Goal: Information Seeking & Learning: Learn about a topic

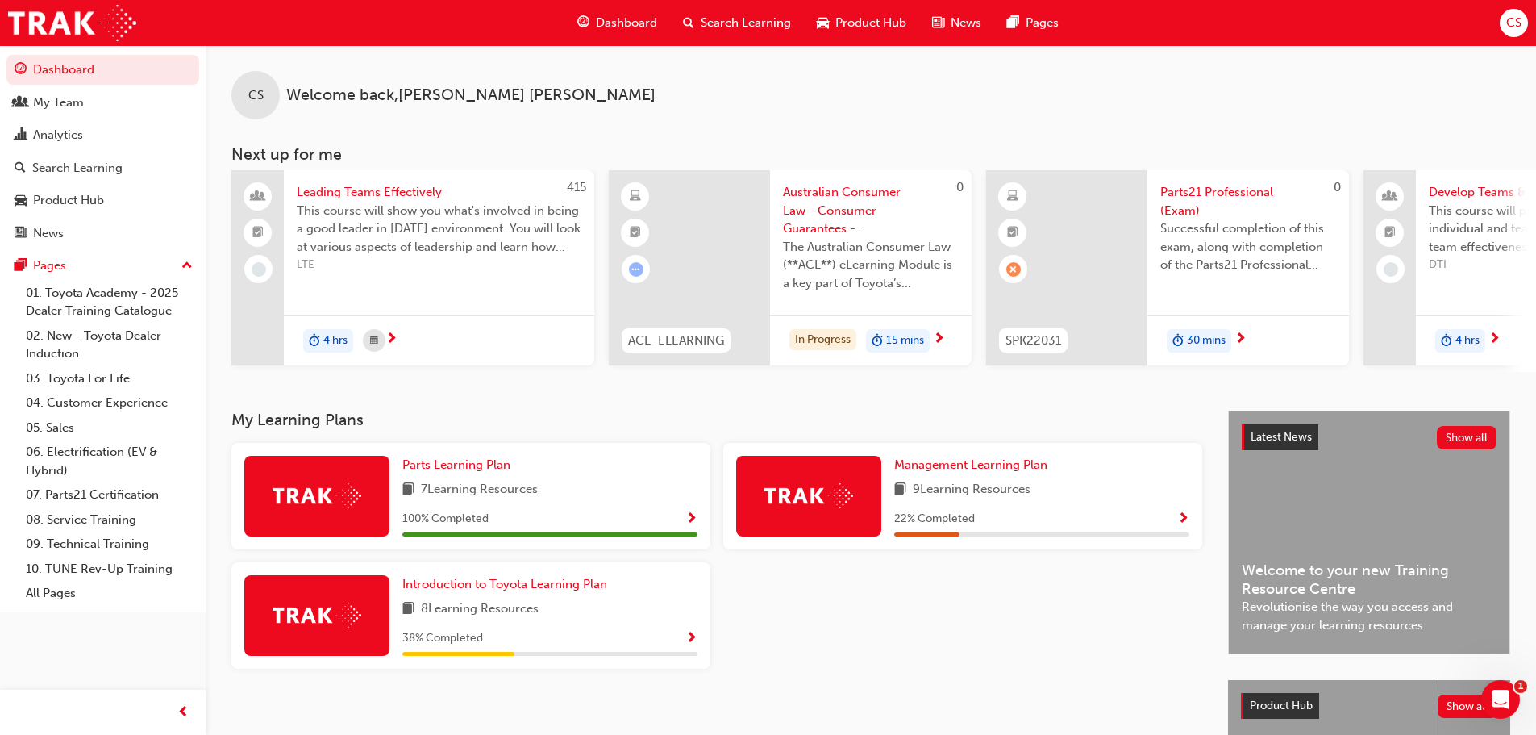
scroll to position [81, 0]
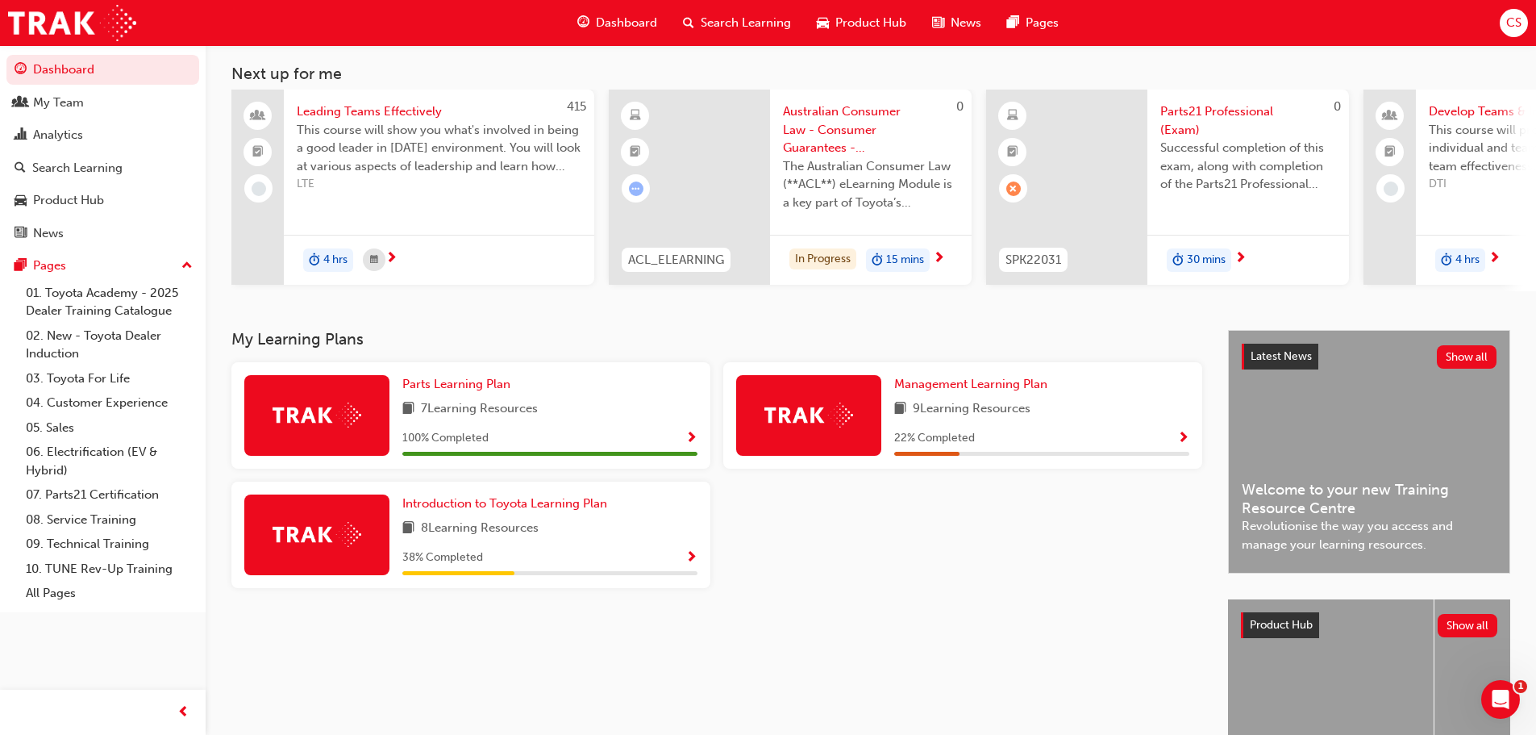
click at [1207, 260] on span "30 mins" at bounding box center [1206, 260] width 39 height 19
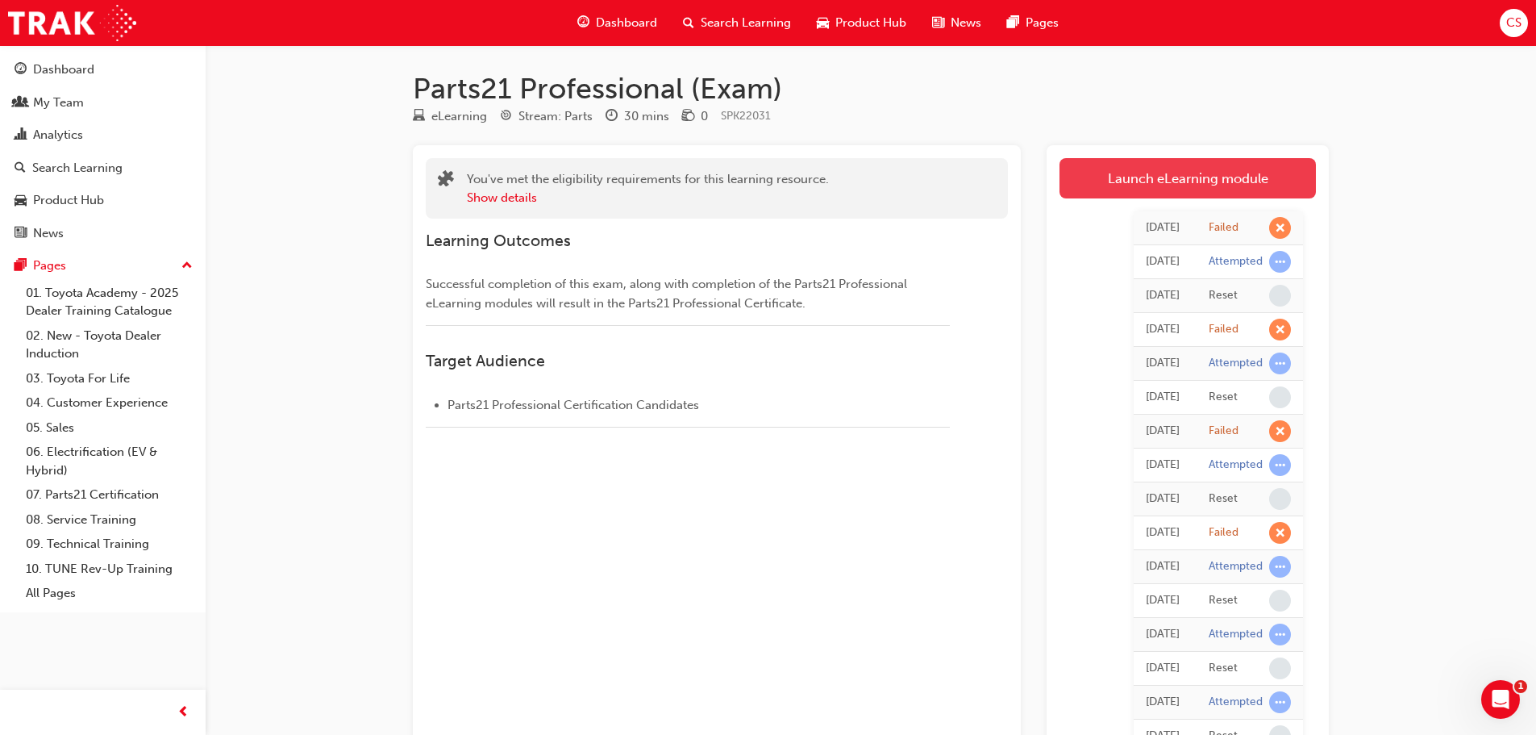
click at [1124, 180] on link "Launch eLearning module" at bounding box center [1188, 178] width 256 height 40
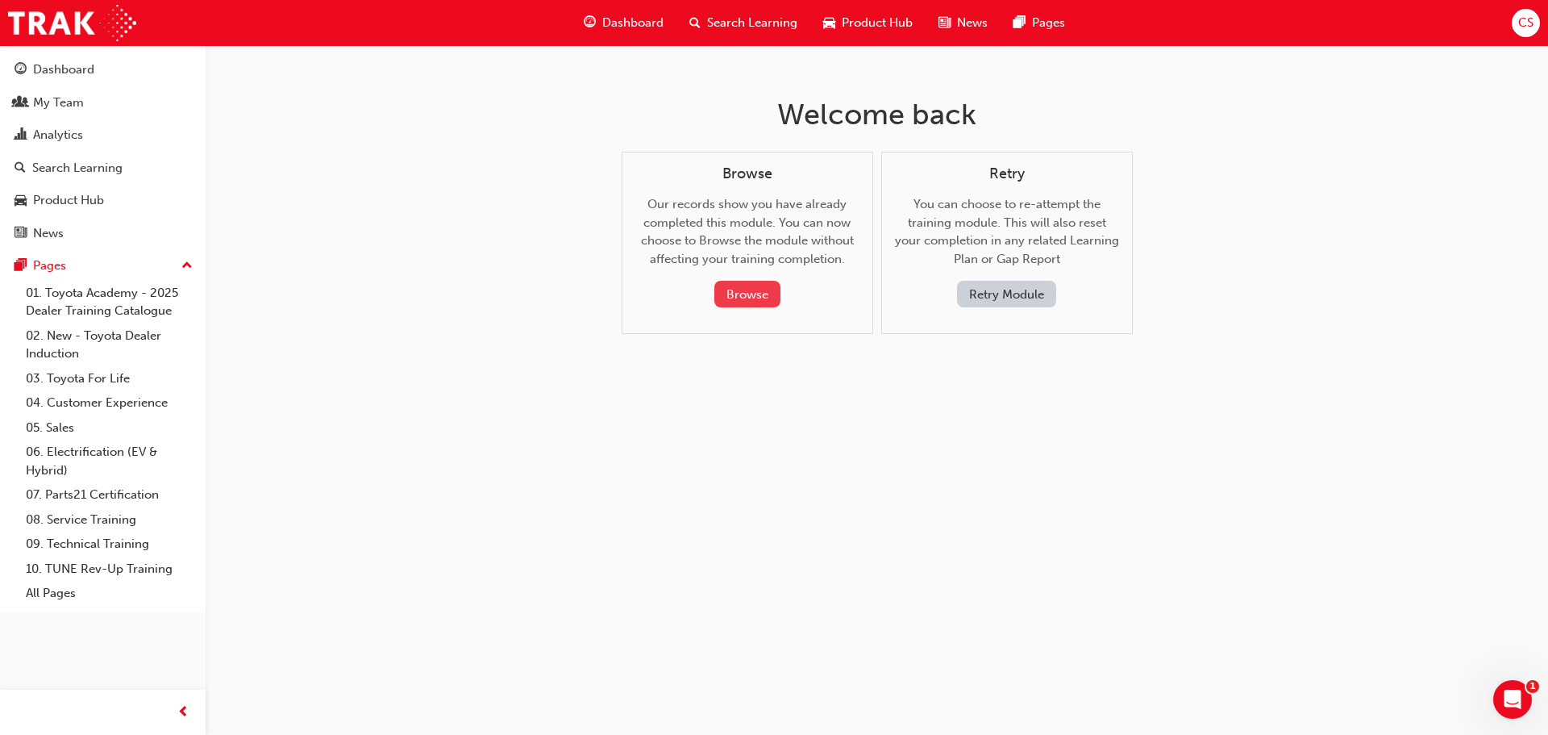
click at [745, 295] on button "Browse" at bounding box center [748, 294] width 66 height 27
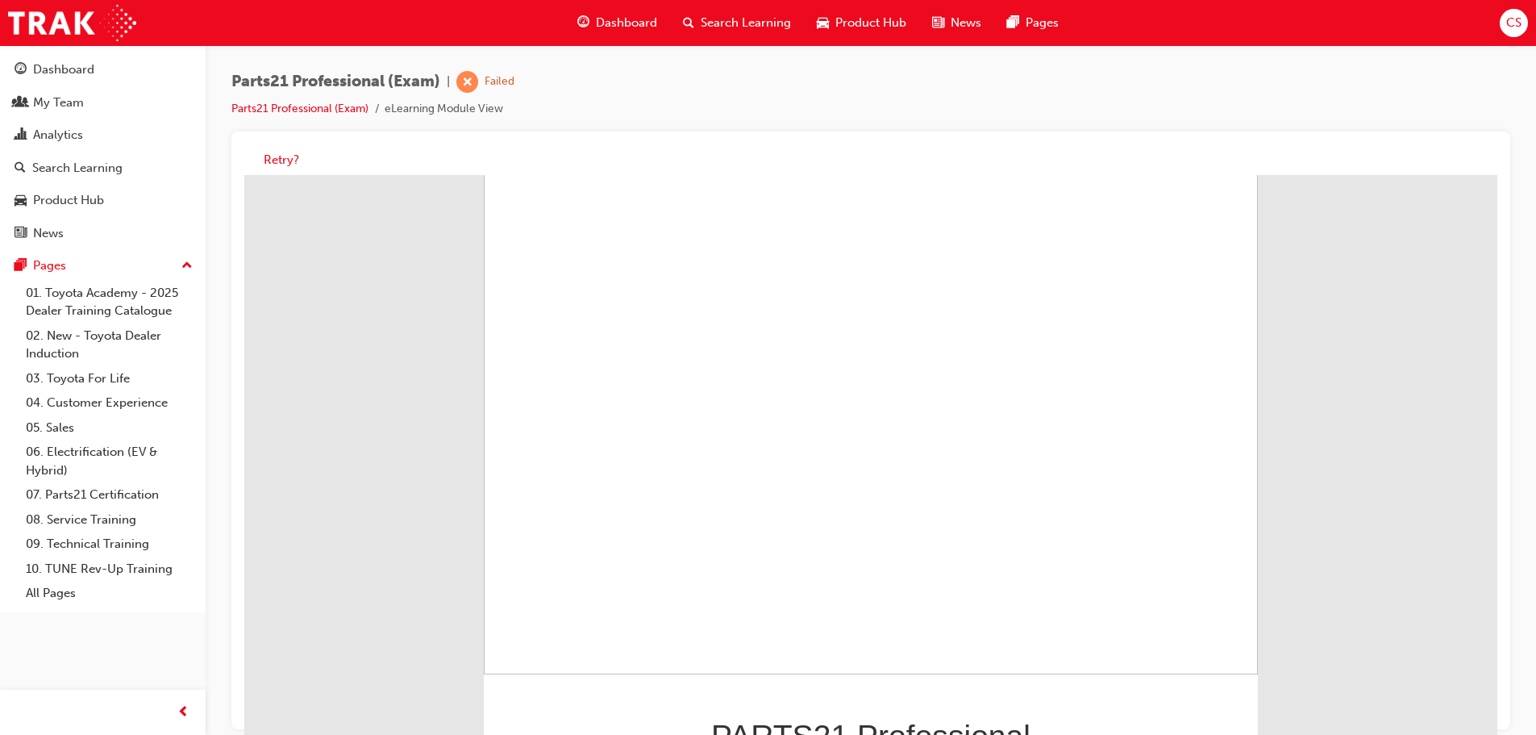
scroll to position [143, 0]
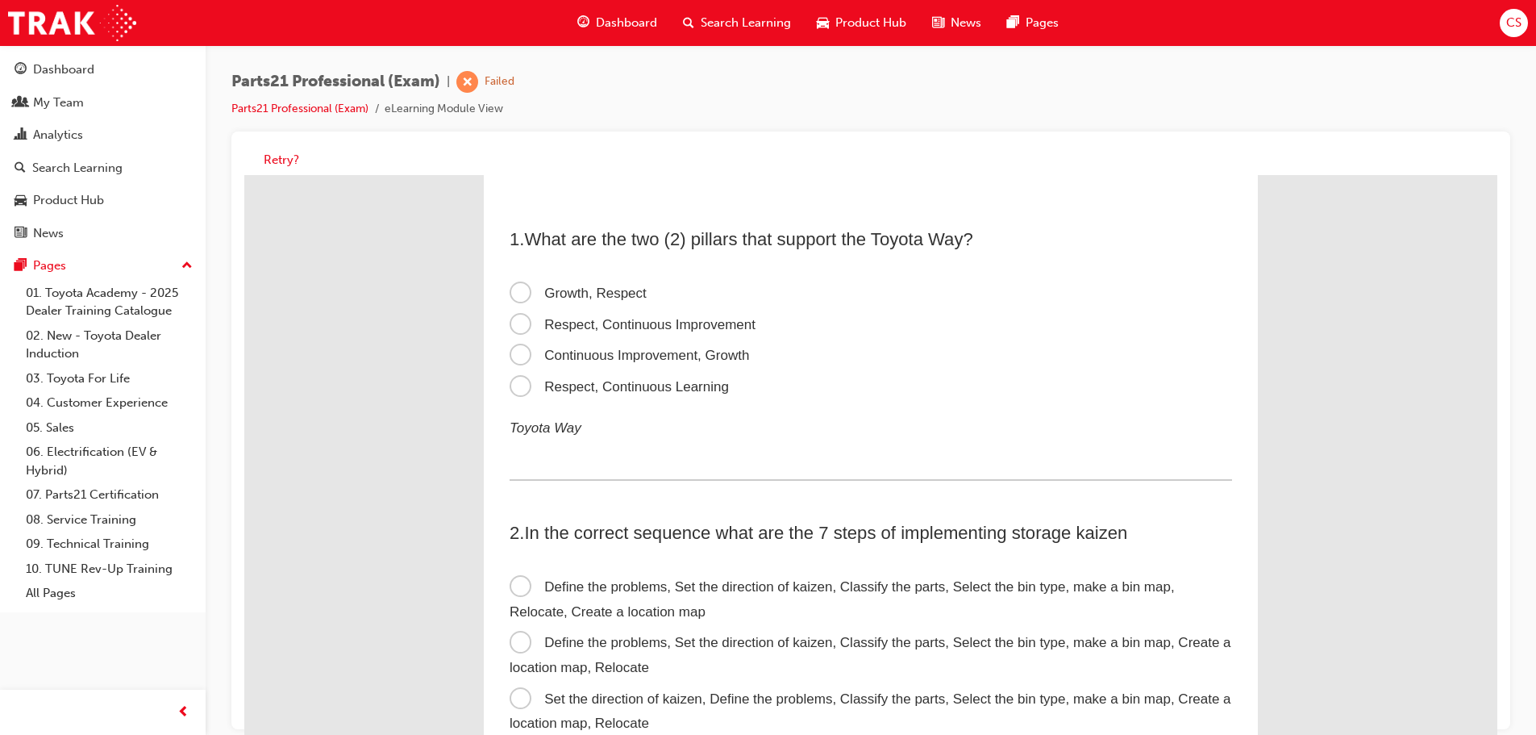
scroll to position [0, 0]
click at [513, 324] on span "Respect, Continuous Improvement" at bounding box center [633, 325] width 246 height 15
click at [244, 175] on input "Respect, Continuous Improvement" at bounding box center [244, 175] width 0 height 0
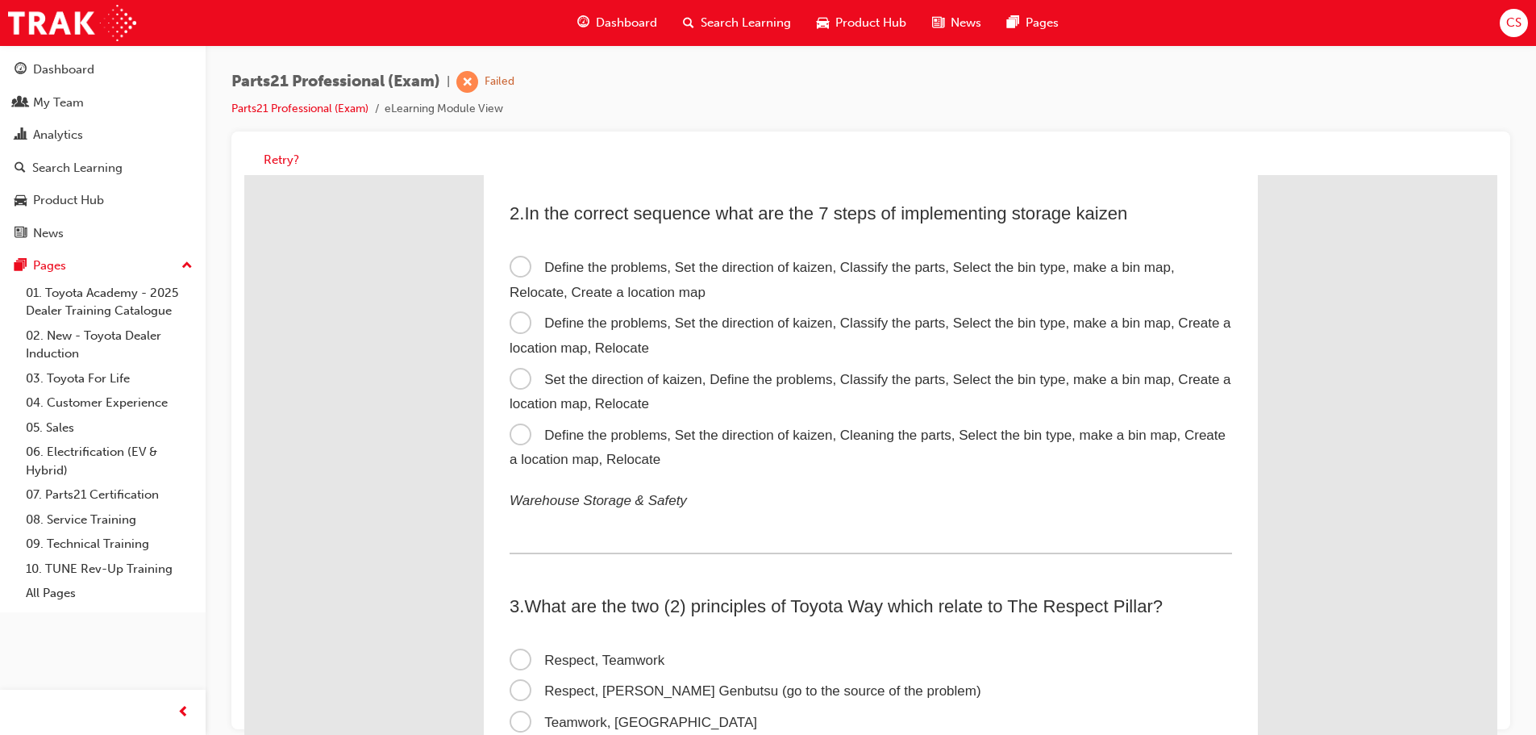
scroll to position [323, 0]
click at [510, 433] on span "Define the problems, Set the direction of kaizen, Cleaning the parts, Select th…" at bounding box center [868, 445] width 716 height 40
click at [244, 175] on input "Define the problems, Set the direction of kaizen, Cleaning the parts, Select th…" at bounding box center [244, 175] width 0 height 0
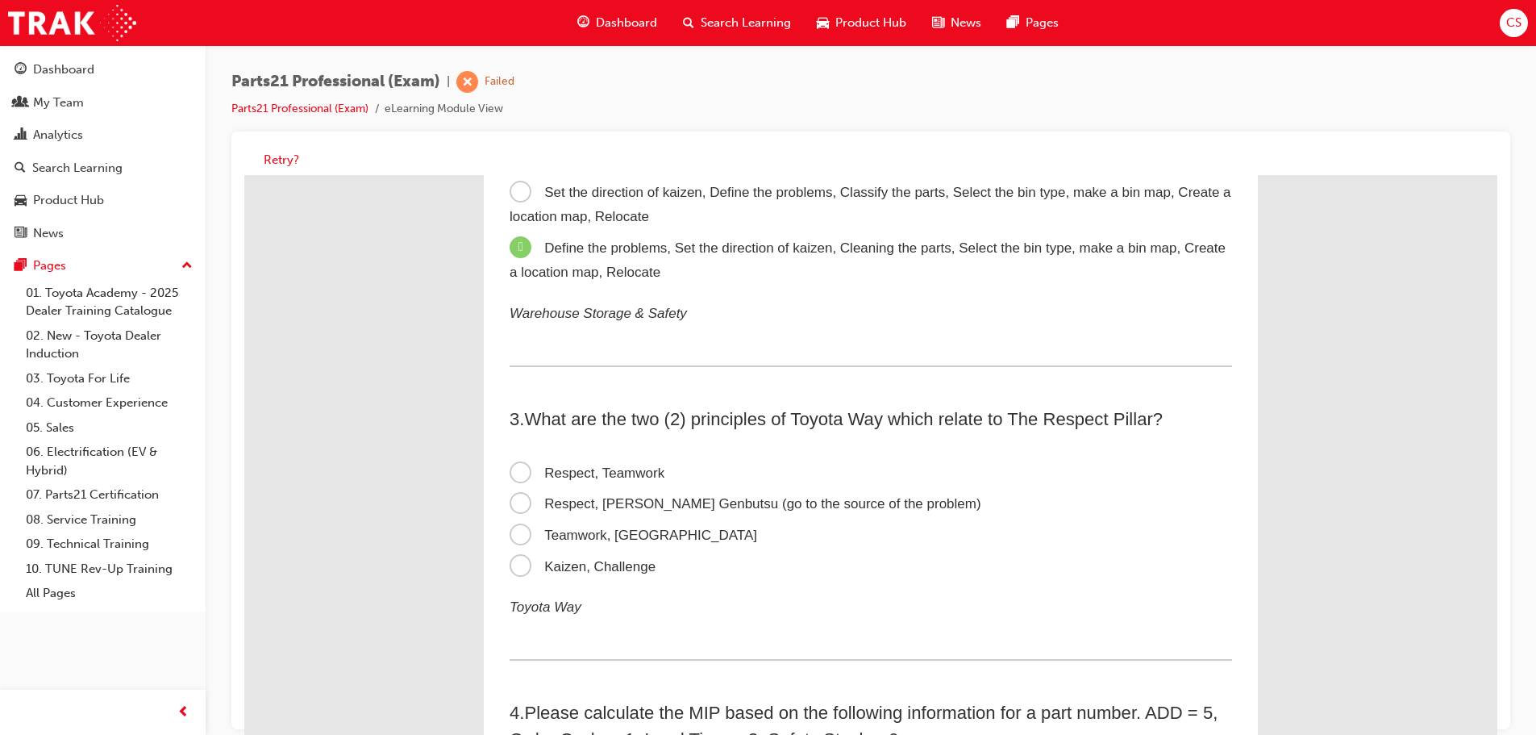
scroll to position [726, 0]
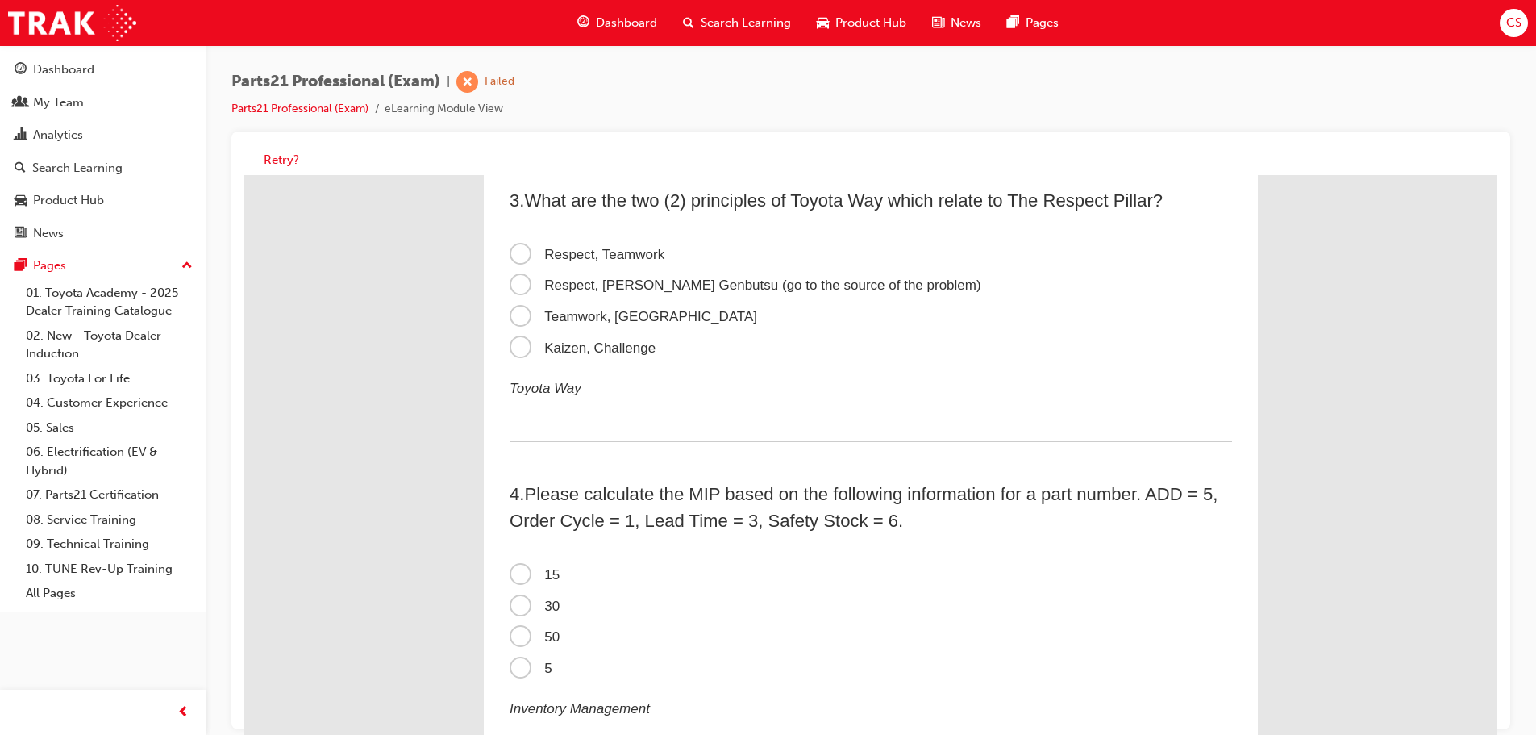
click at [515, 257] on span "Respect, Teamwork" at bounding box center [587, 254] width 155 height 15
click at [244, 175] on input "Respect, Teamwork" at bounding box center [244, 175] width 0 height 0
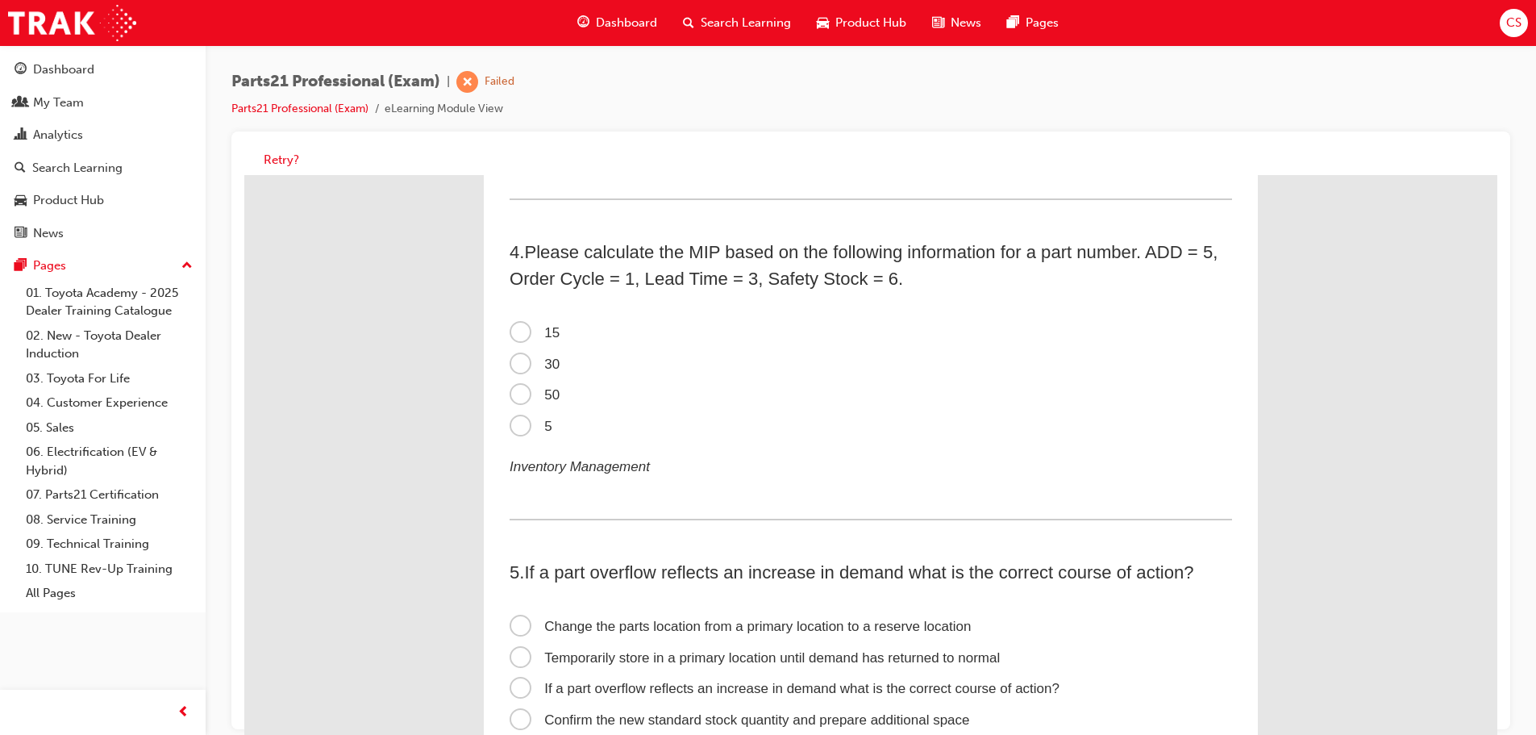
click at [514, 335] on span "15" at bounding box center [535, 332] width 50 height 15
click at [244, 175] on input "15" at bounding box center [244, 175] width 0 height 0
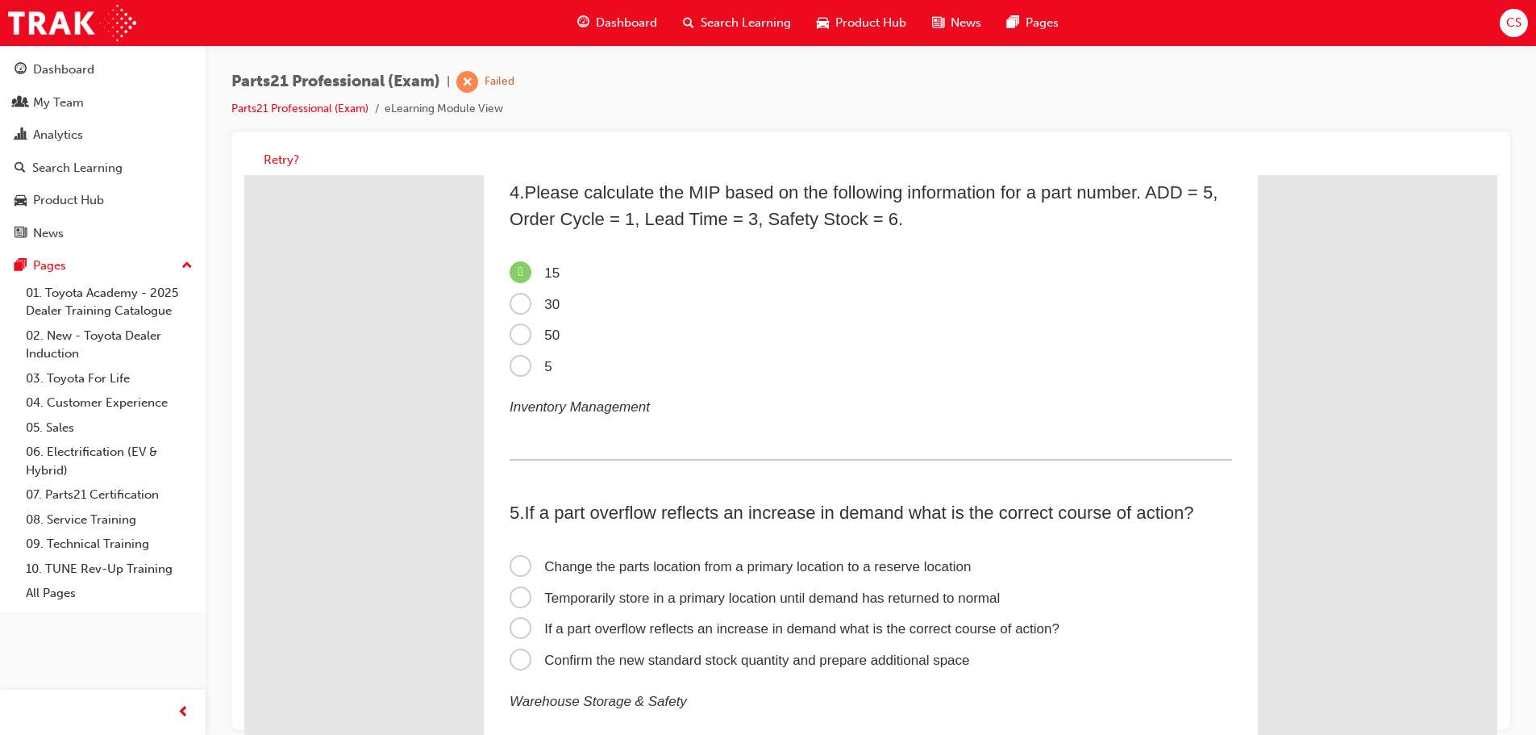
scroll to position [1290, 0]
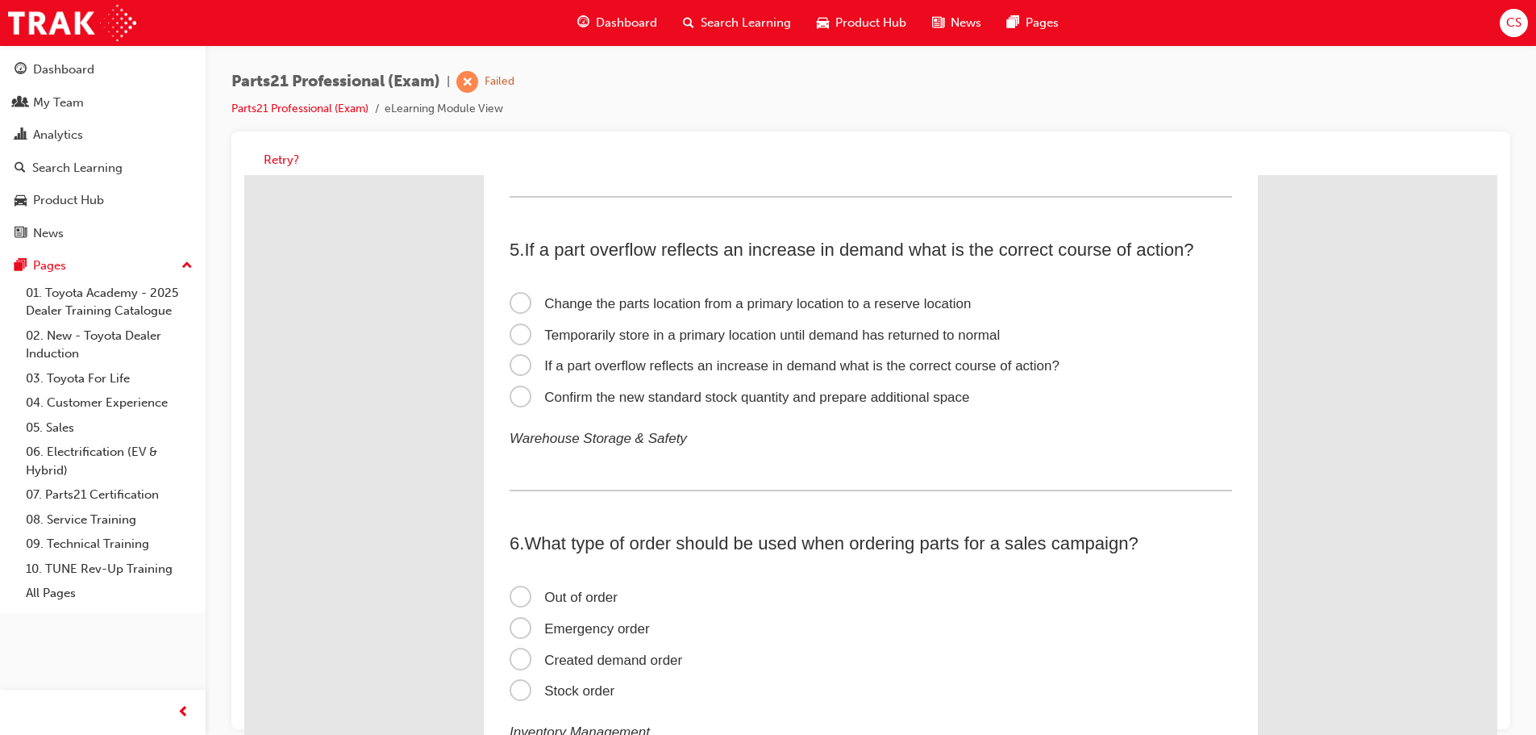
click at [511, 391] on span "Confirm the new standard stock quantity and prepare additional space" at bounding box center [740, 397] width 460 height 15
click at [244, 175] on input "Confirm the new standard stock quantity and prepare additional space" at bounding box center [244, 175] width 0 height 0
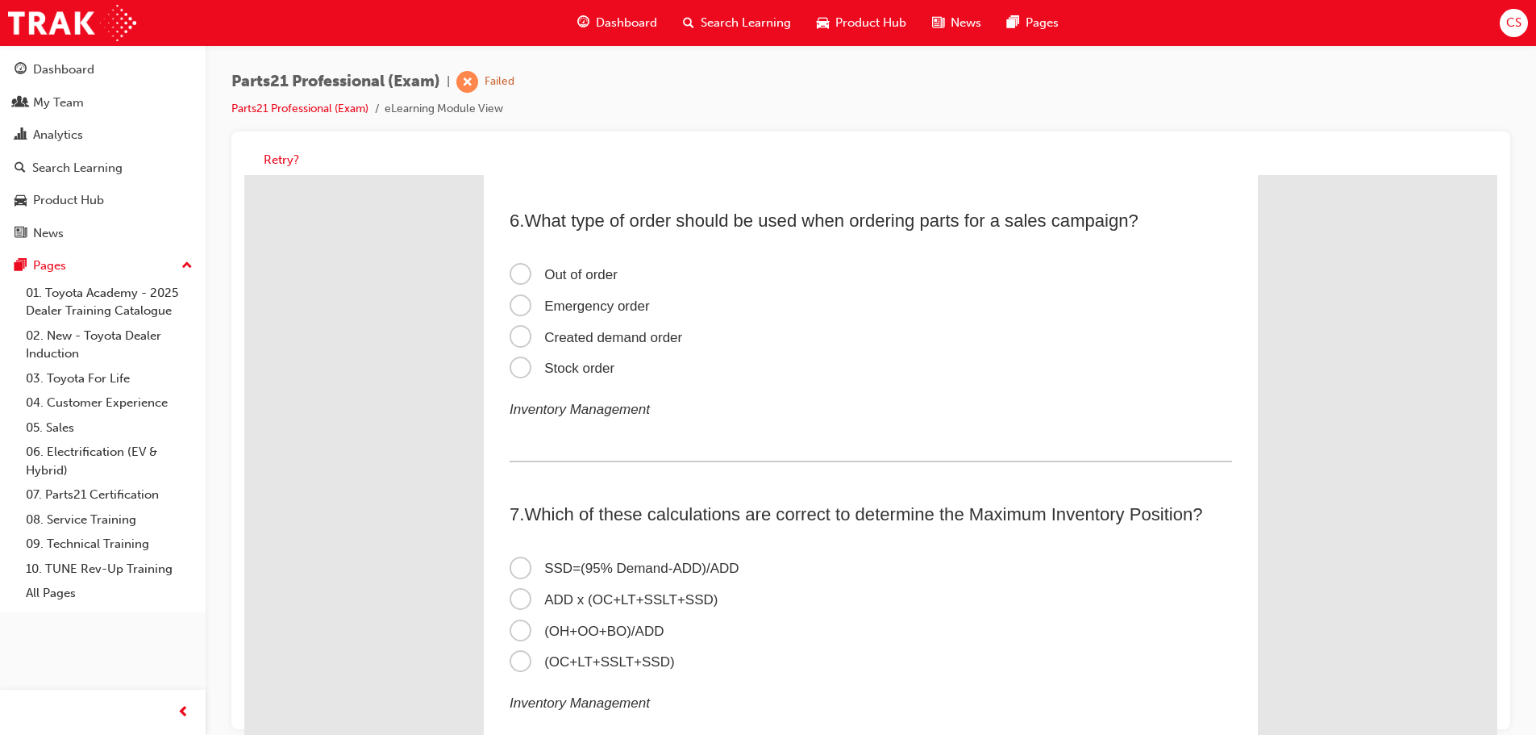
scroll to position [1532, 0]
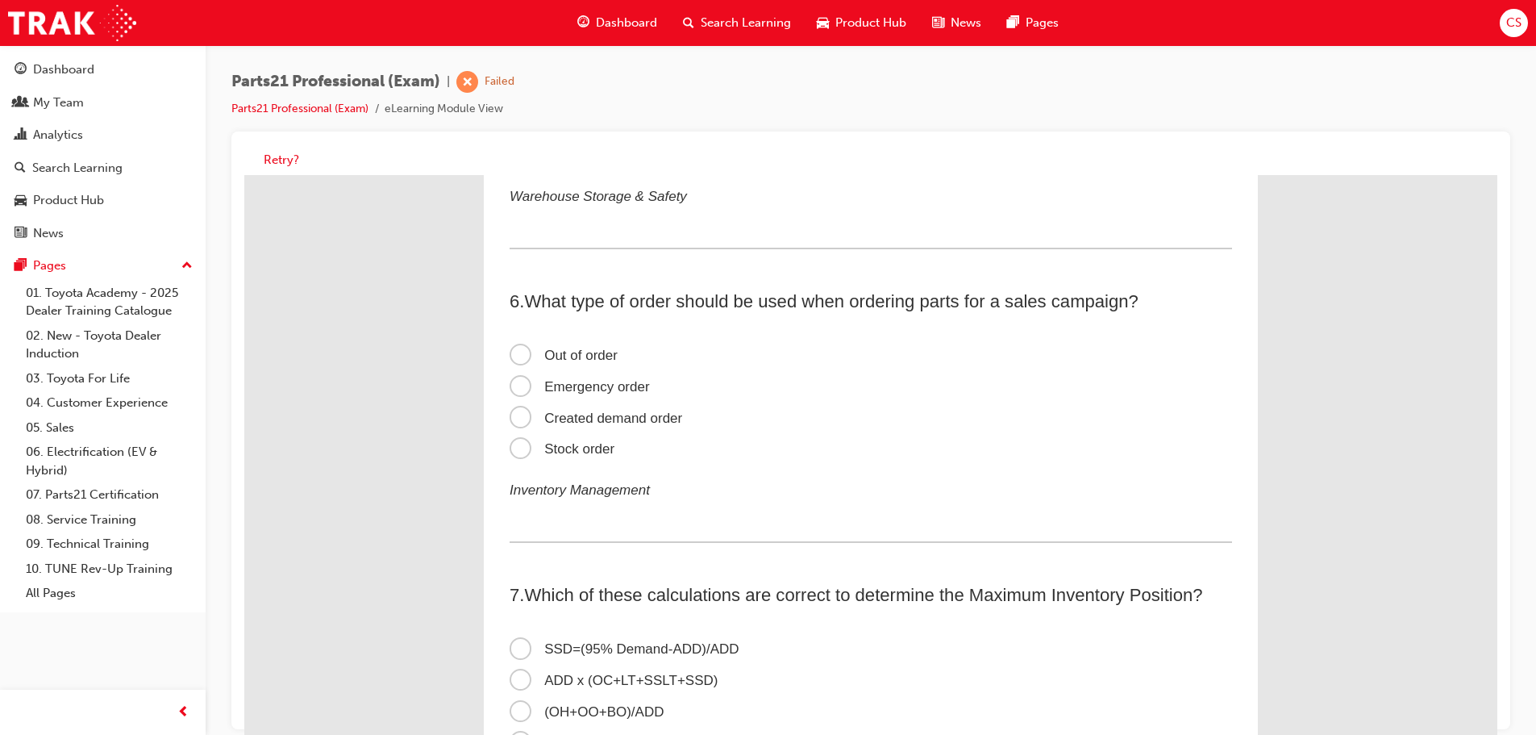
click at [515, 416] on span "Created demand order" at bounding box center [596, 417] width 173 height 15
click at [244, 175] on input "Created demand order" at bounding box center [244, 175] width 0 height 0
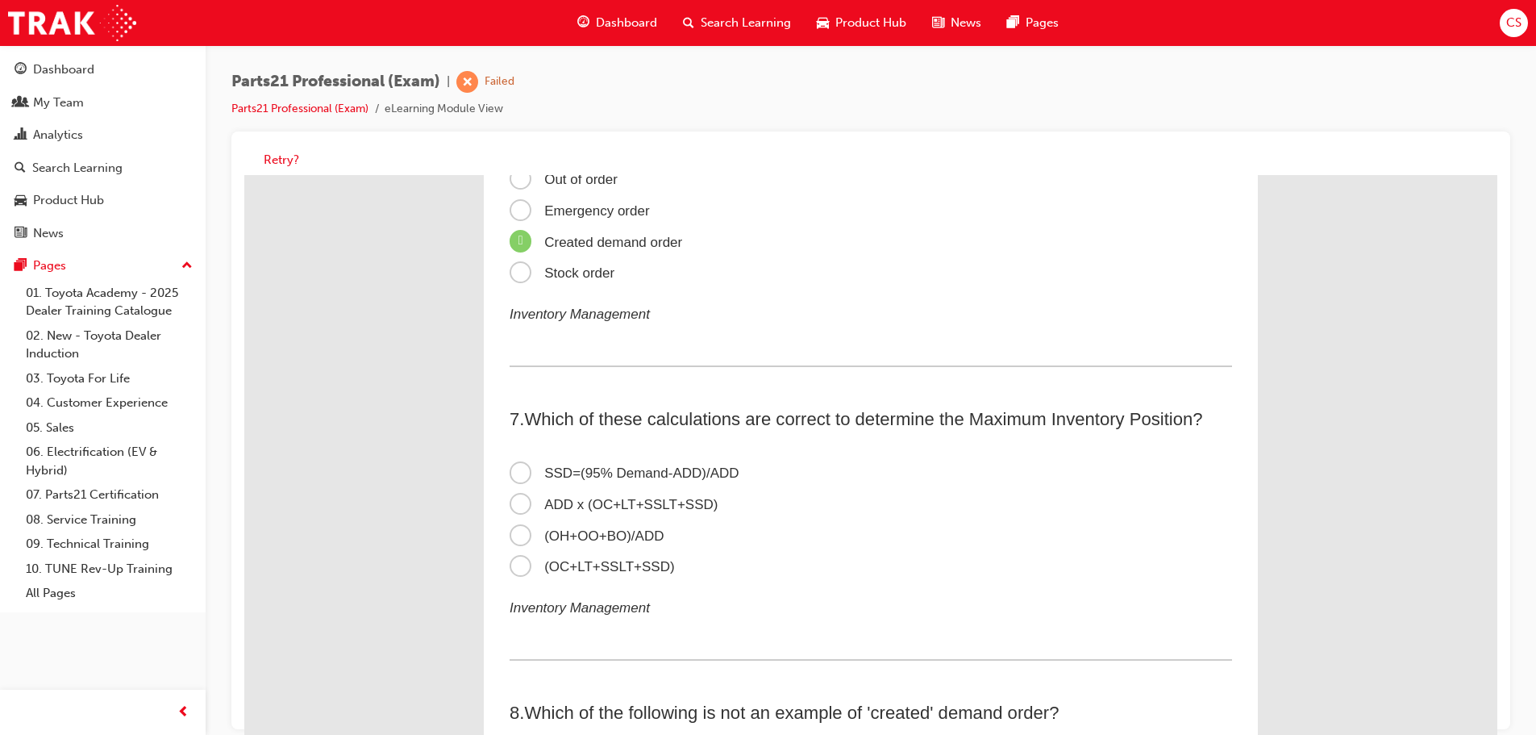
scroll to position [1855, 0]
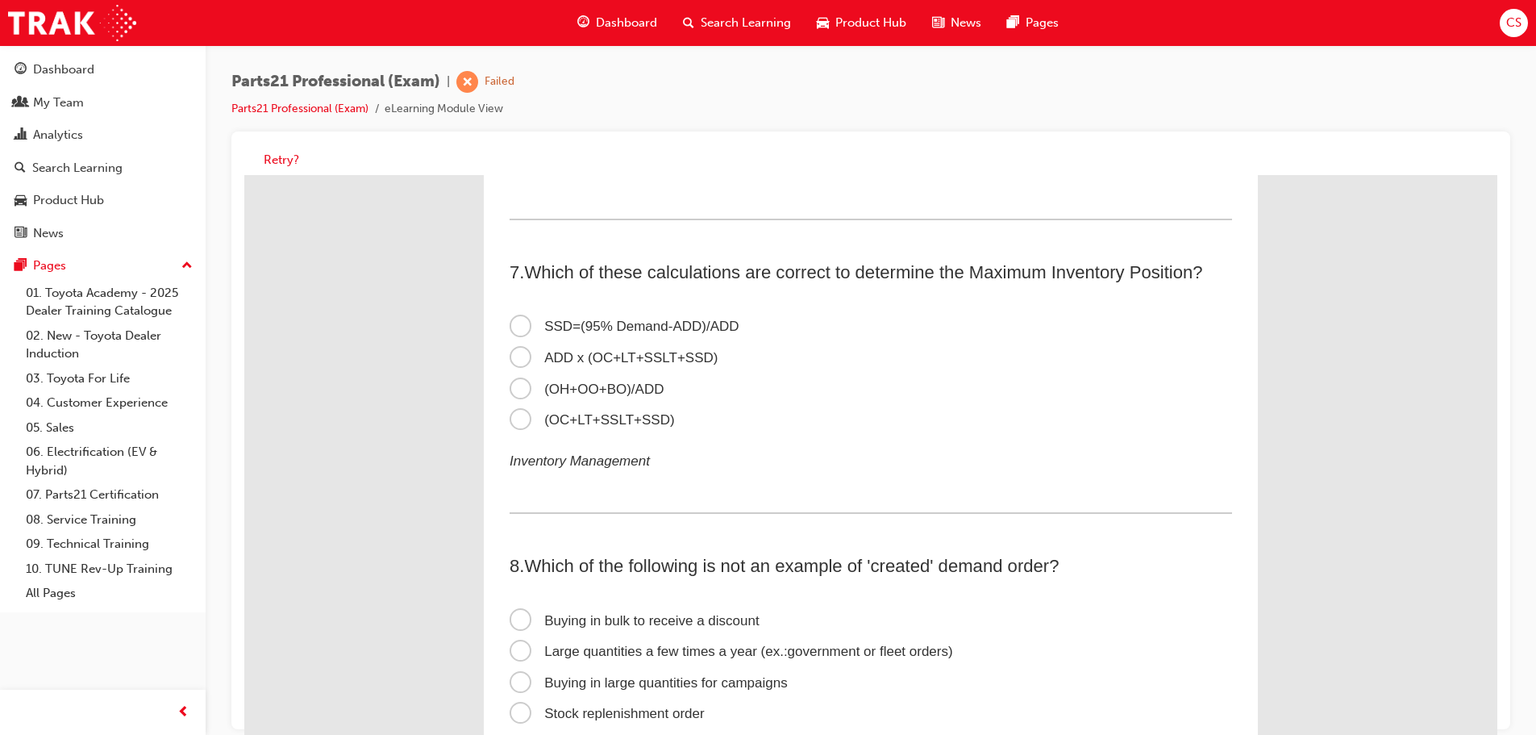
click at [517, 361] on span "ADD x (OC+LT+SSLT+SSD)" at bounding box center [614, 357] width 208 height 15
click at [244, 175] on input "ADD x (OC+LT+SSLT+SSD)" at bounding box center [244, 175] width 0 height 0
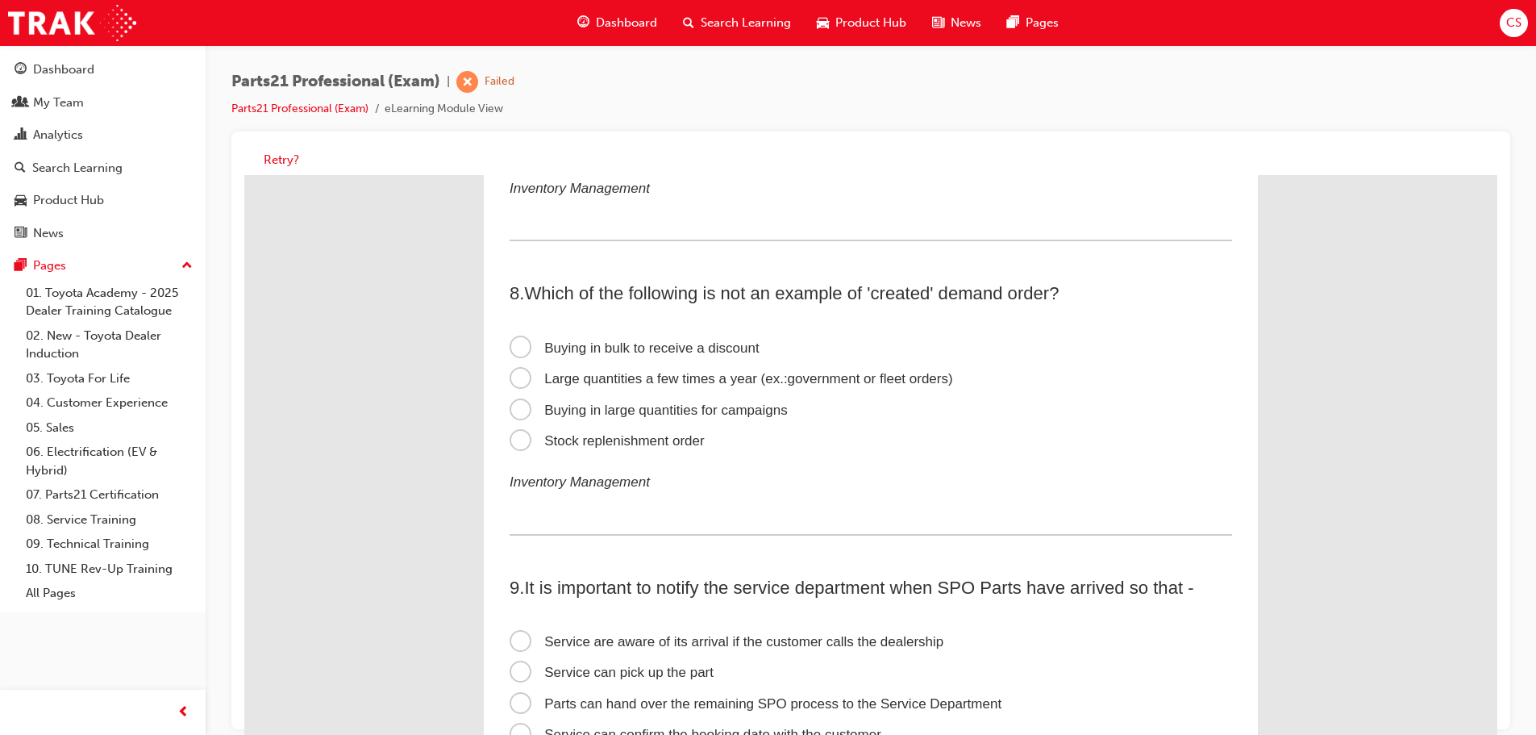
scroll to position [2097, 0]
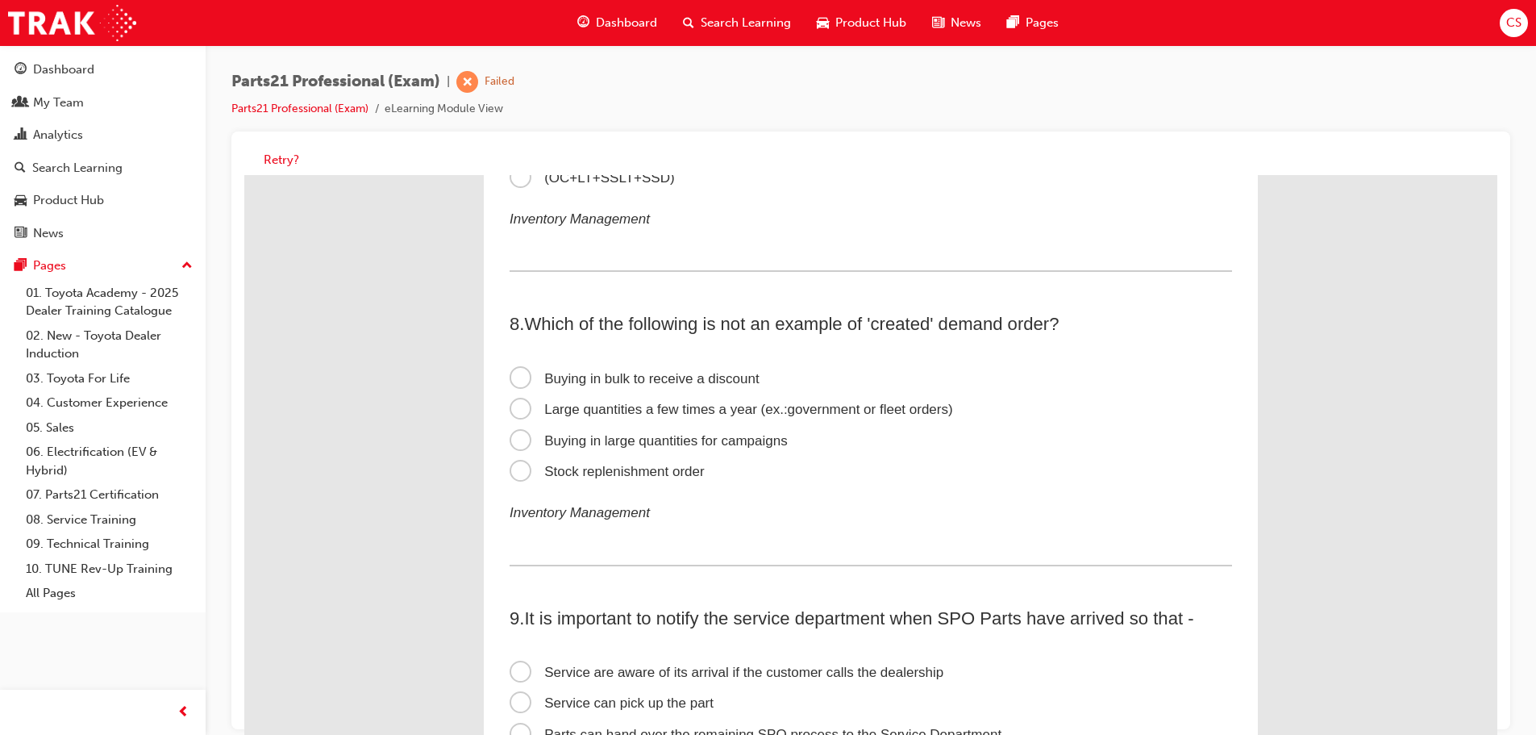
click at [511, 436] on span "Buying in large quantities for campaigns" at bounding box center [649, 440] width 278 height 15
click at [244, 175] on input "Buying in large quantities for campaigns" at bounding box center [244, 175] width 0 height 0
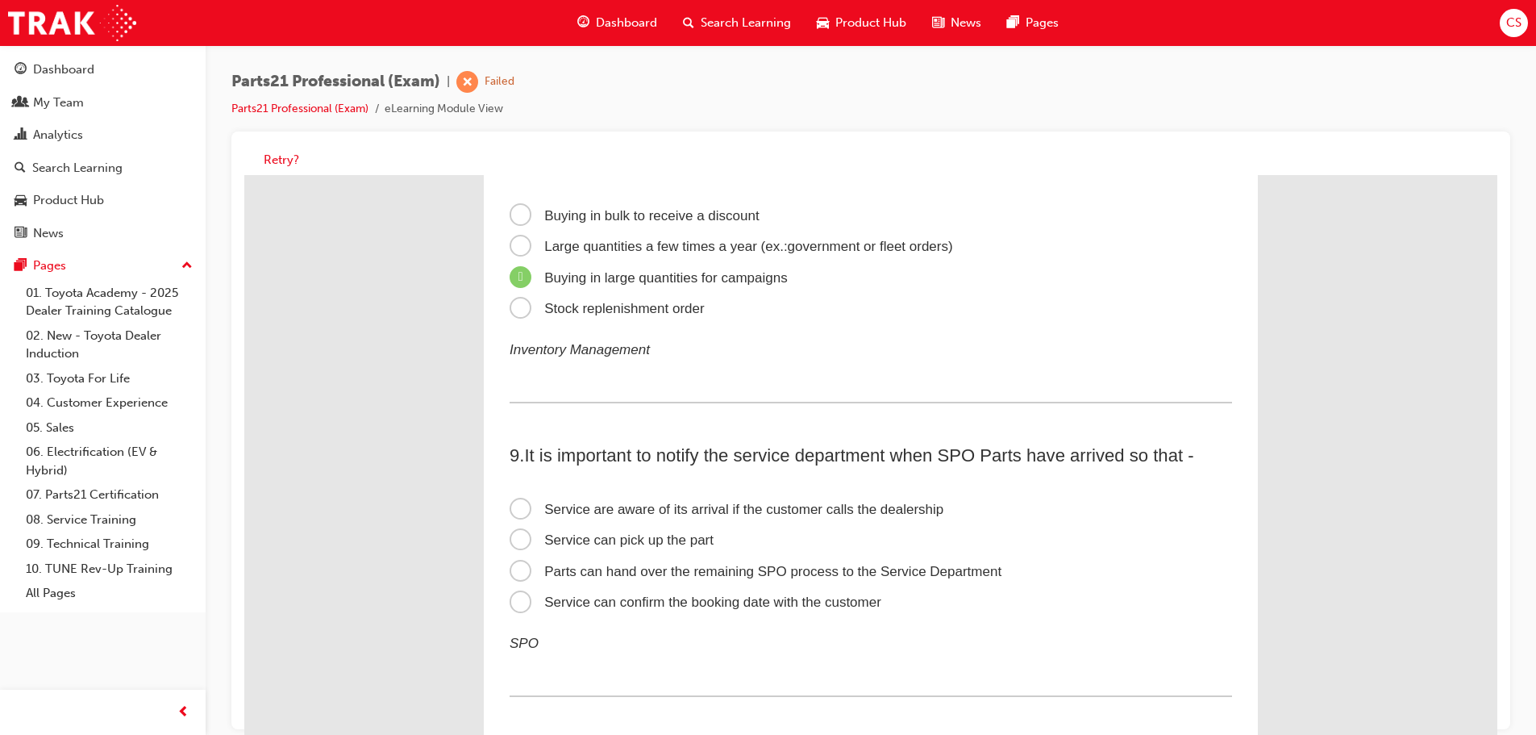
scroll to position [2339, 0]
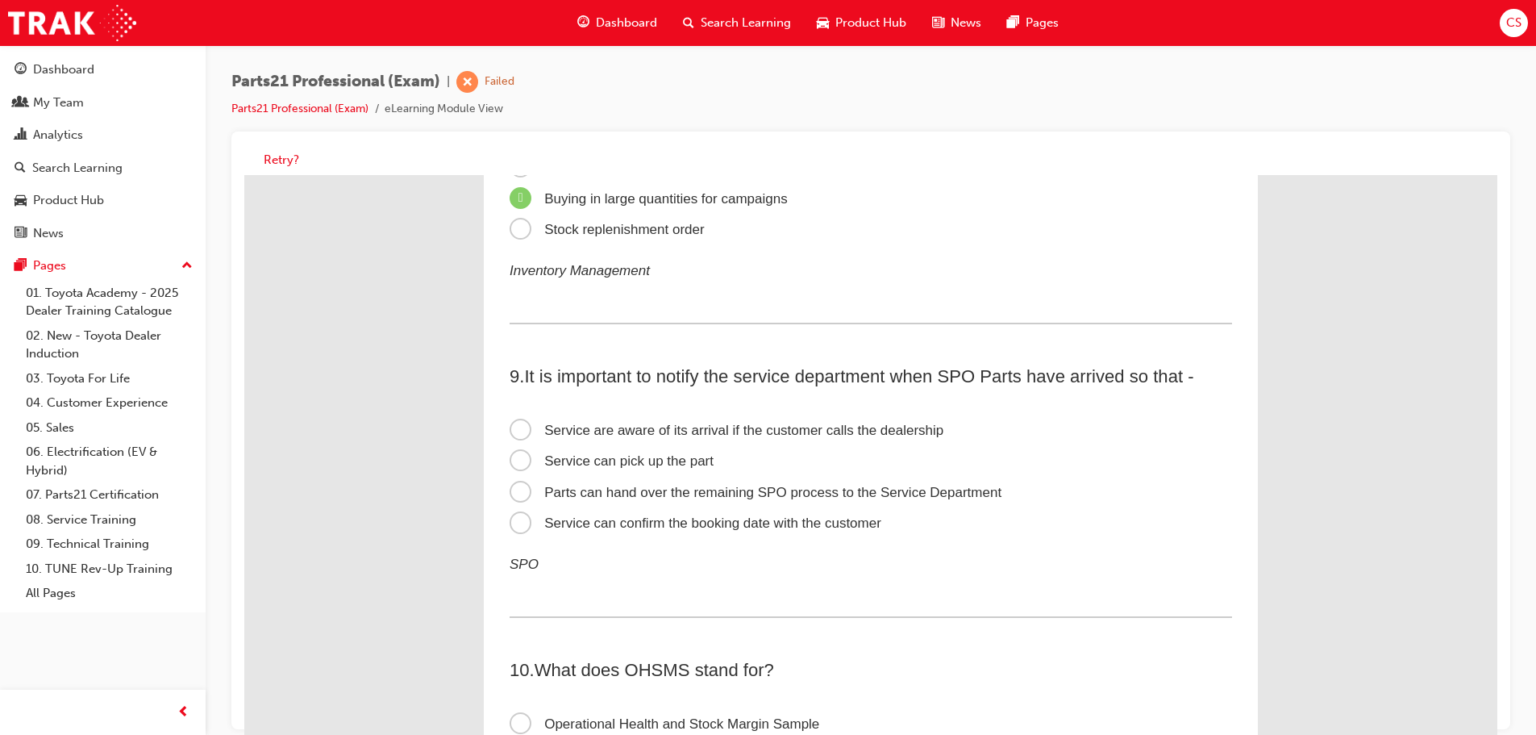
click at [523, 490] on span "Parts can hand over the remaining SPO process to the Service Department" at bounding box center [756, 492] width 492 height 15
click at [244, 175] on input "Parts can hand over the remaining SPO process to the Service Department" at bounding box center [244, 175] width 0 height 0
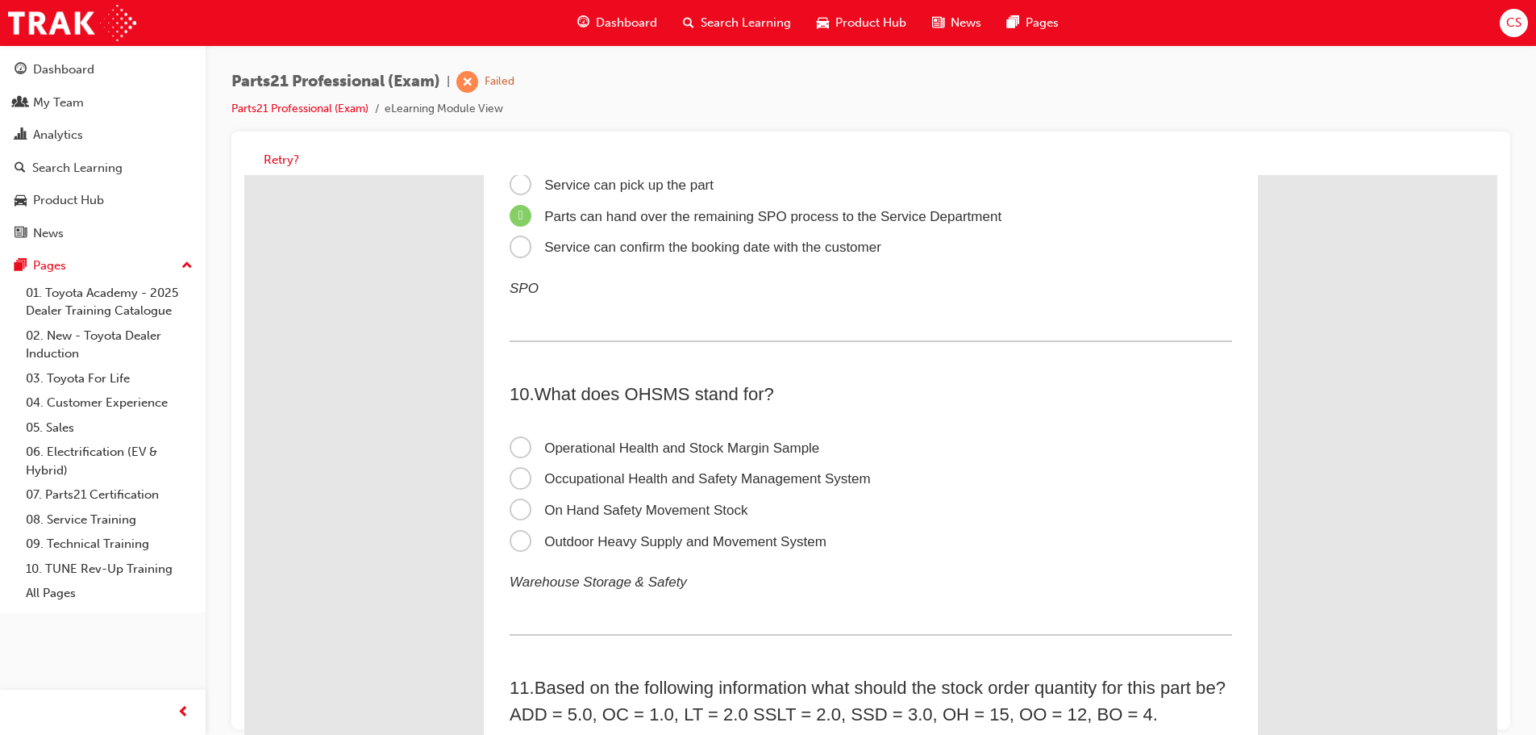
scroll to position [2661, 0]
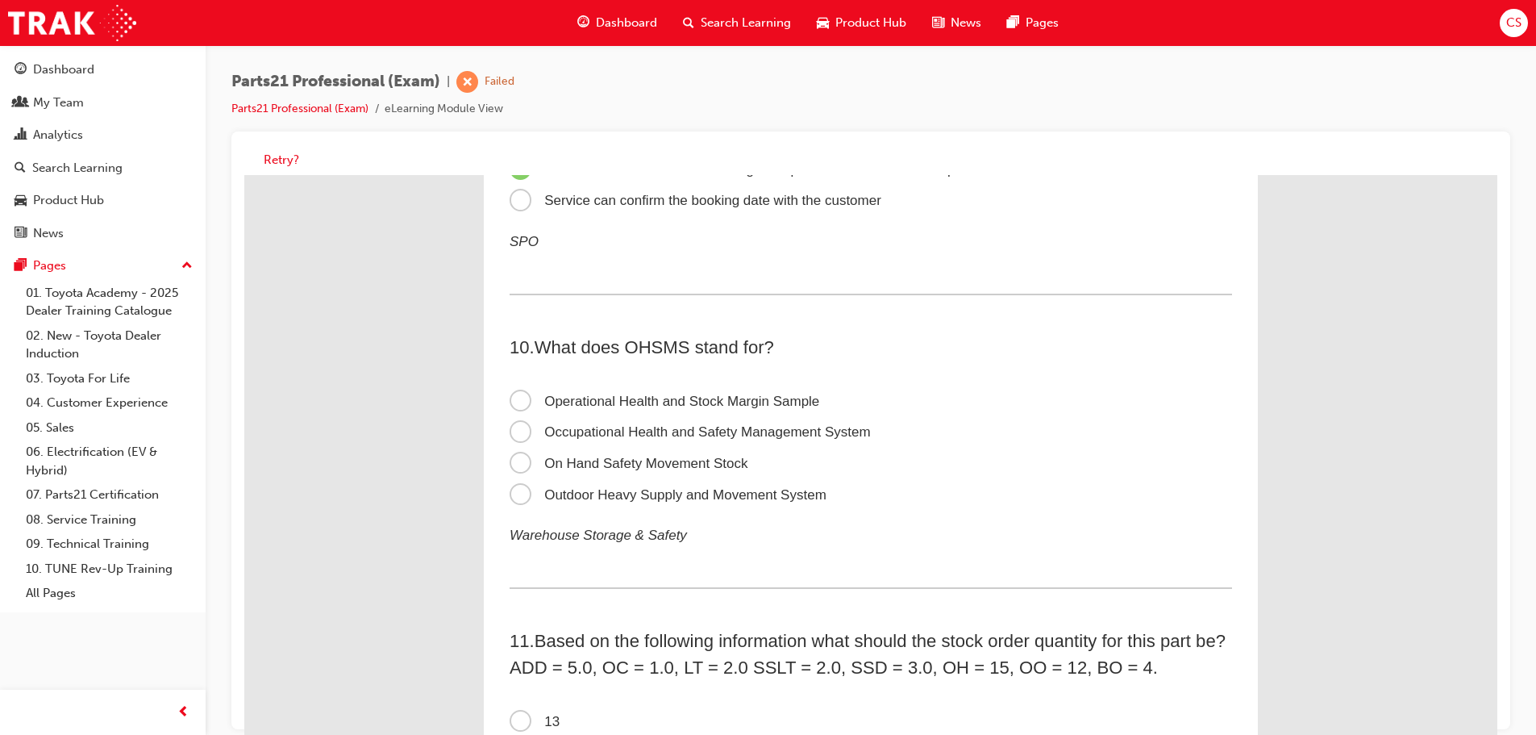
click at [515, 428] on span "Occupational Health and Safety Management System" at bounding box center [690, 431] width 361 height 15
click at [244, 175] on input "Occupational Health and Safety Management System" at bounding box center [244, 175] width 0 height 0
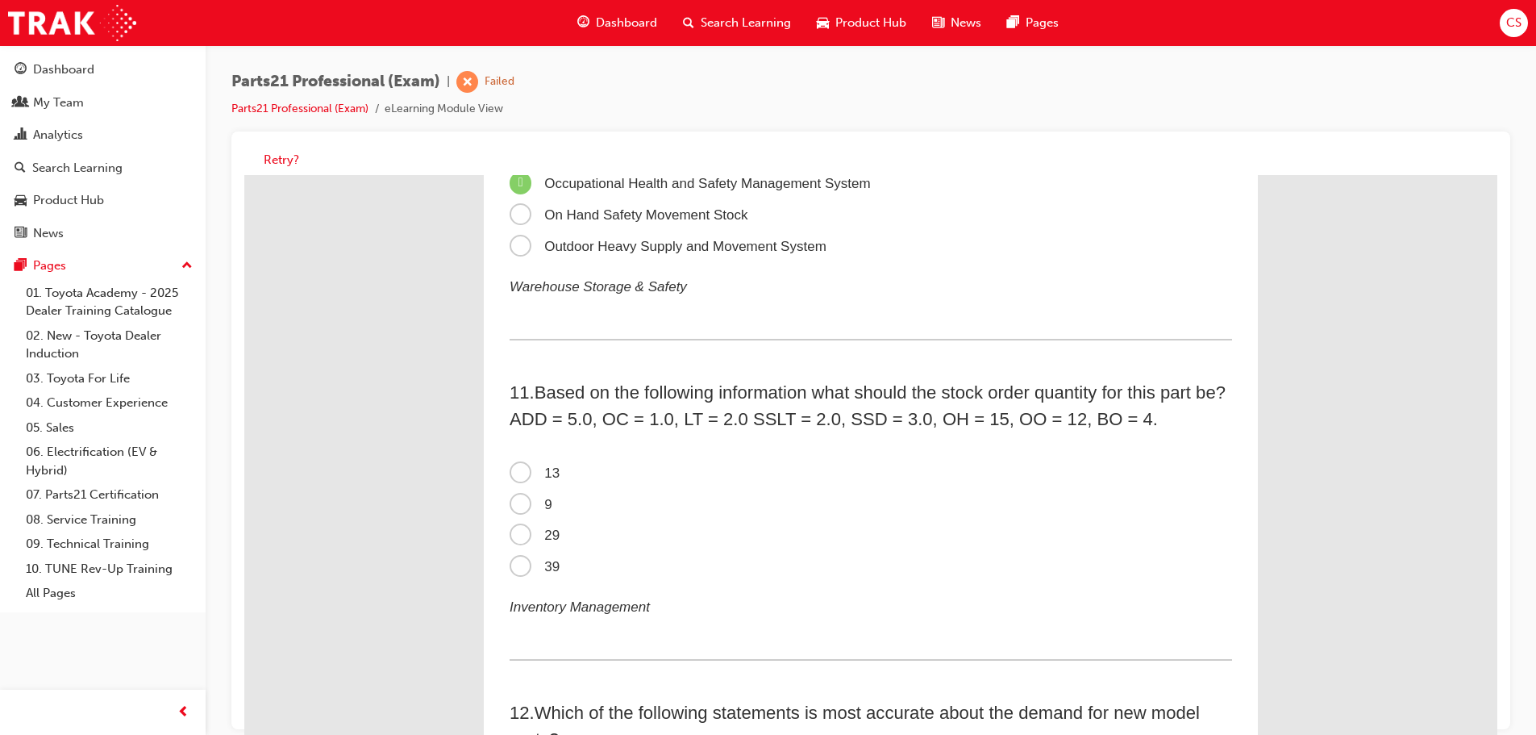
scroll to position [2984, 0]
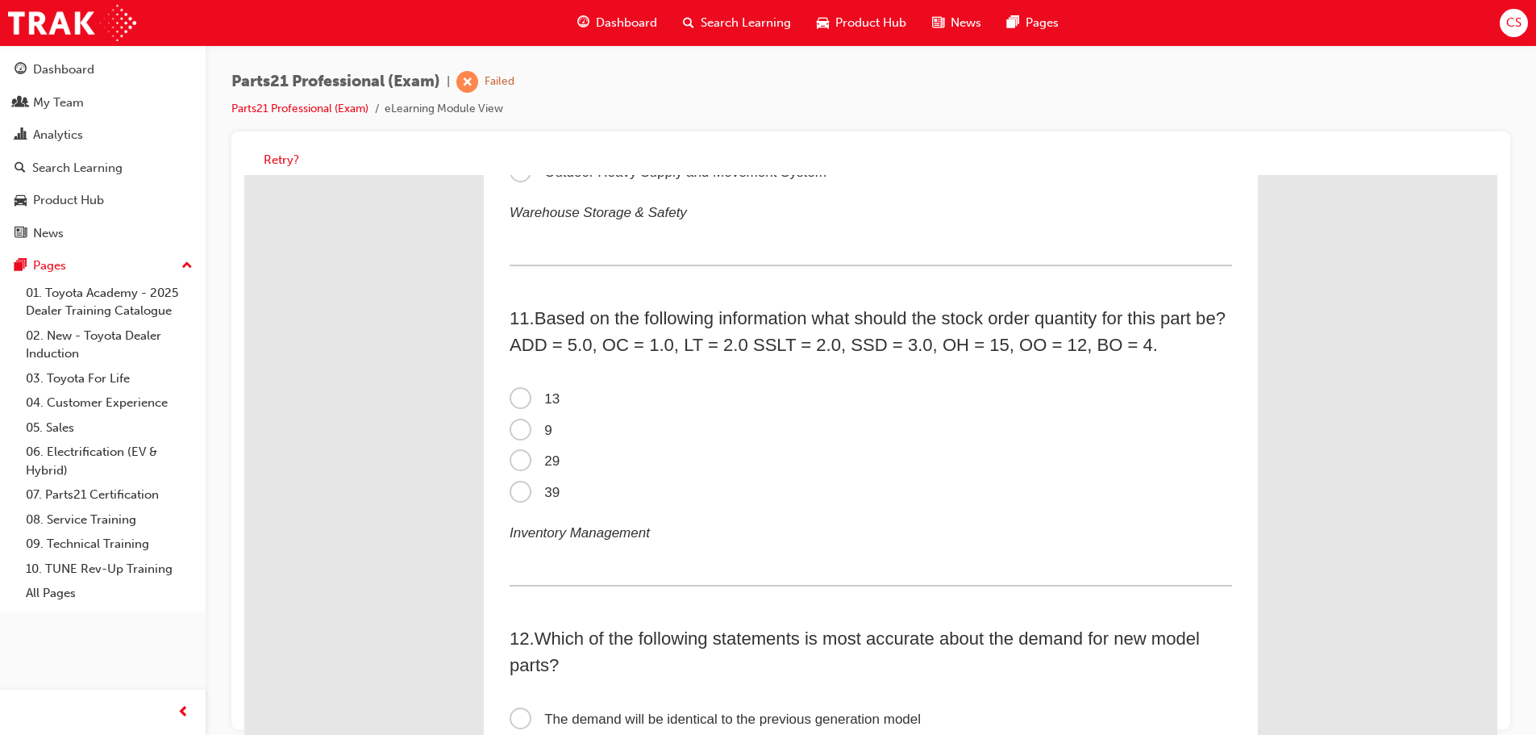
click at [516, 403] on span "13" at bounding box center [535, 398] width 50 height 15
click at [244, 175] on input "13" at bounding box center [244, 175] width 0 height 0
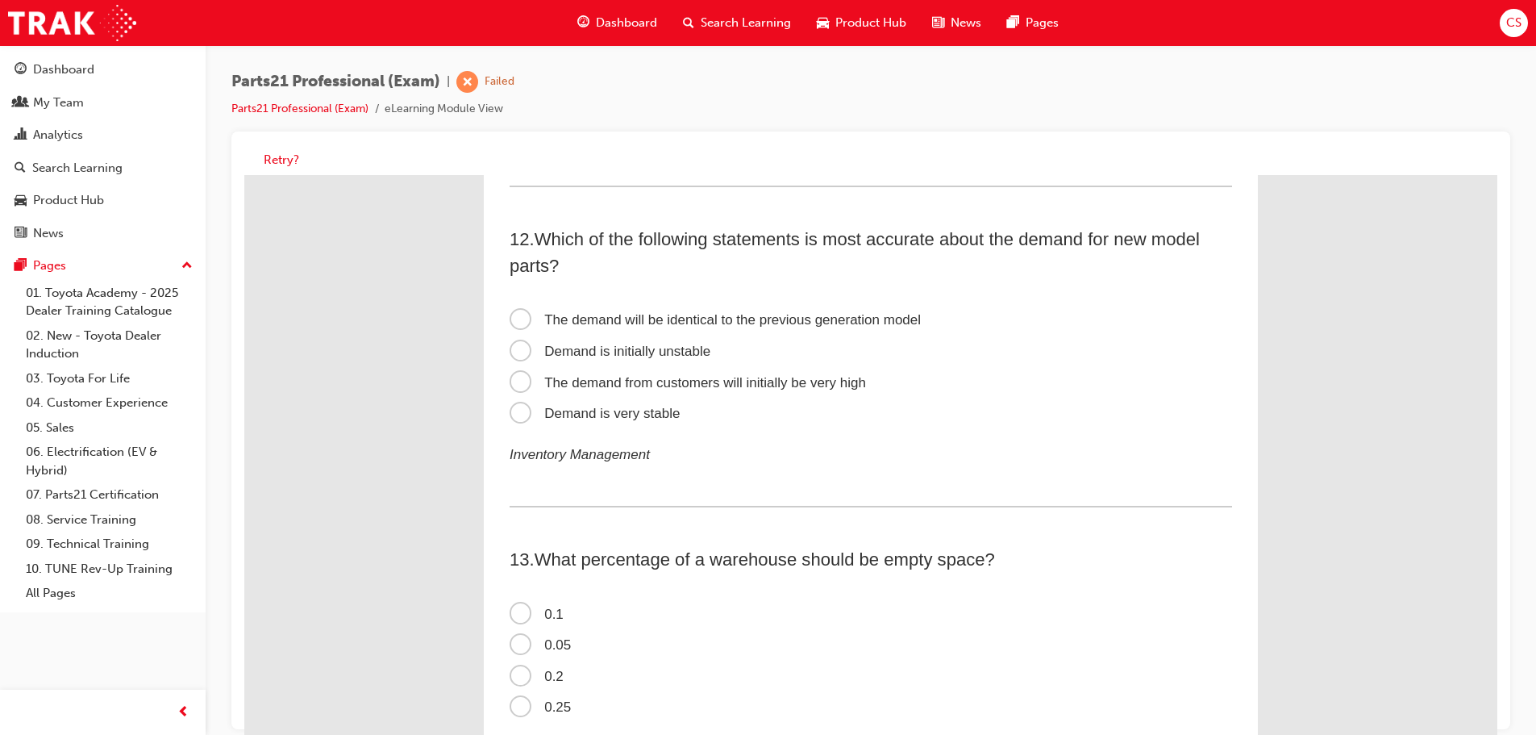
scroll to position [3387, 0]
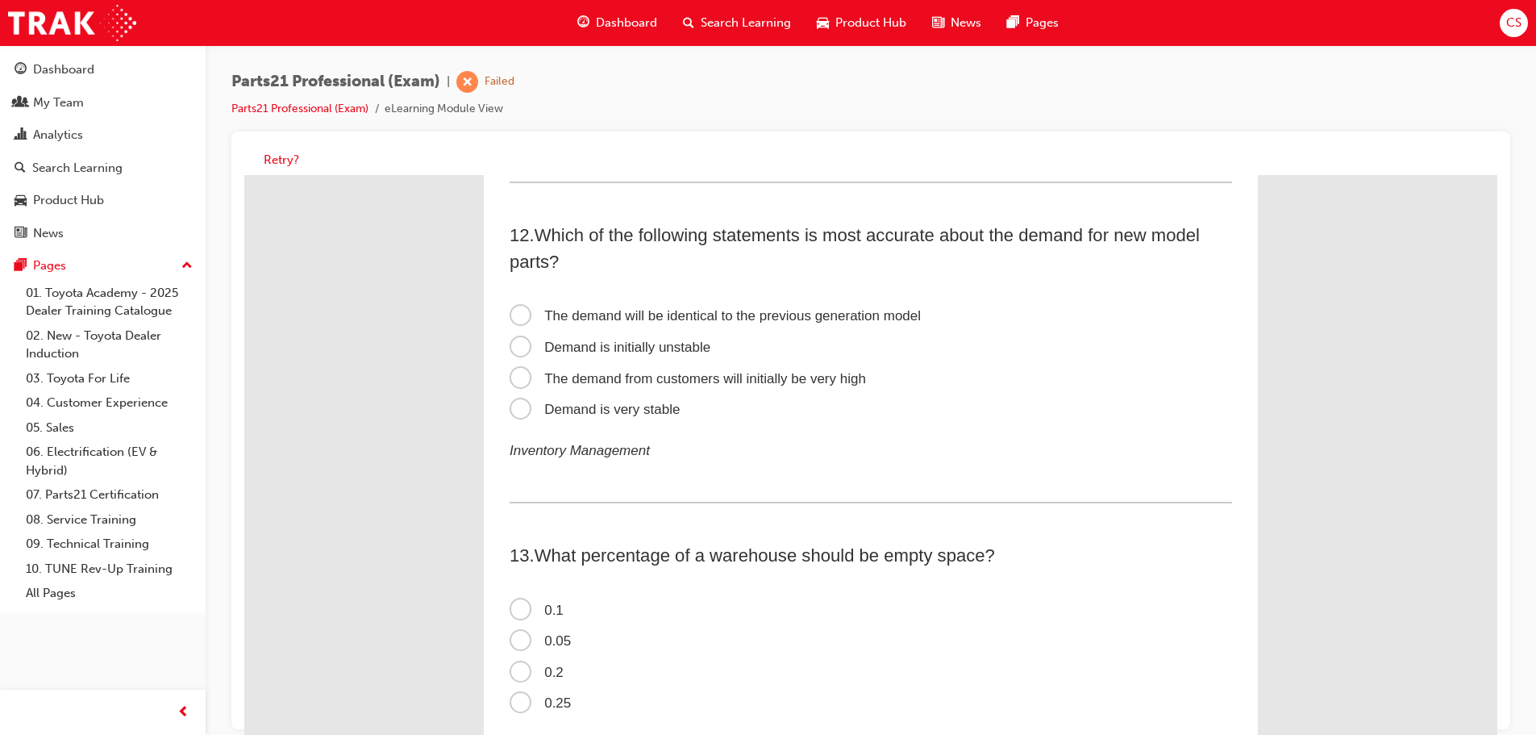
click at [510, 375] on span "The demand from customers will initially be very high" at bounding box center [688, 378] width 356 height 15
click at [244, 175] on input "The demand from customers will initially be very high" at bounding box center [244, 175] width 0 height 0
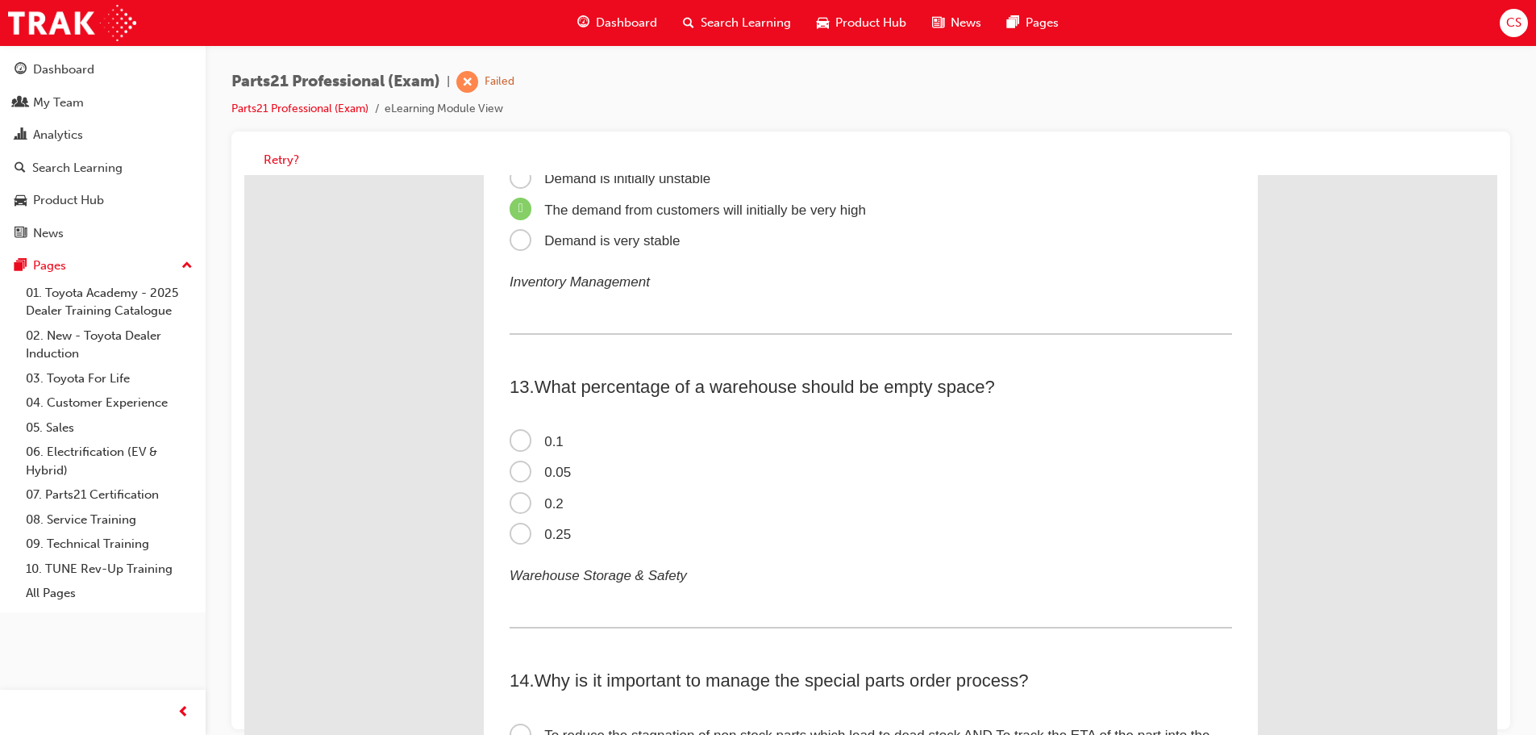
scroll to position [3629, 0]
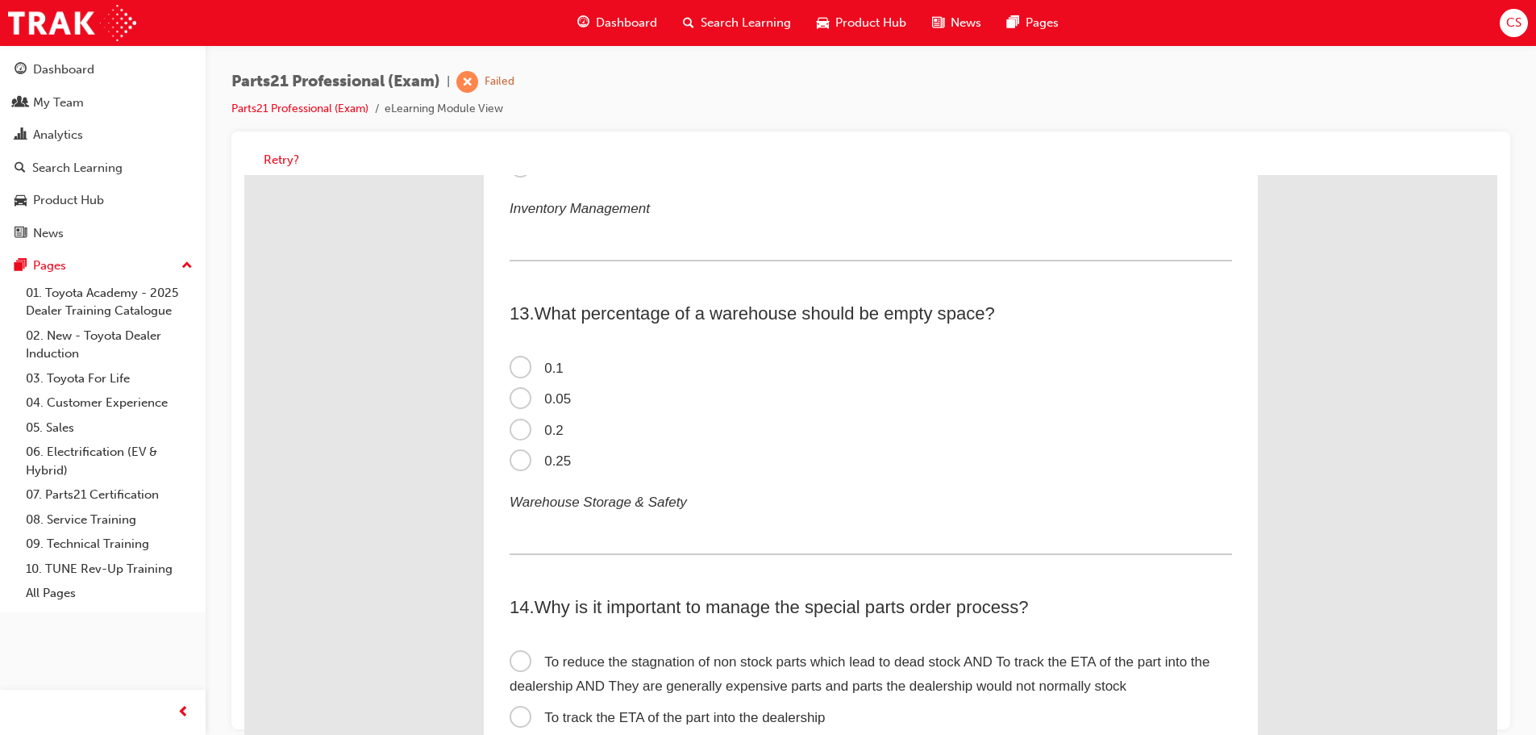
click at [519, 462] on span "0.25" at bounding box center [540, 460] width 61 height 15
click at [244, 175] on input "0.25" at bounding box center [244, 175] width 0 height 0
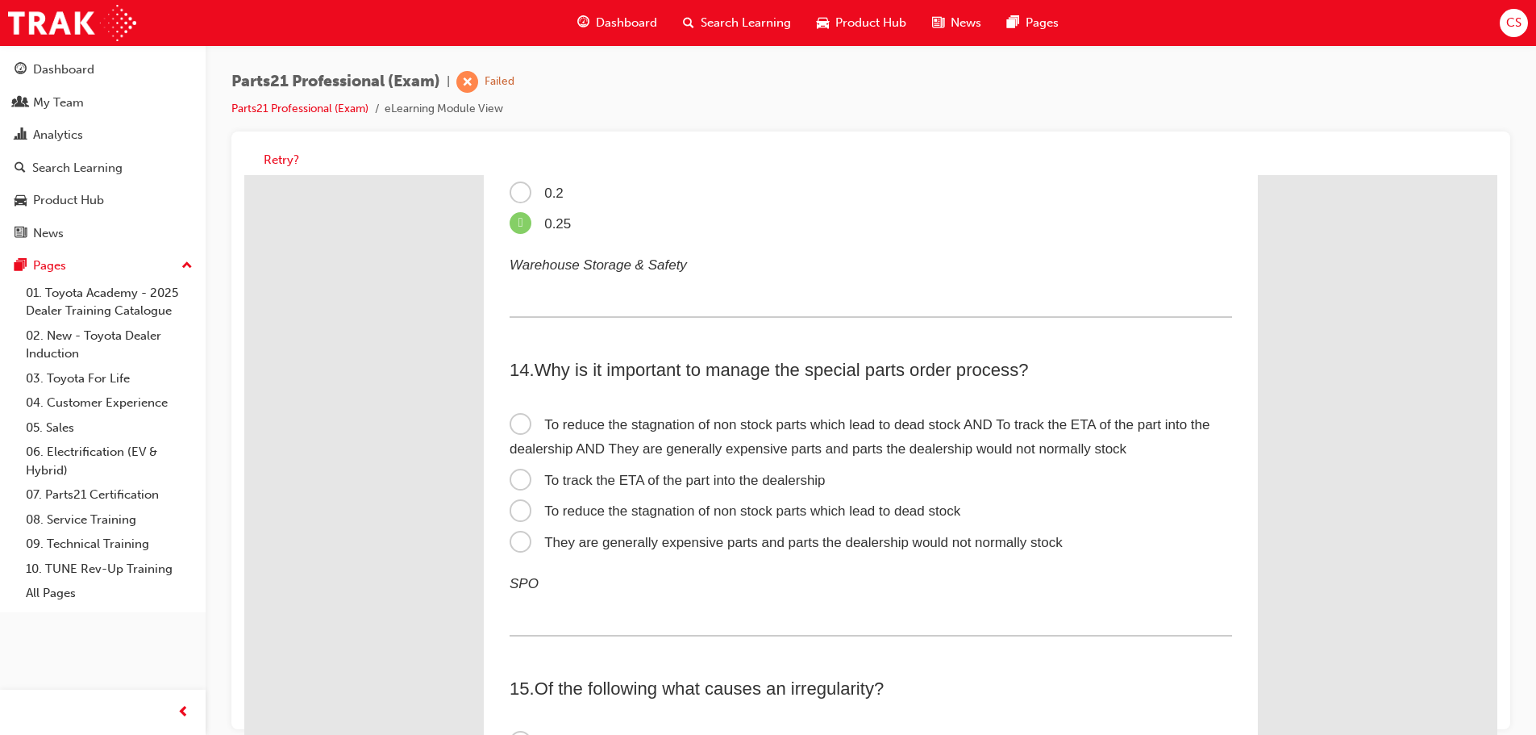
scroll to position [3871, 0]
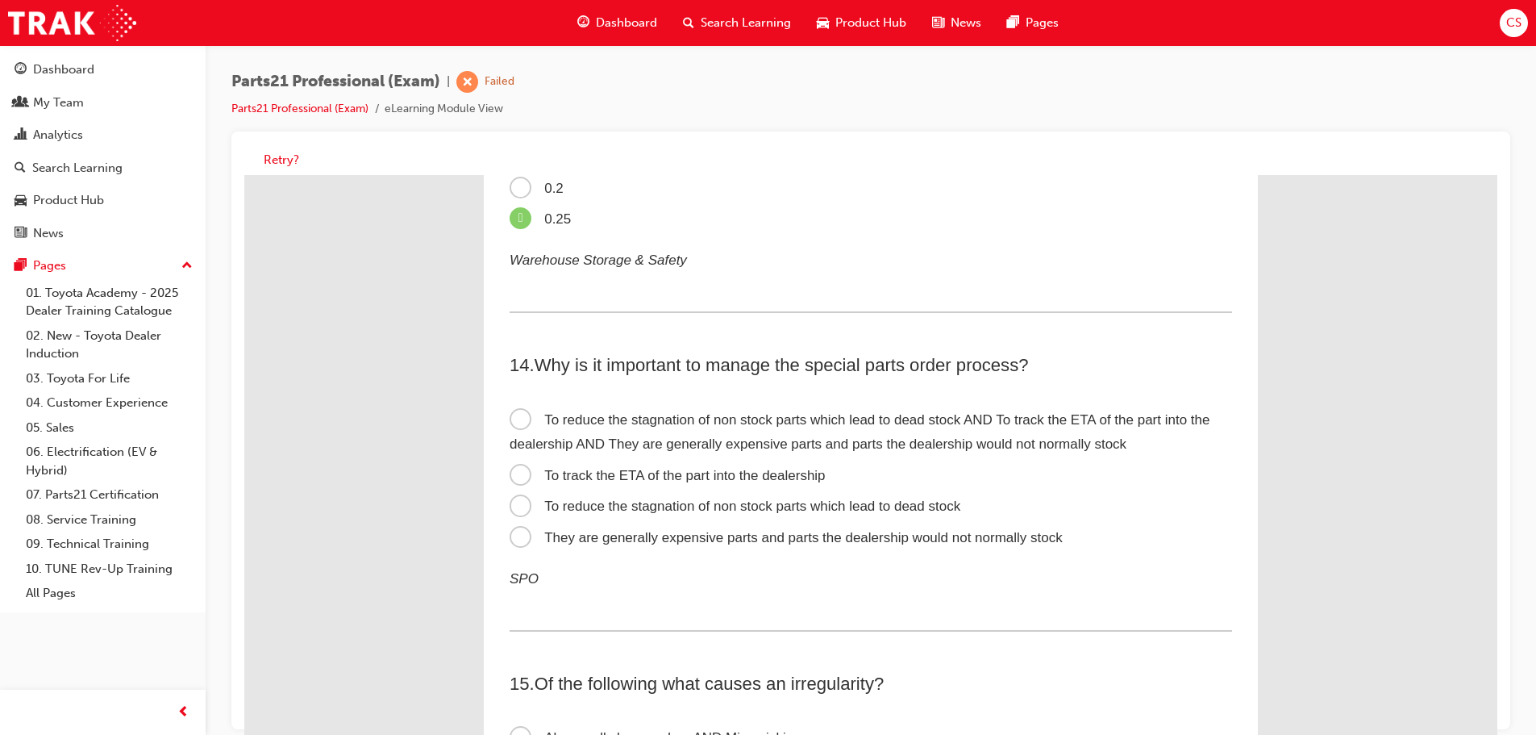
click at [511, 541] on span "They are generally expensive parts and parts the dealership would not normally …" at bounding box center [786, 537] width 553 height 15
click at [244, 175] on input "They are generally expensive parts and parts the dealership would not normally …" at bounding box center [244, 175] width 0 height 0
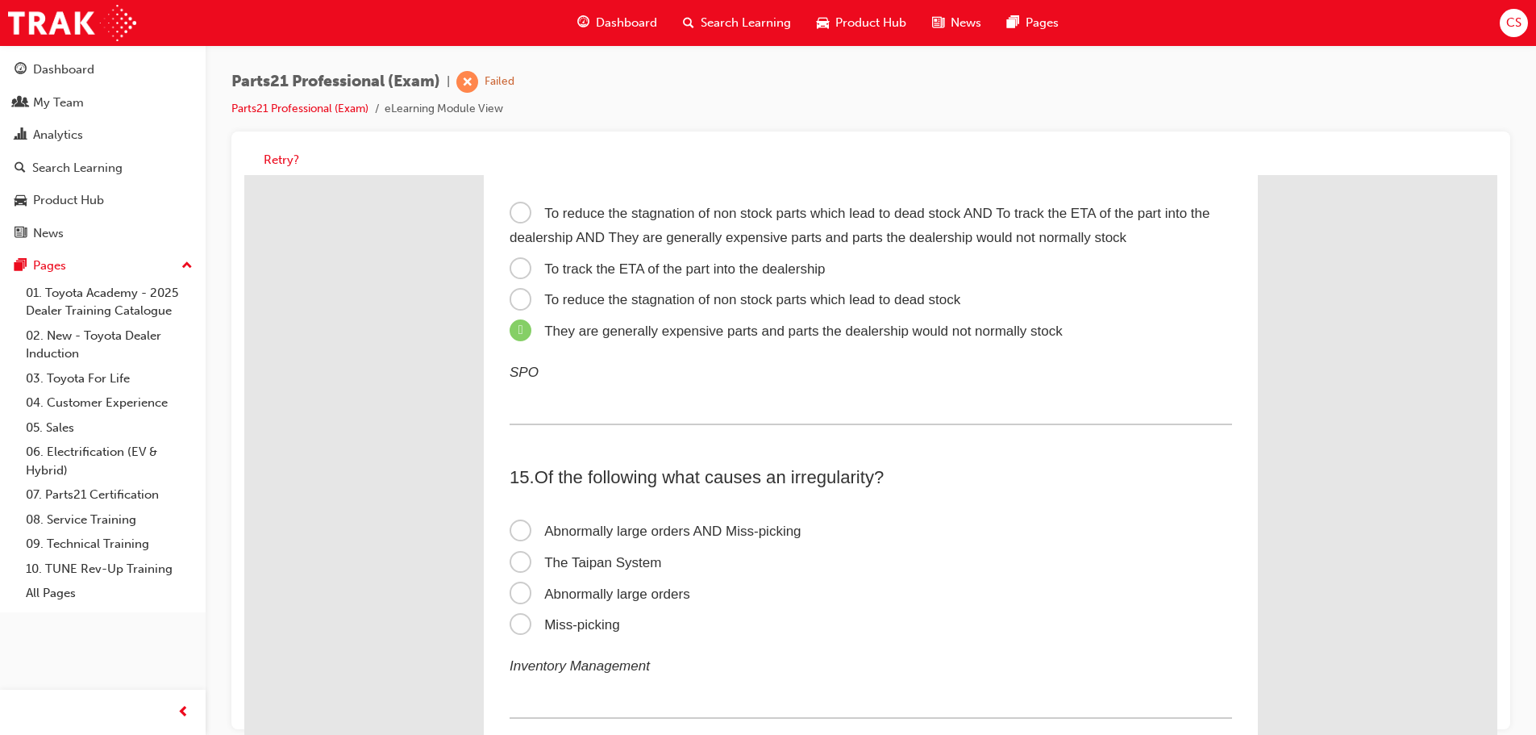
scroll to position [4194, 0]
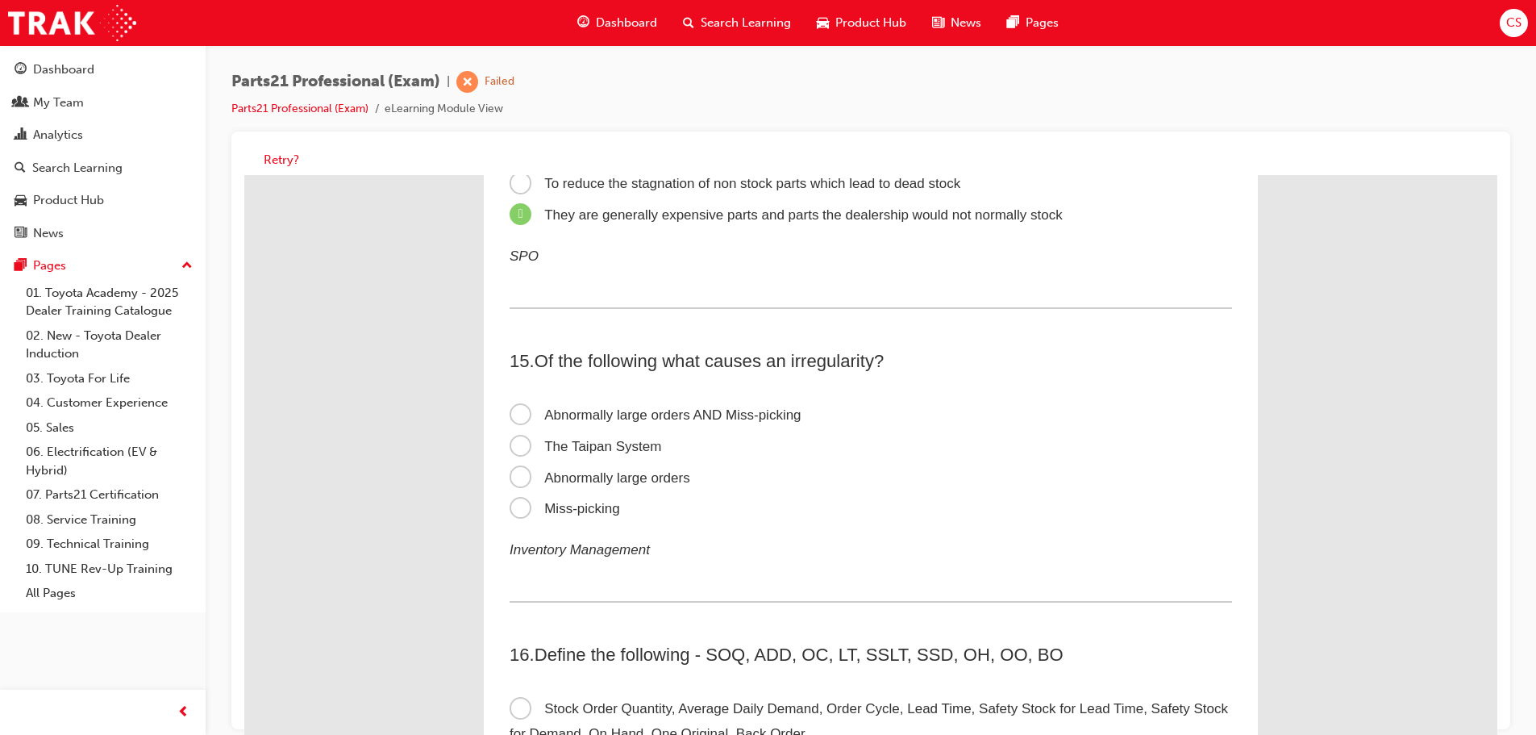
click at [520, 413] on span "Abnormally large orders AND Miss-picking" at bounding box center [656, 414] width 292 height 15
click at [244, 175] on input "Abnormally large orders AND Miss-picking" at bounding box center [244, 175] width 0 height 0
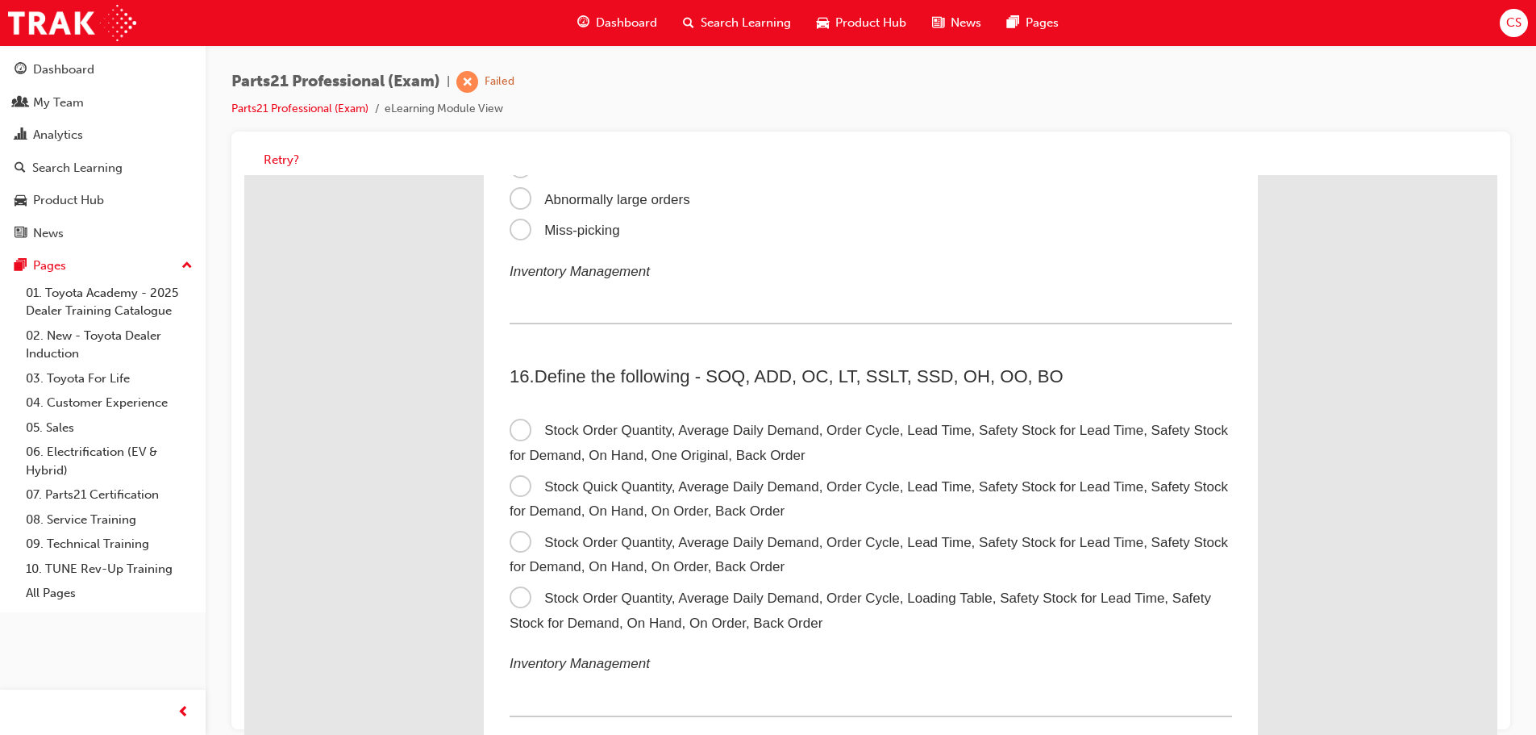
scroll to position [4516, 0]
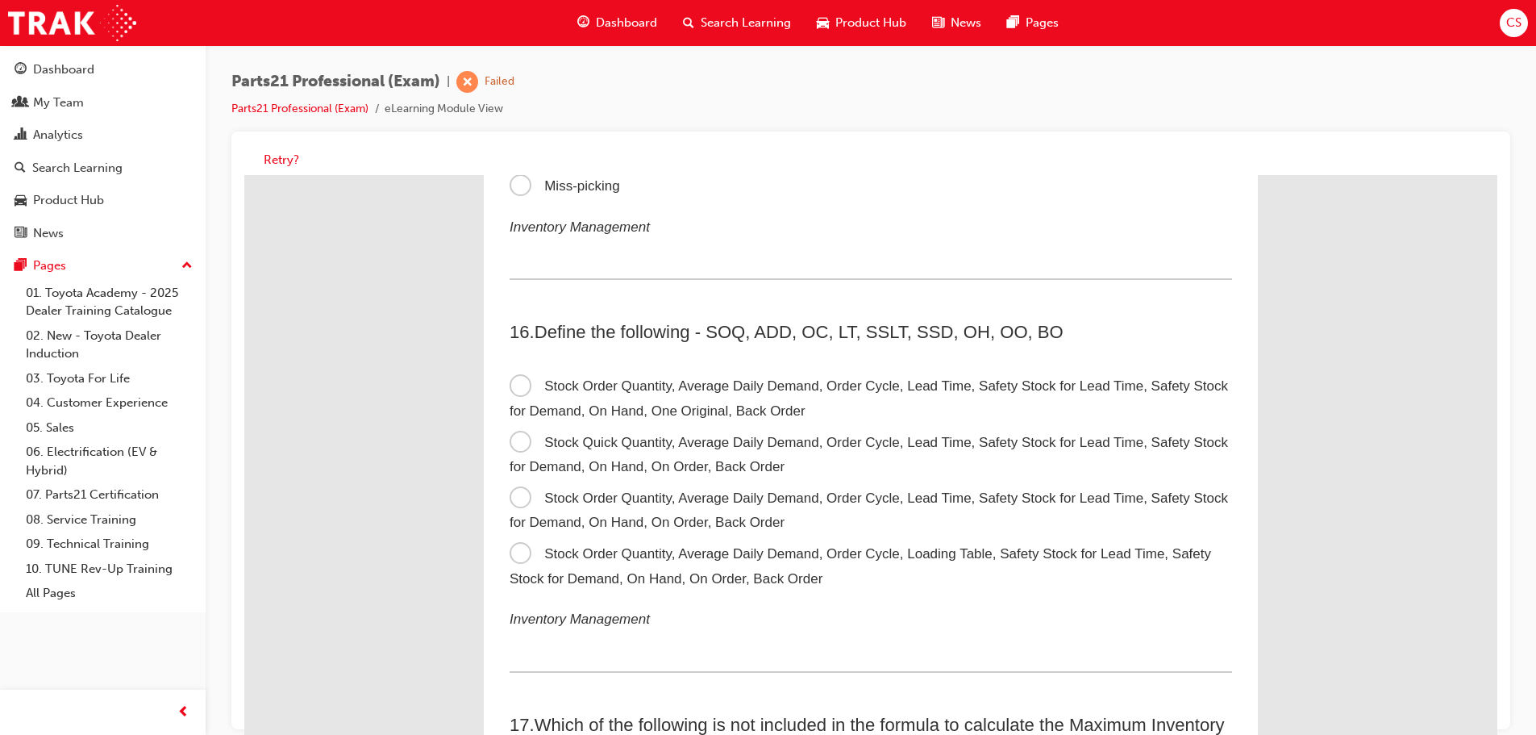
click at [518, 497] on span "Stock Order Quantity, Average Daily Demand, Order Cycle, Lead Time, Safety Stoc…" at bounding box center [869, 510] width 719 height 40
click at [244, 175] on input "Stock Order Quantity, Average Daily Demand, Order Cycle, Lead Time, Safety Stoc…" at bounding box center [244, 175] width 0 height 0
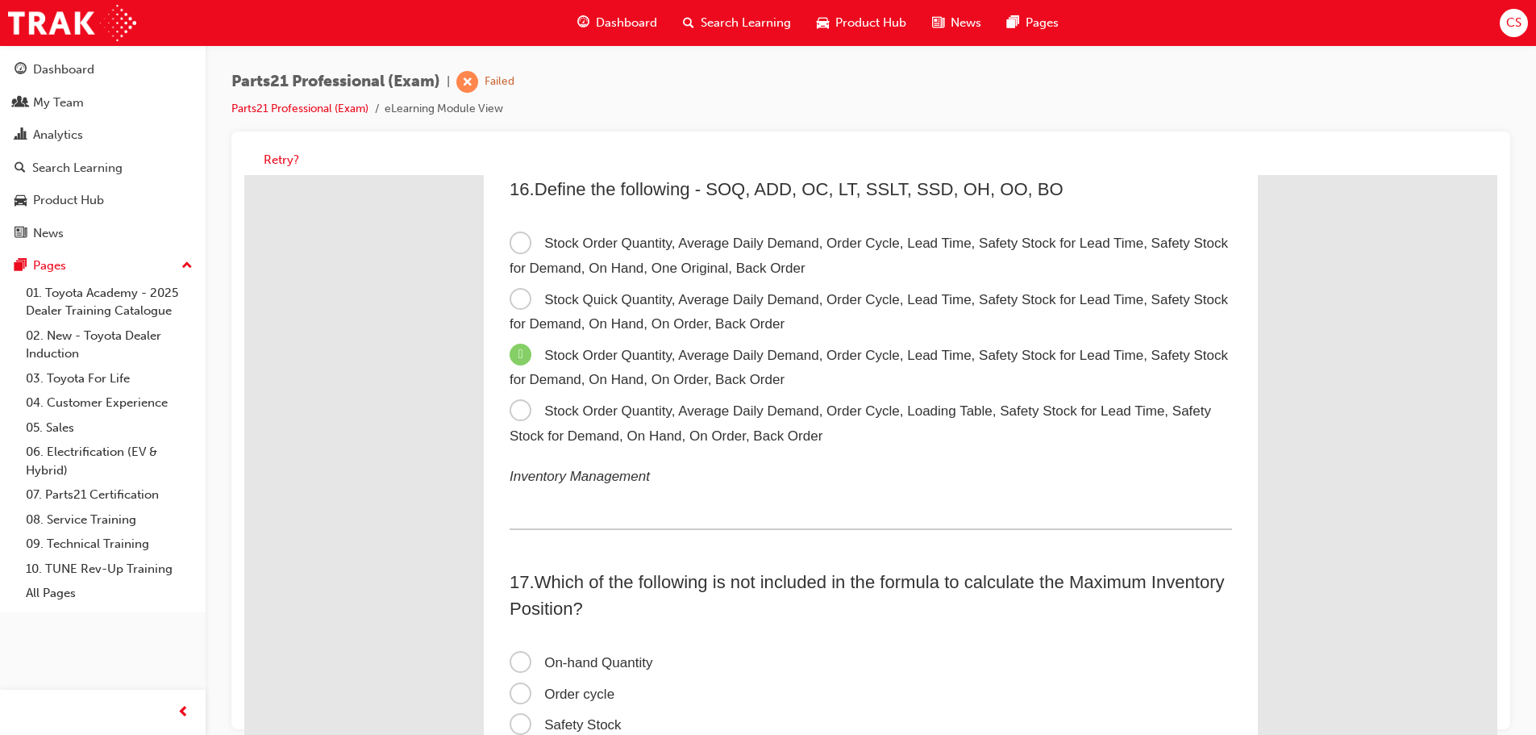
scroll to position [4920, 0]
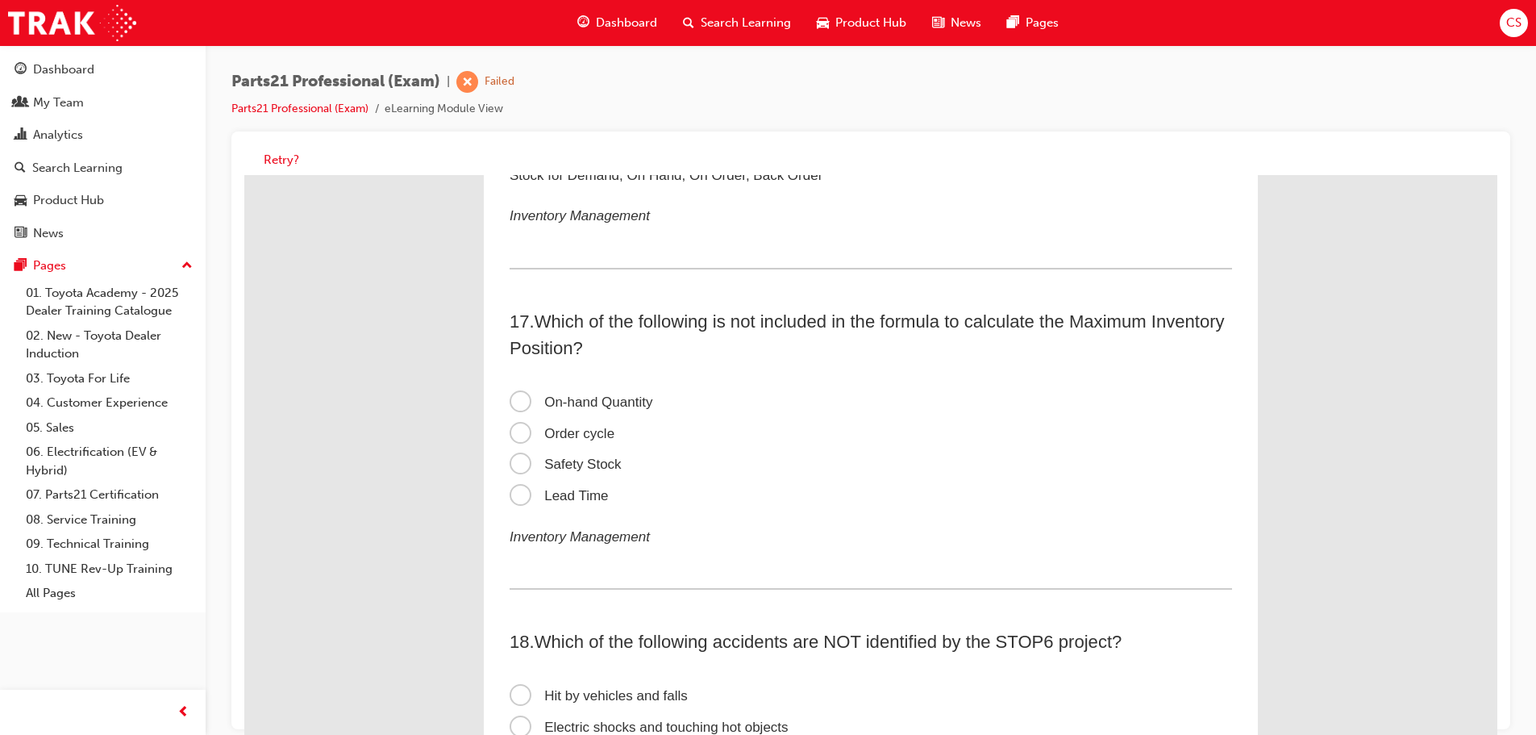
click at [515, 398] on span "On-hand Quantity" at bounding box center [581, 401] width 143 height 15
click at [244, 175] on input "On-hand Quantity" at bounding box center [244, 175] width 0 height 0
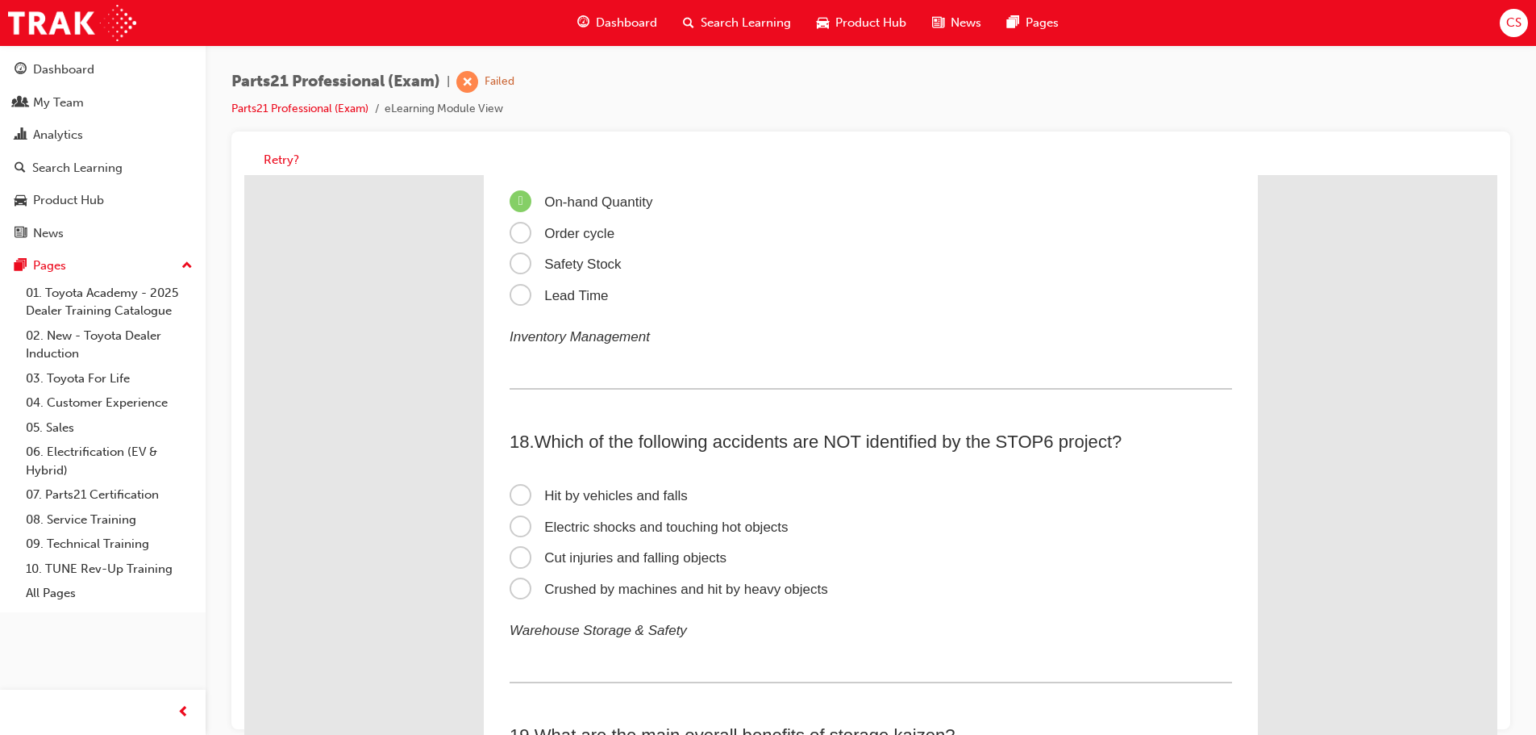
scroll to position [5161, 0]
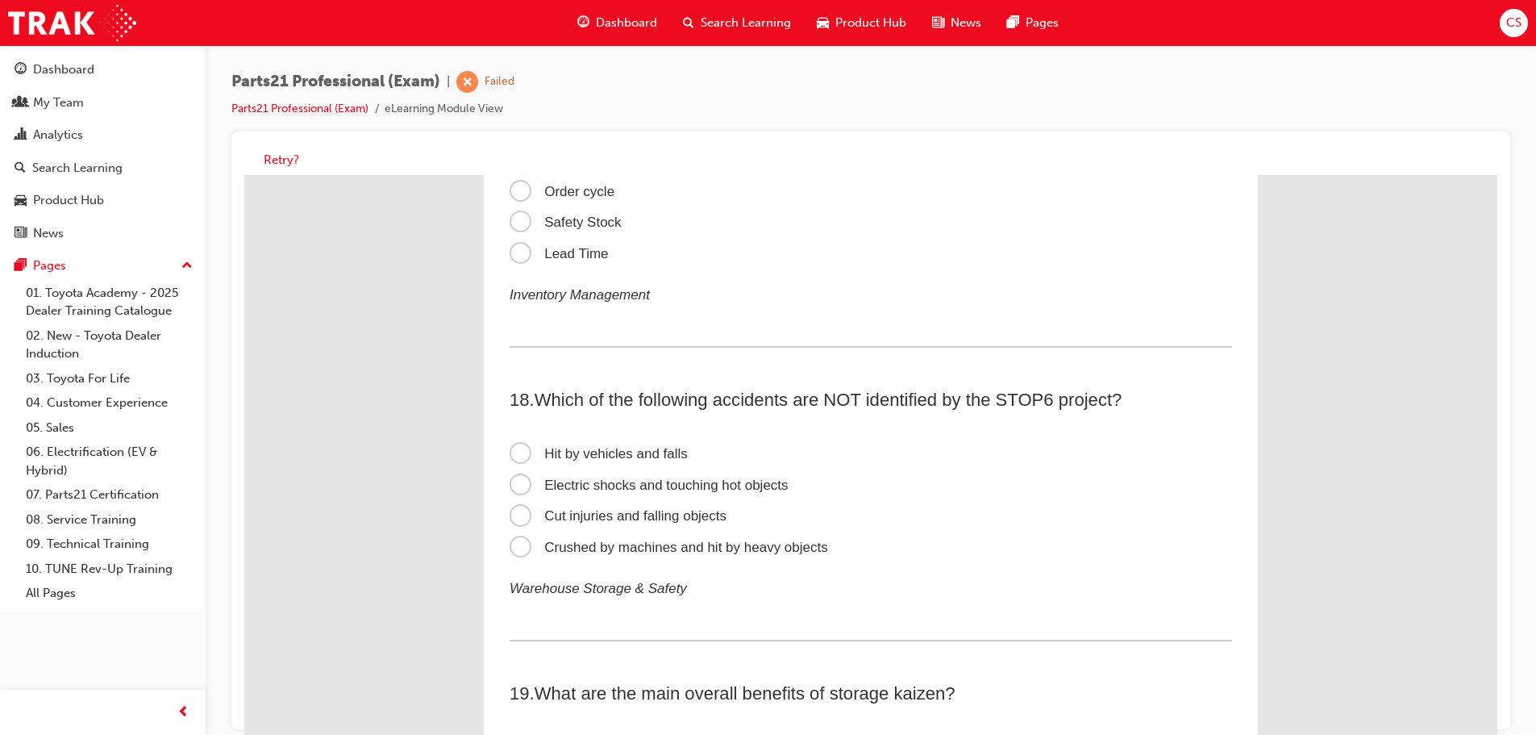
click at [510, 481] on span "Electric shocks and touching hot objects" at bounding box center [649, 484] width 279 height 15
click at [244, 175] on input "Electric shocks and touching hot objects" at bounding box center [244, 175] width 0 height 0
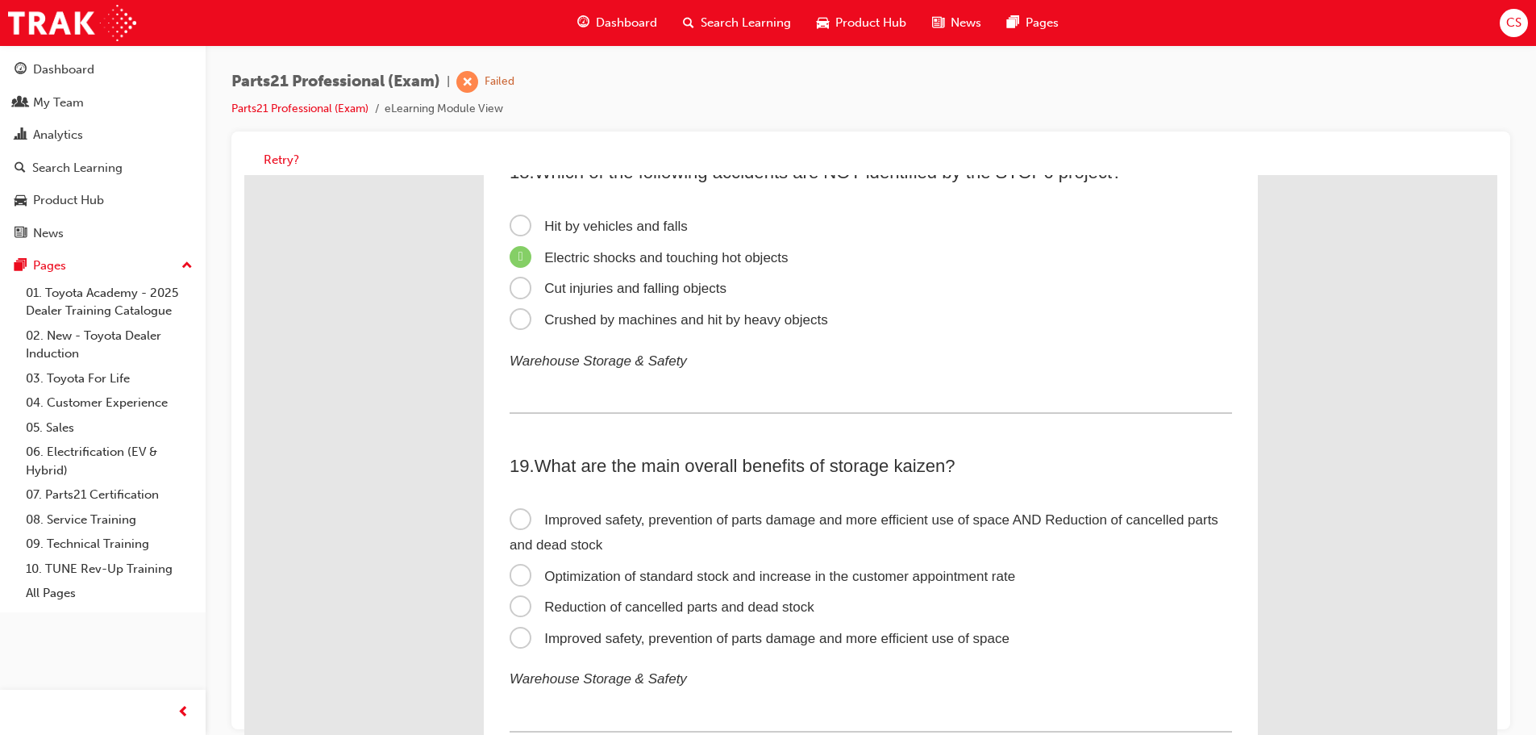
scroll to position [5403, 0]
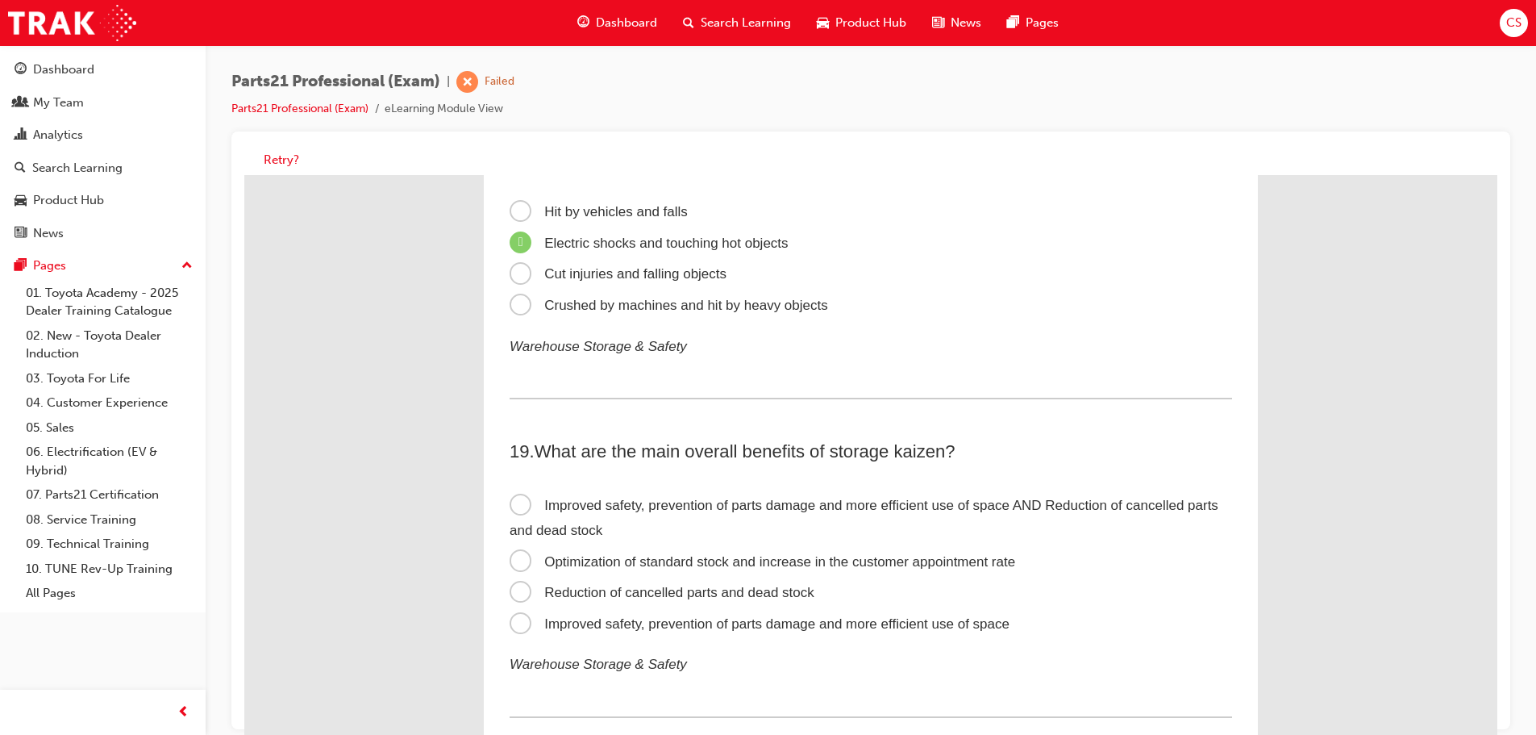
click at [513, 627] on span "Improved safety, prevention of parts damage and more efficient use of space" at bounding box center [760, 623] width 500 height 15
click at [244, 175] on input "Improved safety, prevention of parts damage and more efficient use of space" at bounding box center [244, 175] width 0 height 0
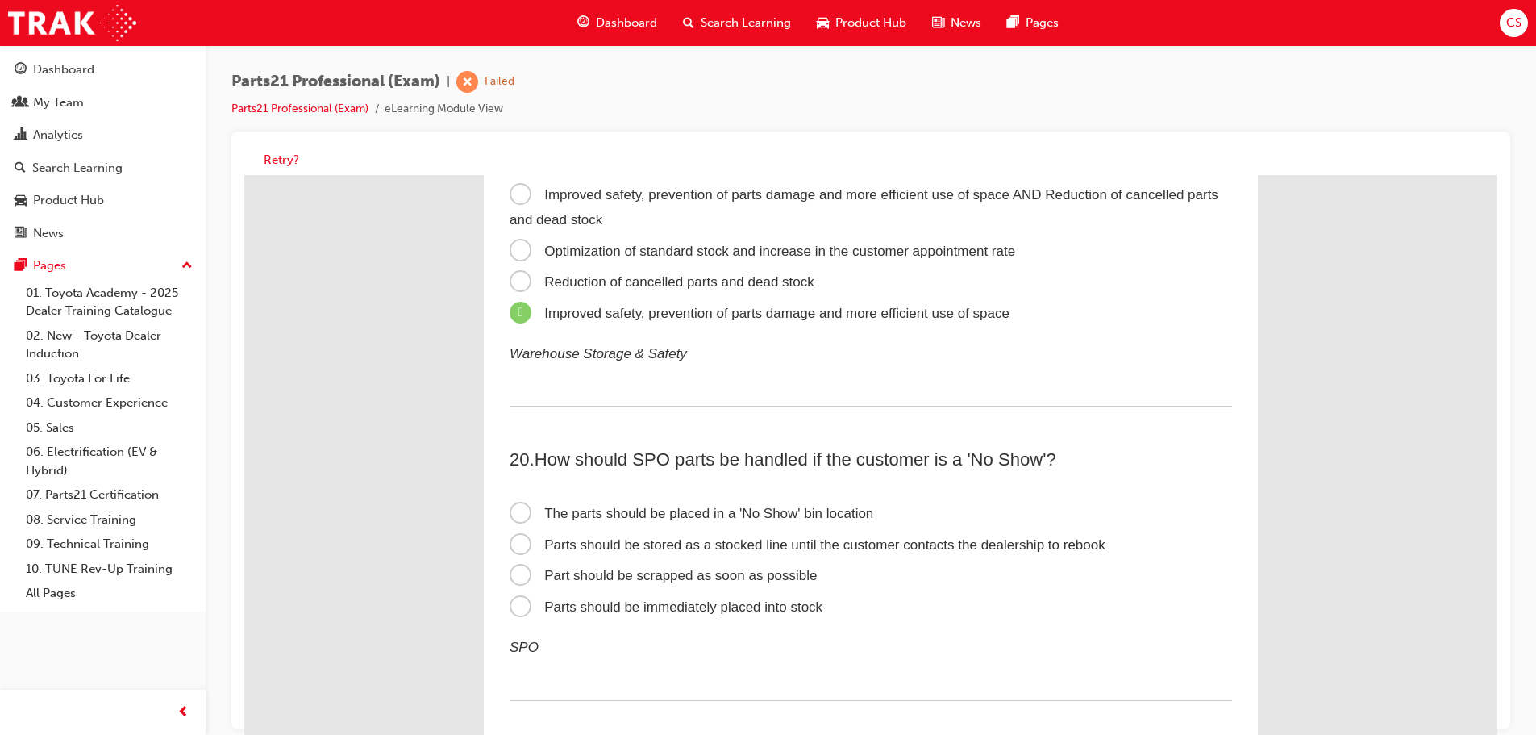
scroll to position [5726, 0]
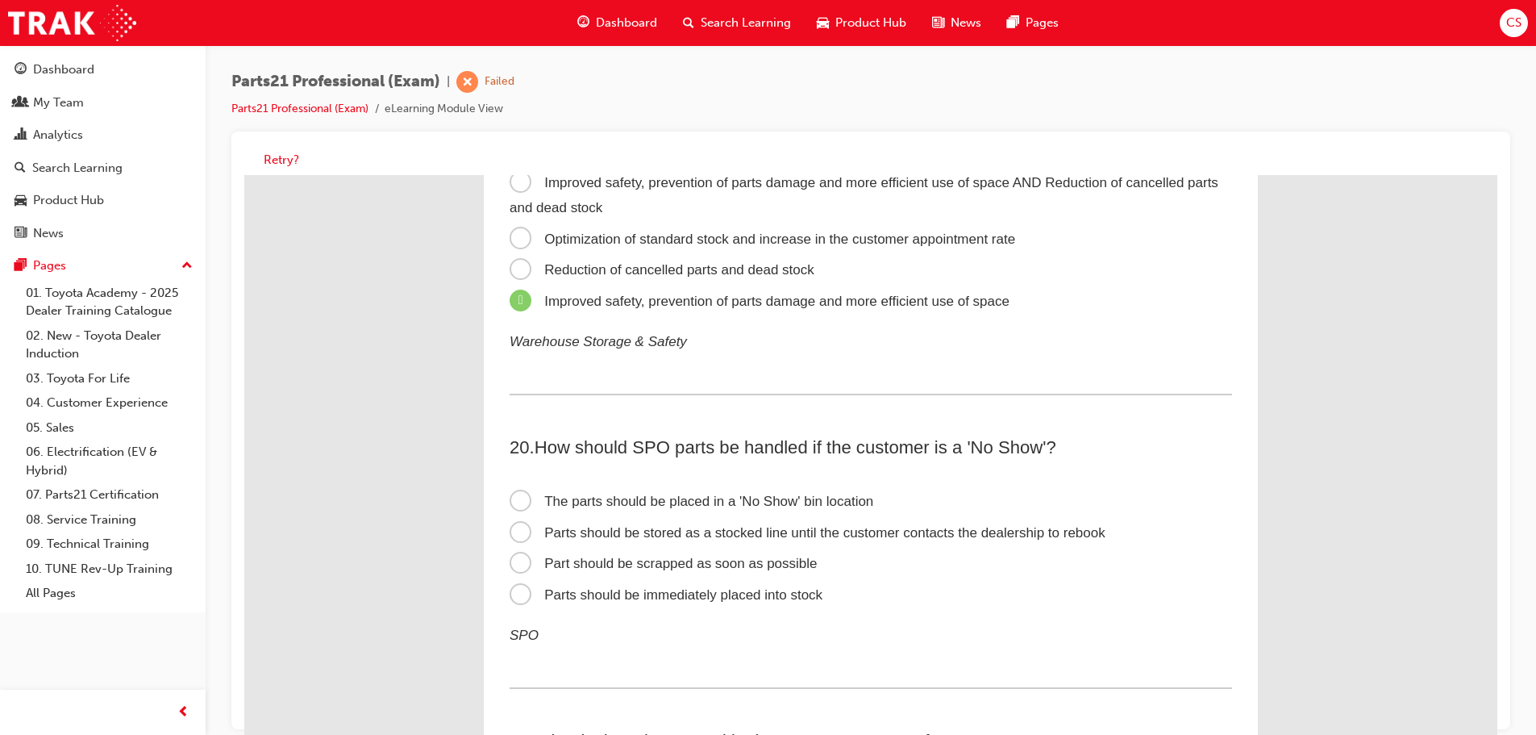
click at [519, 499] on span "The parts should be placed in a 'No Show' bin location" at bounding box center [692, 501] width 364 height 15
click at [244, 175] on input "The parts should be placed in a 'No Show' bin location" at bounding box center [244, 175] width 0 height 0
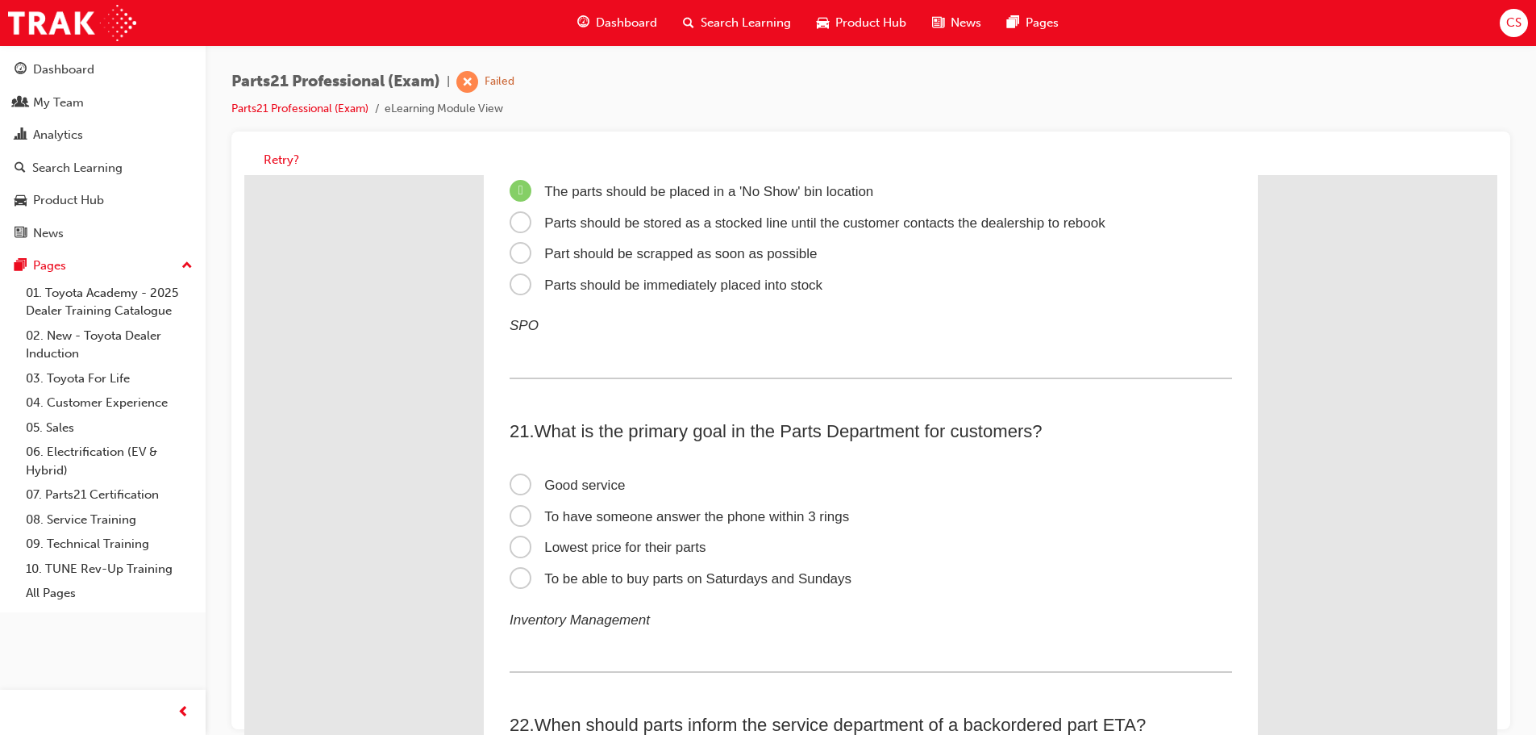
scroll to position [6049, 0]
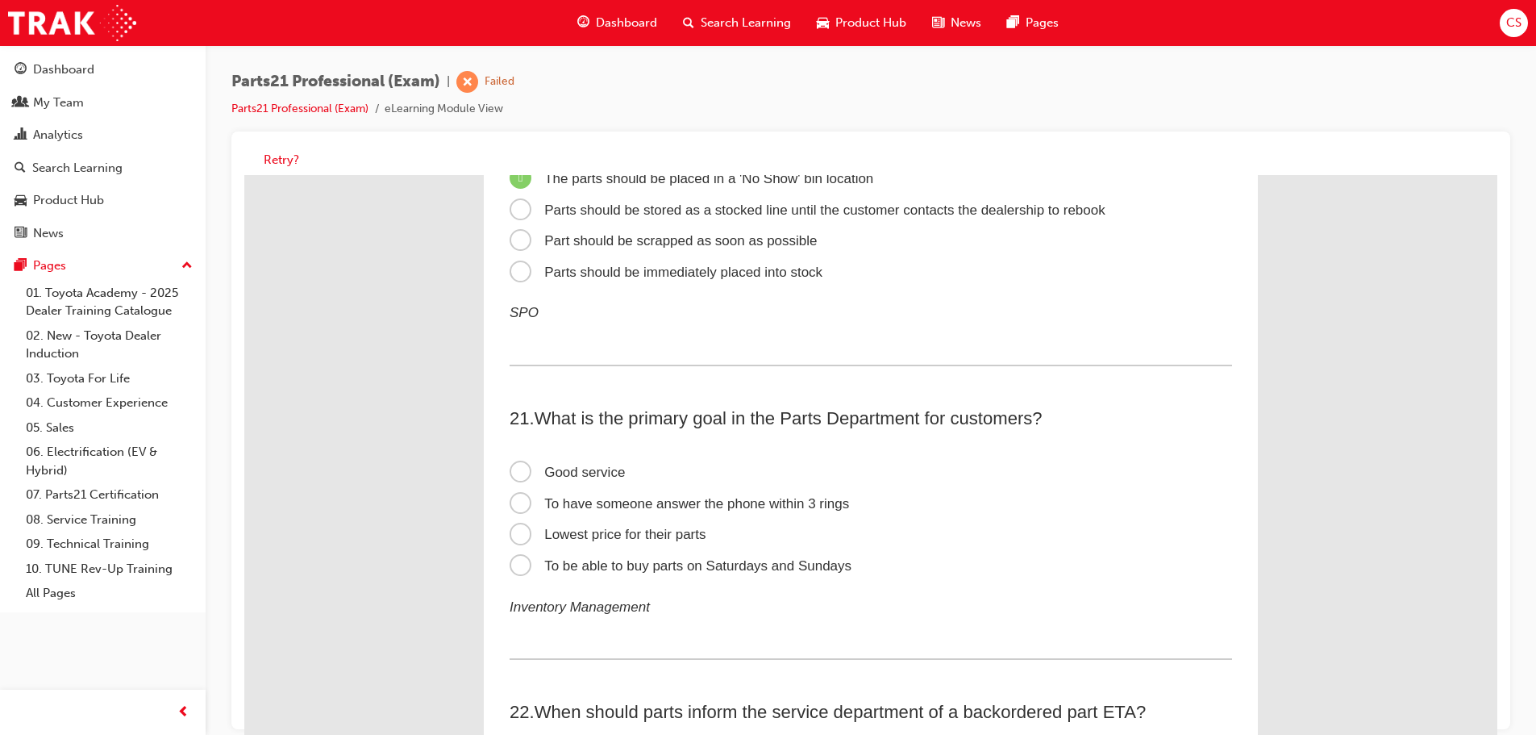
click at [516, 477] on span "Good service" at bounding box center [567, 472] width 115 height 15
click at [244, 175] on input "Good service" at bounding box center [244, 175] width 0 height 0
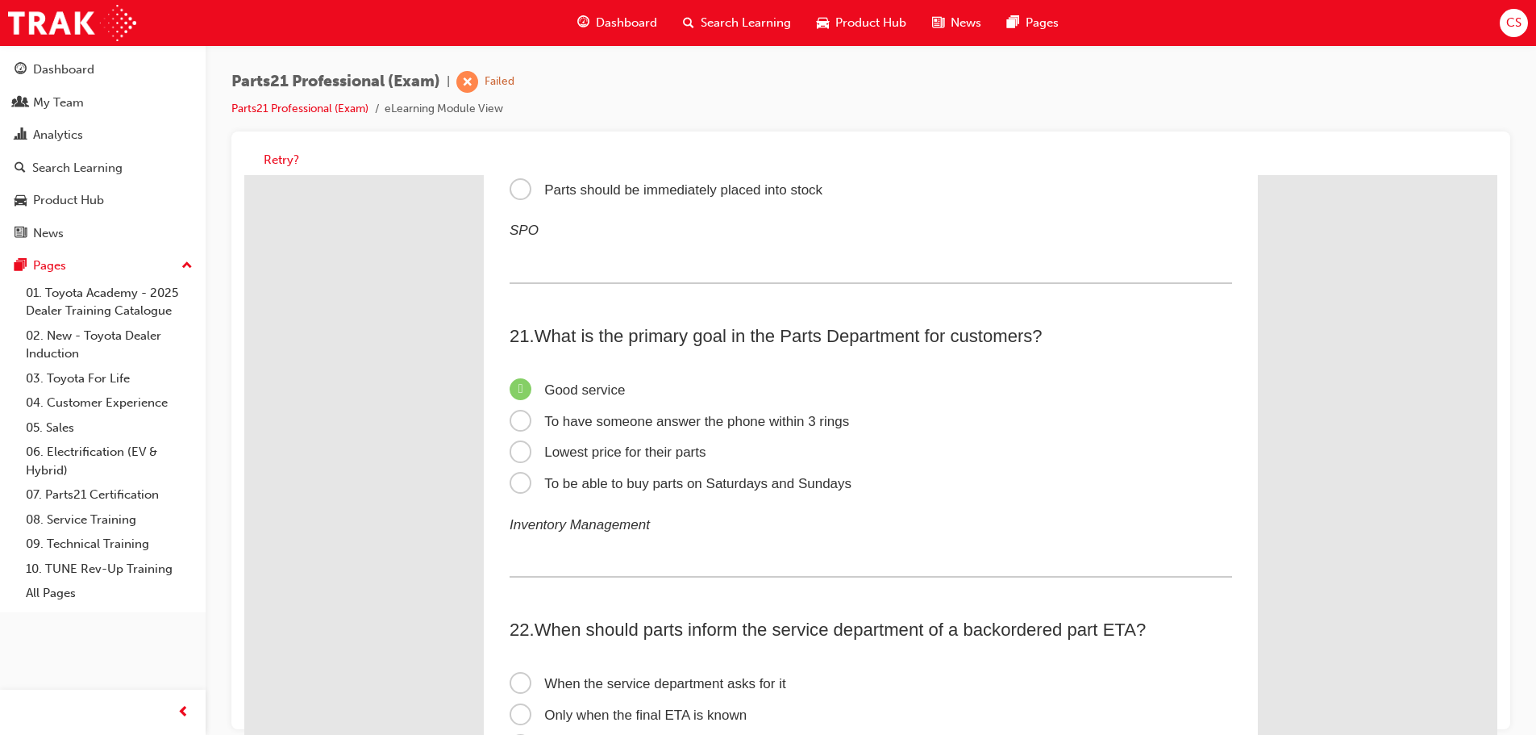
scroll to position [6371, 0]
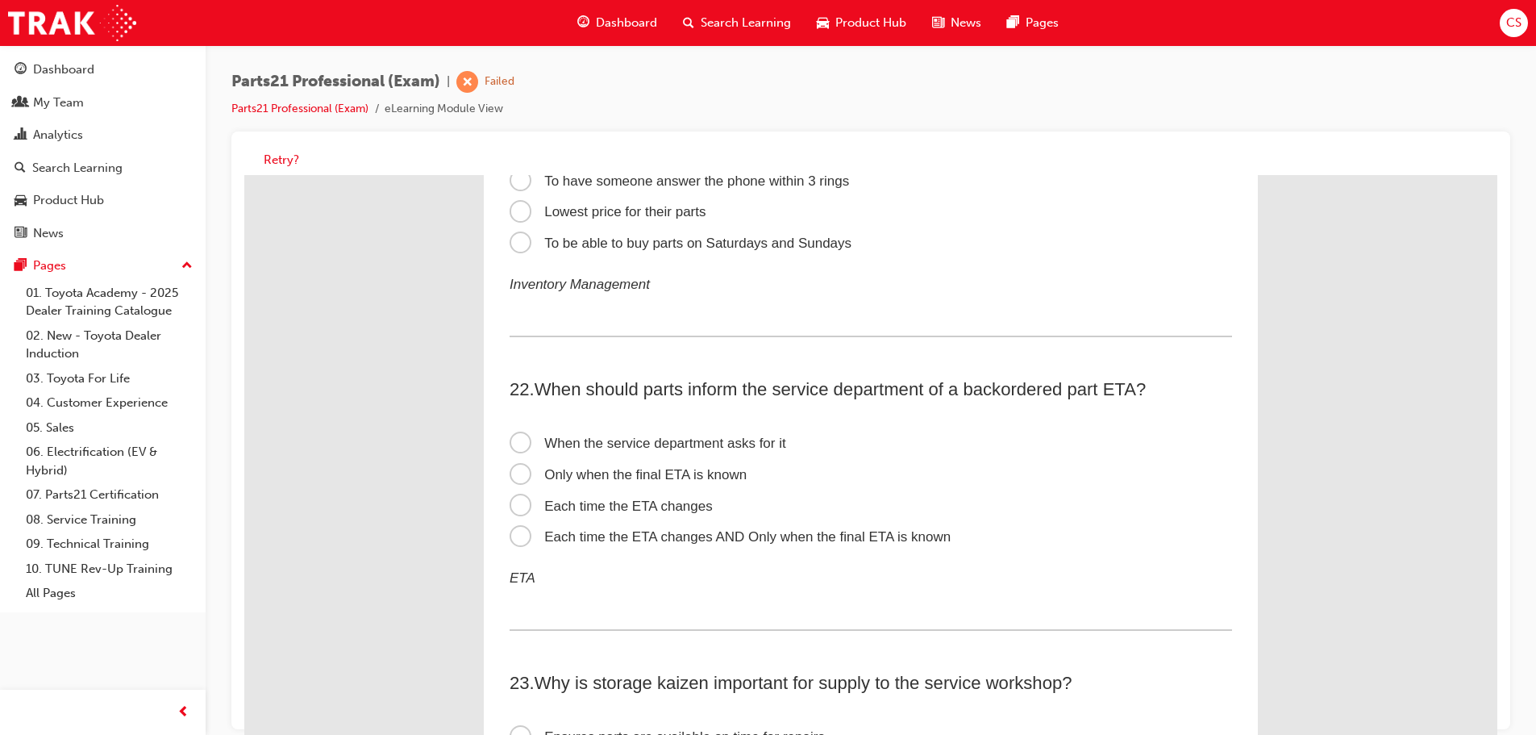
click at [523, 536] on span "Each time the ETA changes AND Only when the final ETA is known" at bounding box center [730, 536] width 441 height 15
click at [244, 175] on input "Each time the ETA changes AND Only when the final ETA is known" at bounding box center [244, 175] width 0 height 0
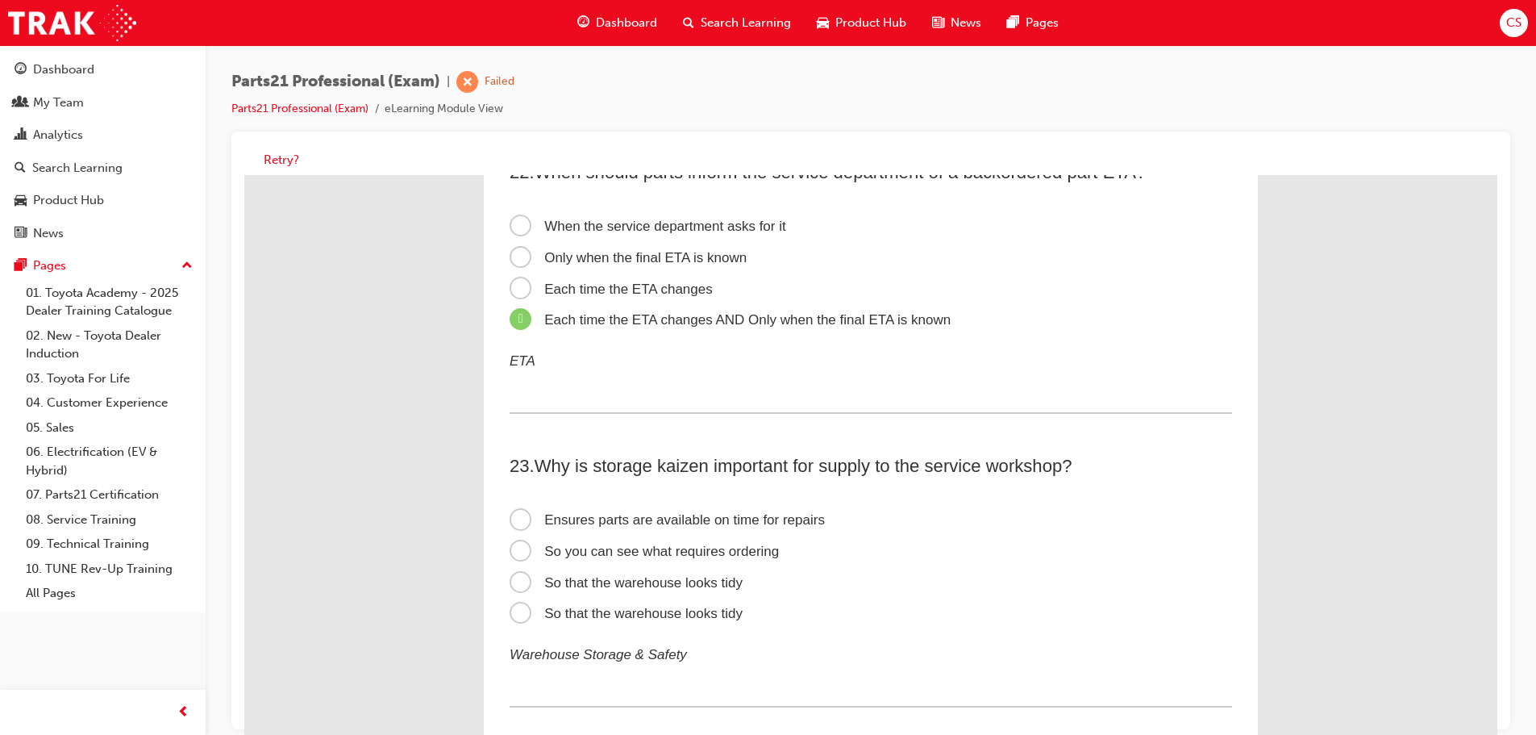
scroll to position [6694, 0]
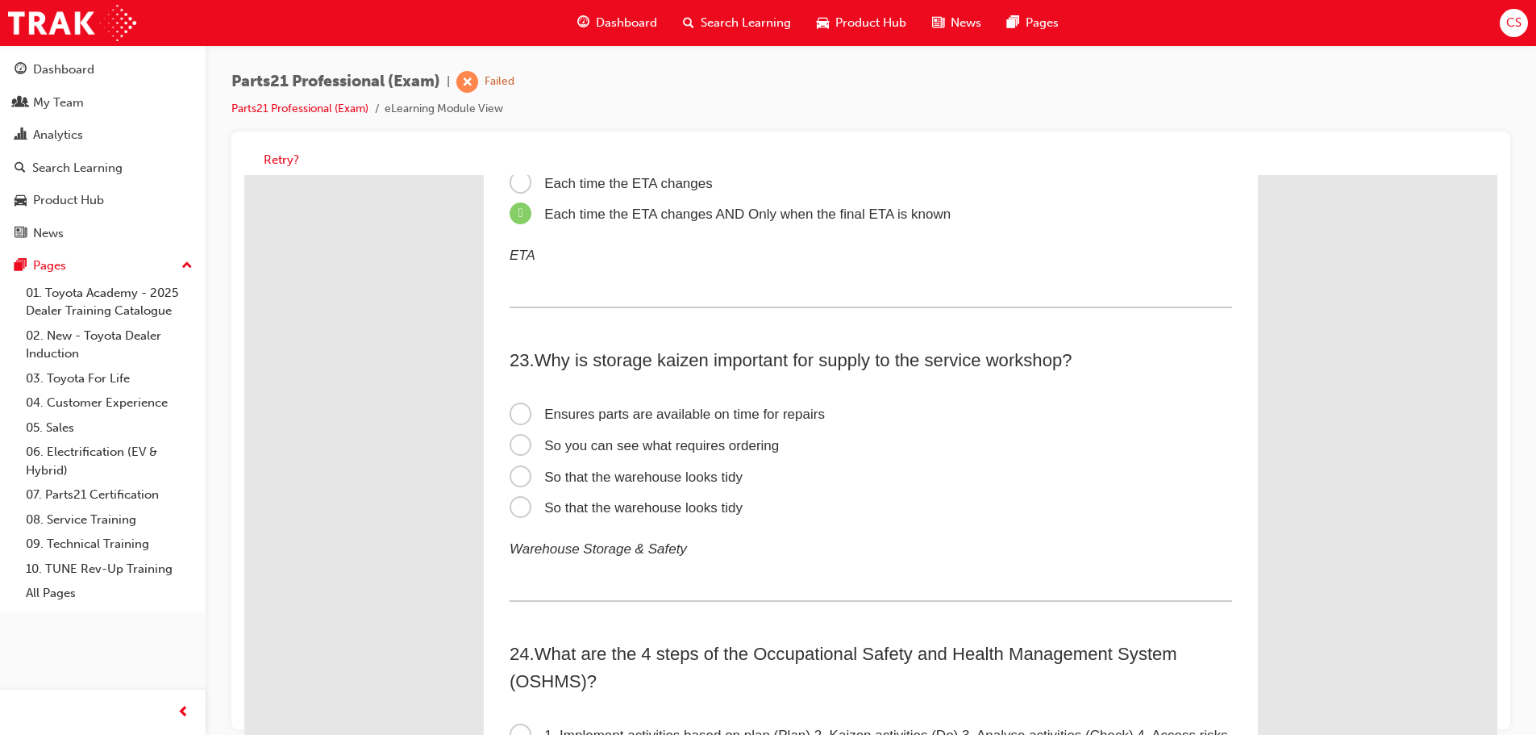
click at [520, 448] on span "So you can see what requires ordering" at bounding box center [644, 445] width 269 height 15
click at [244, 175] on input "So you can see what requires ordering" at bounding box center [244, 175] width 0 height 0
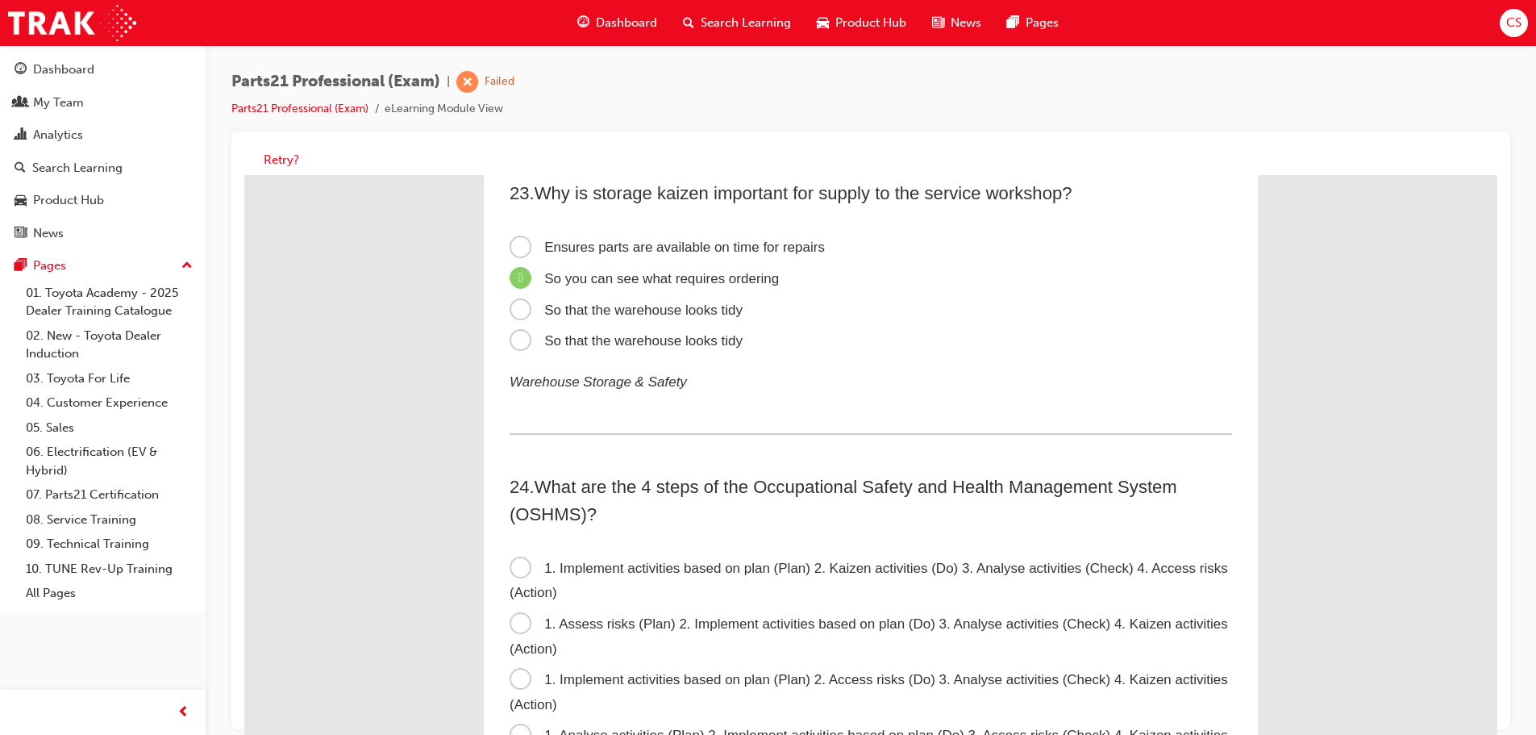
scroll to position [6774, 0]
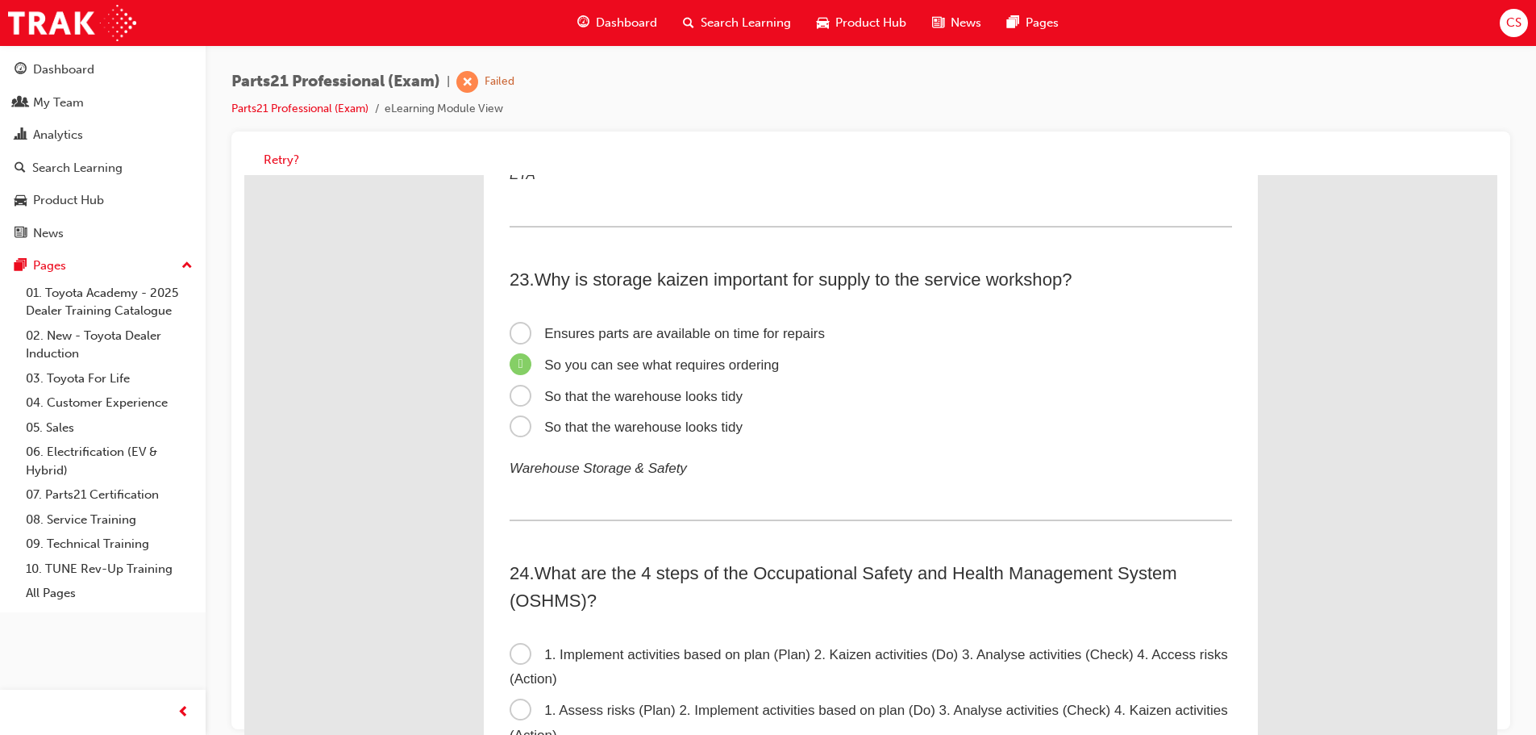
click at [515, 334] on span "Ensures parts are available on time for repairs" at bounding box center [667, 333] width 315 height 15
click at [244, 175] on input "Ensures parts are available on time for repairs" at bounding box center [244, 175] width 0 height 0
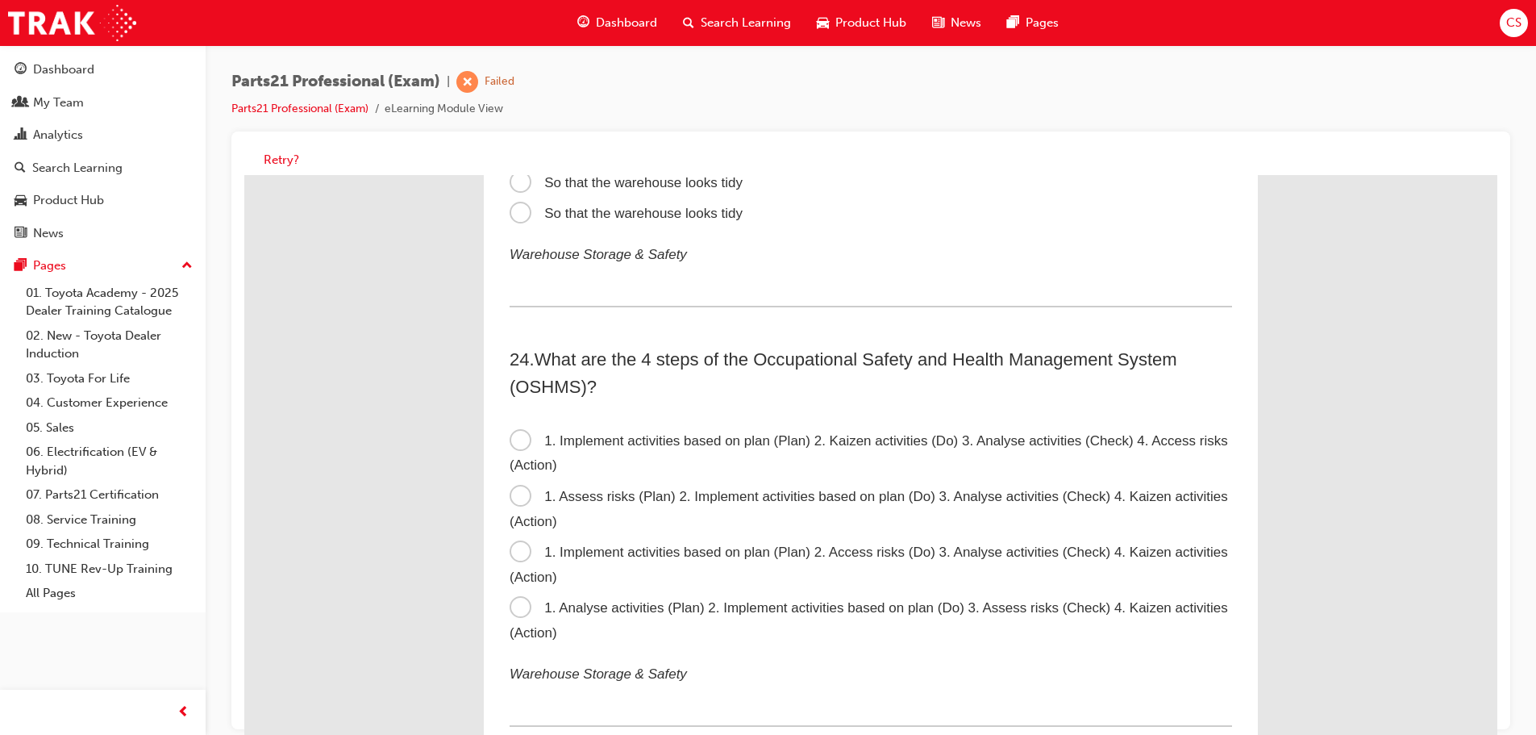
scroll to position [7016, 0]
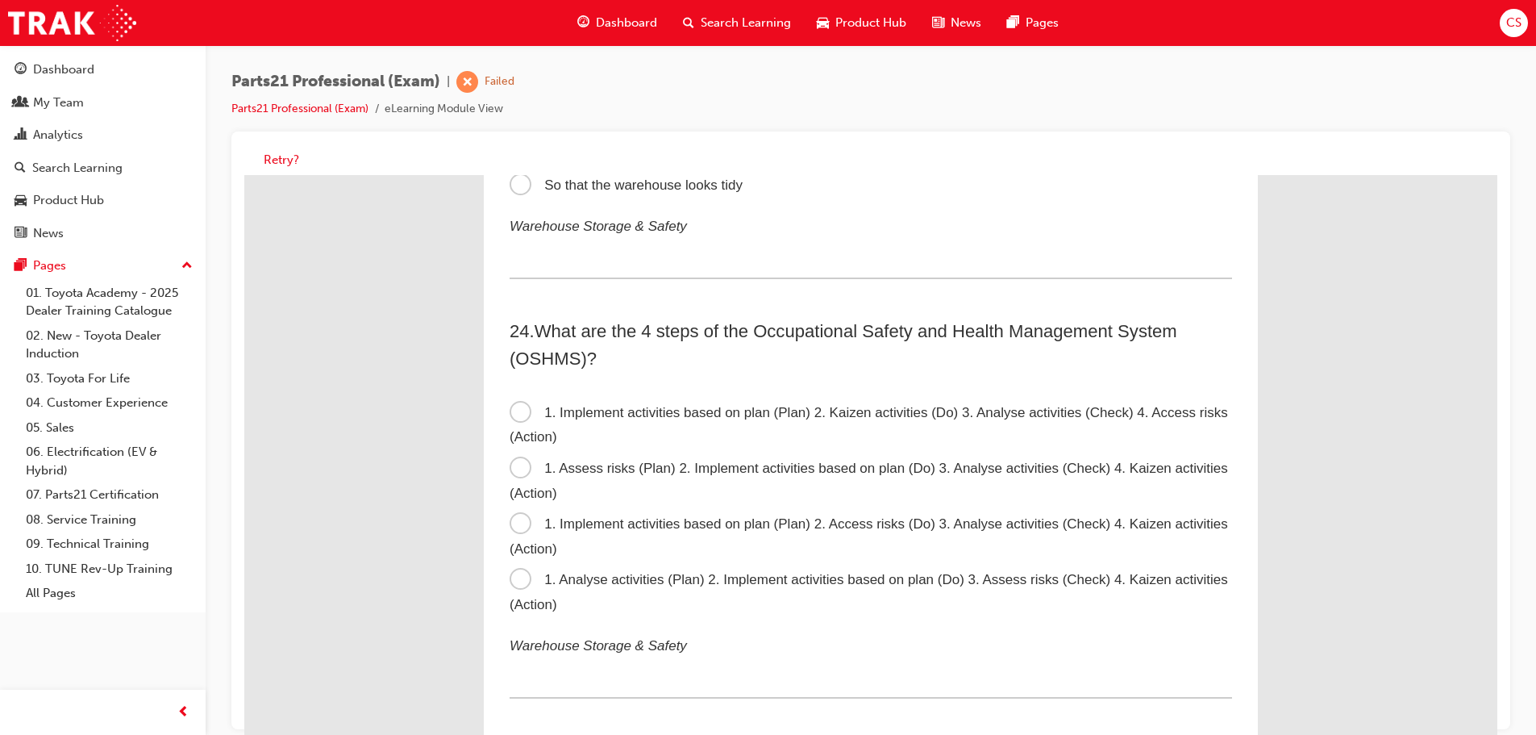
click at [519, 577] on span "1. Analyse activities (Plan) 2. Implement activities based on plan (Do) 3. Asse…" at bounding box center [869, 592] width 719 height 40
click at [244, 175] on input "1. Analyse activities (Plan) 2. Implement activities based on plan (Do) 3. Asse…" at bounding box center [244, 175] width 0 height 0
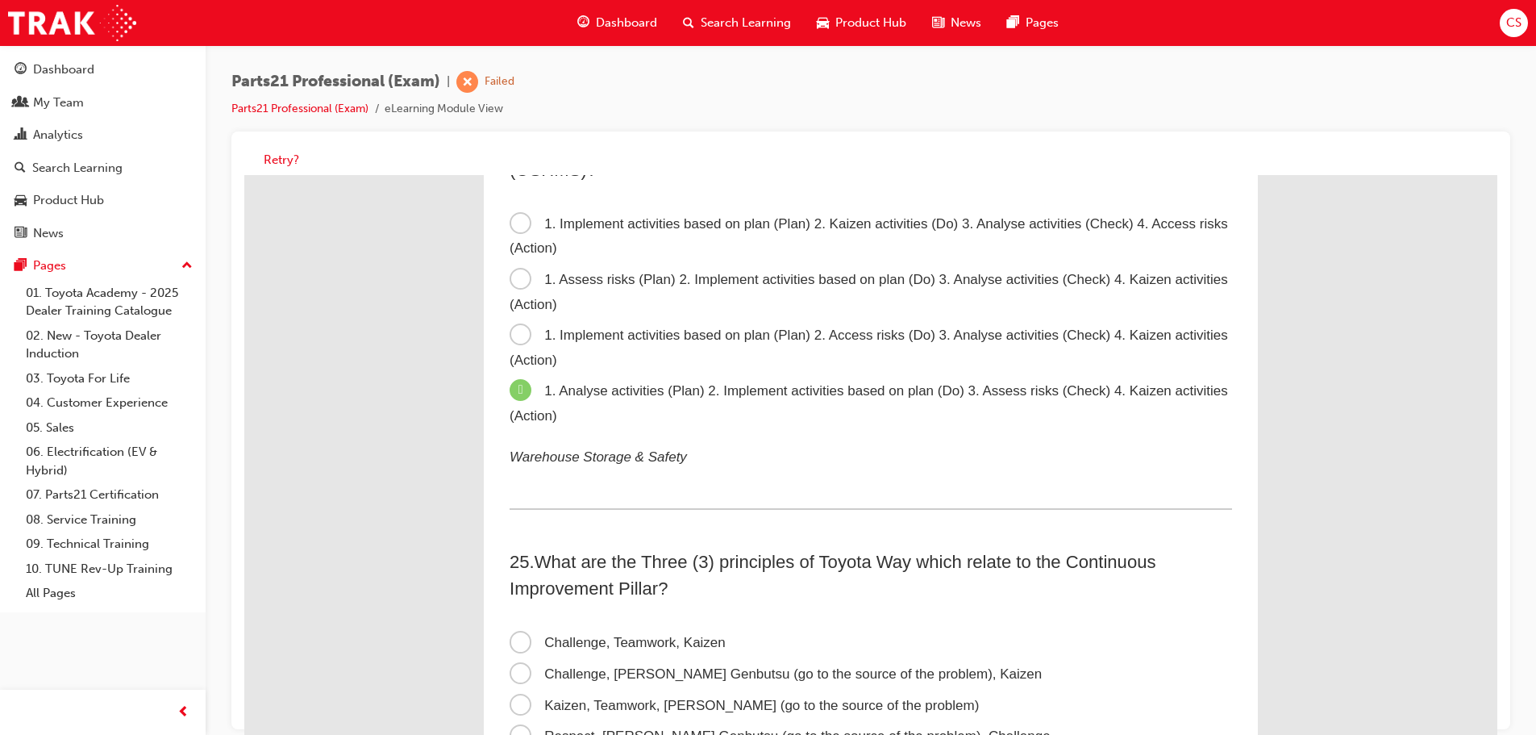
scroll to position [7339, 0]
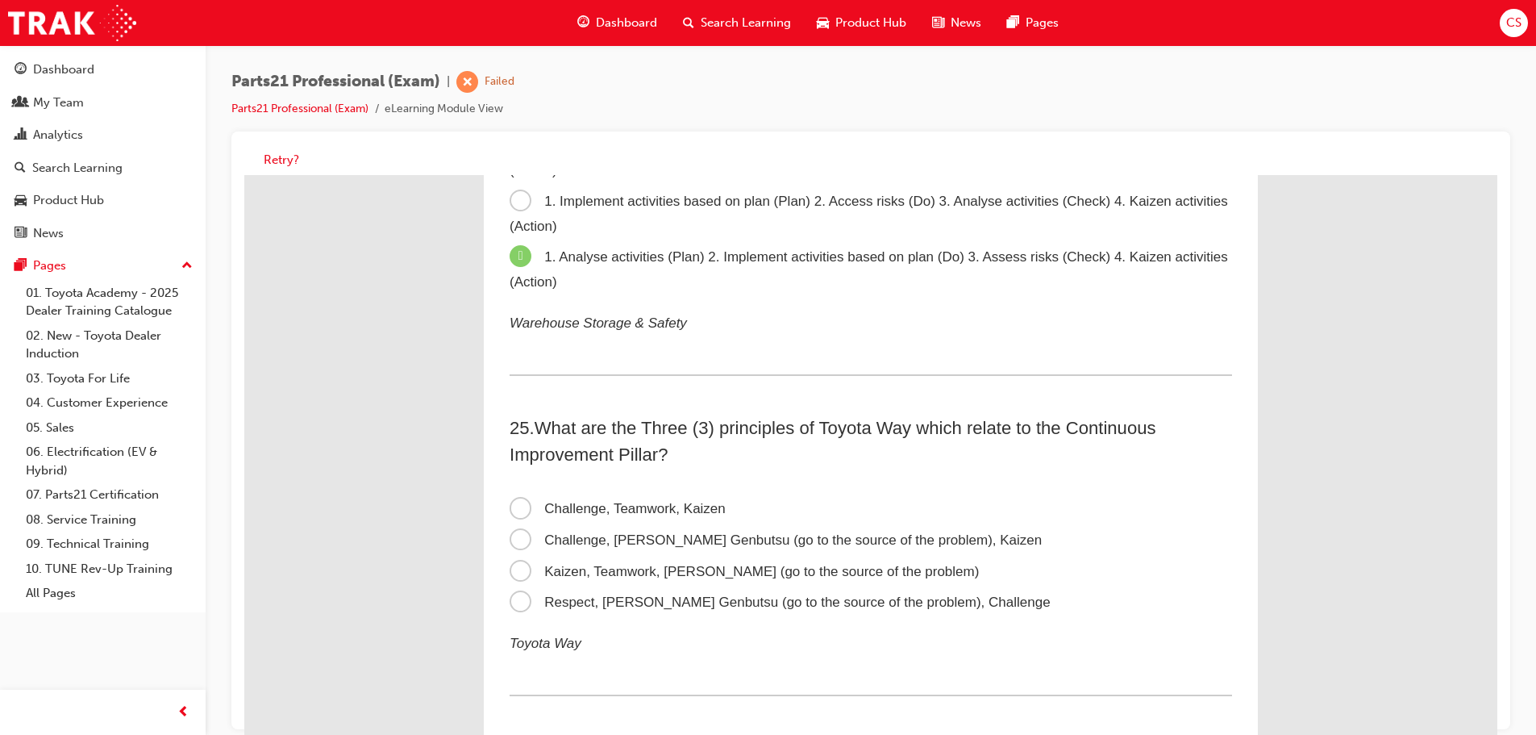
click at [515, 538] on span "Challenge, [PERSON_NAME] Genbutsu (go to the source of the problem), Kaizen" at bounding box center [776, 539] width 532 height 15
click at [244, 175] on input "Challenge, [PERSON_NAME] Genbutsu (go to the source of the problem), Kaizen" at bounding box center [244, 175] width 0 height 0
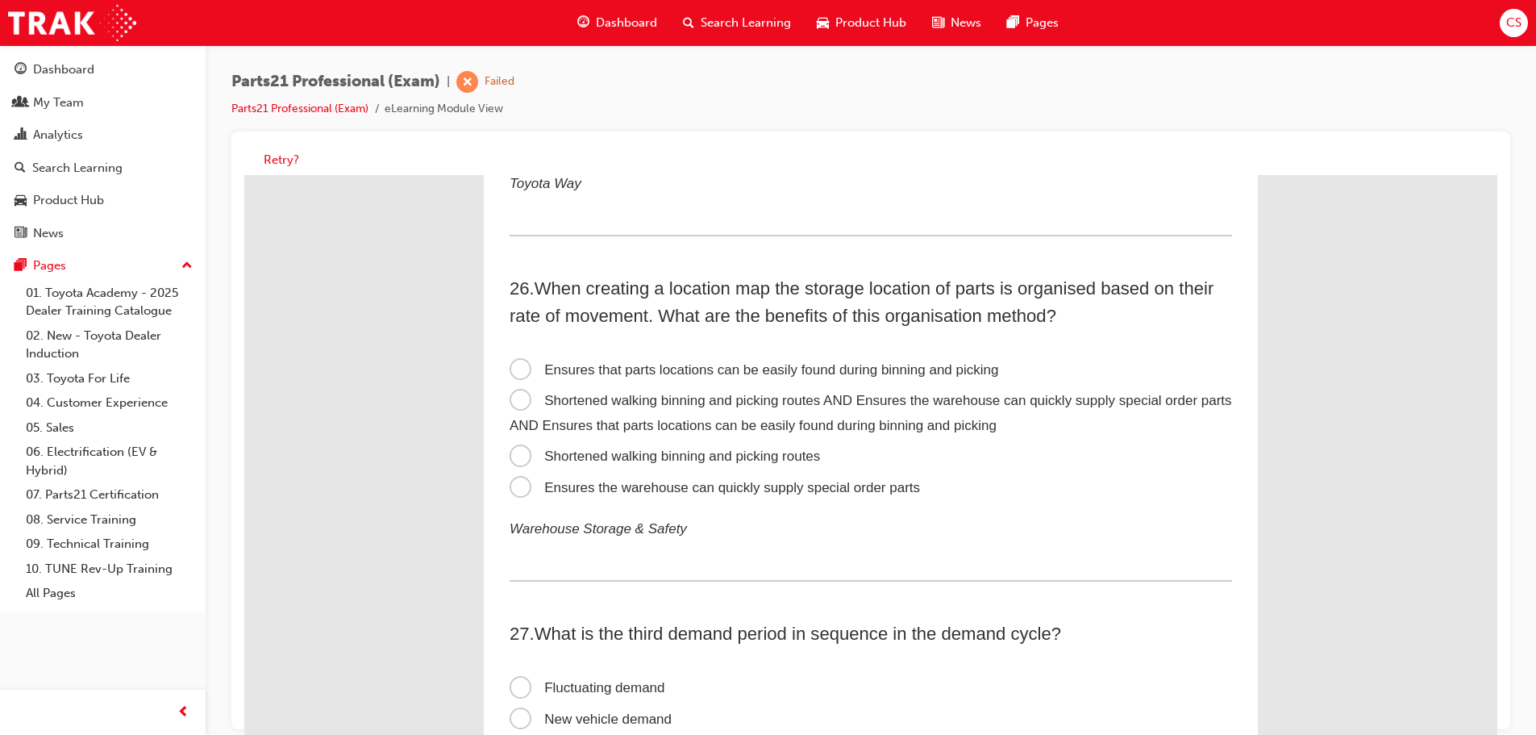
scroll to position [7823, 0]
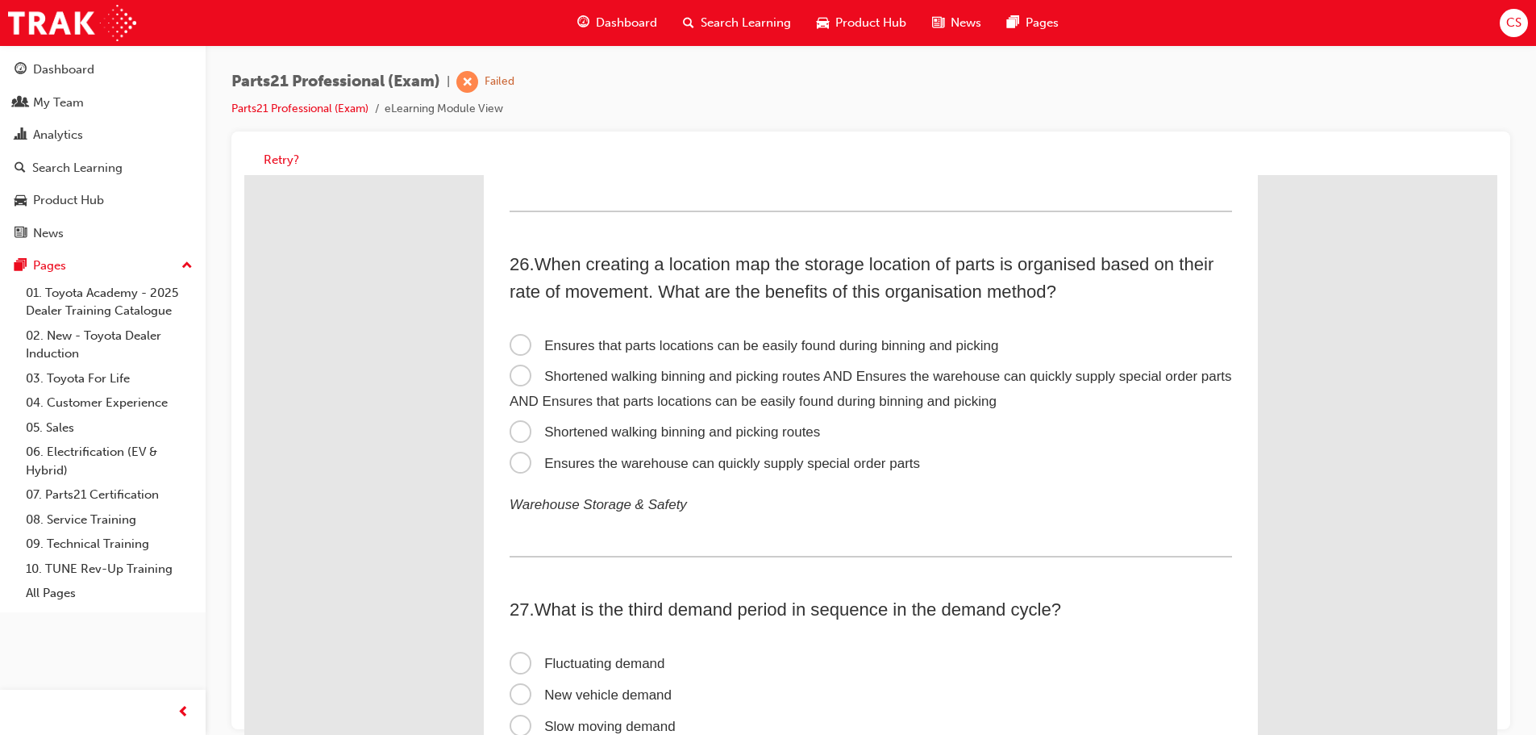
click at [527, 375] on span "Shortened walking binning and picking routes AND Ensures the warehouse can quic…" at bounding box center [871, 389] width 723 height 40
click at [244, 175] on input "Shortened walking binning and picking routes AND Ensures the warehouse can quic…" at bounding box center [244, 175] width 0 height 0
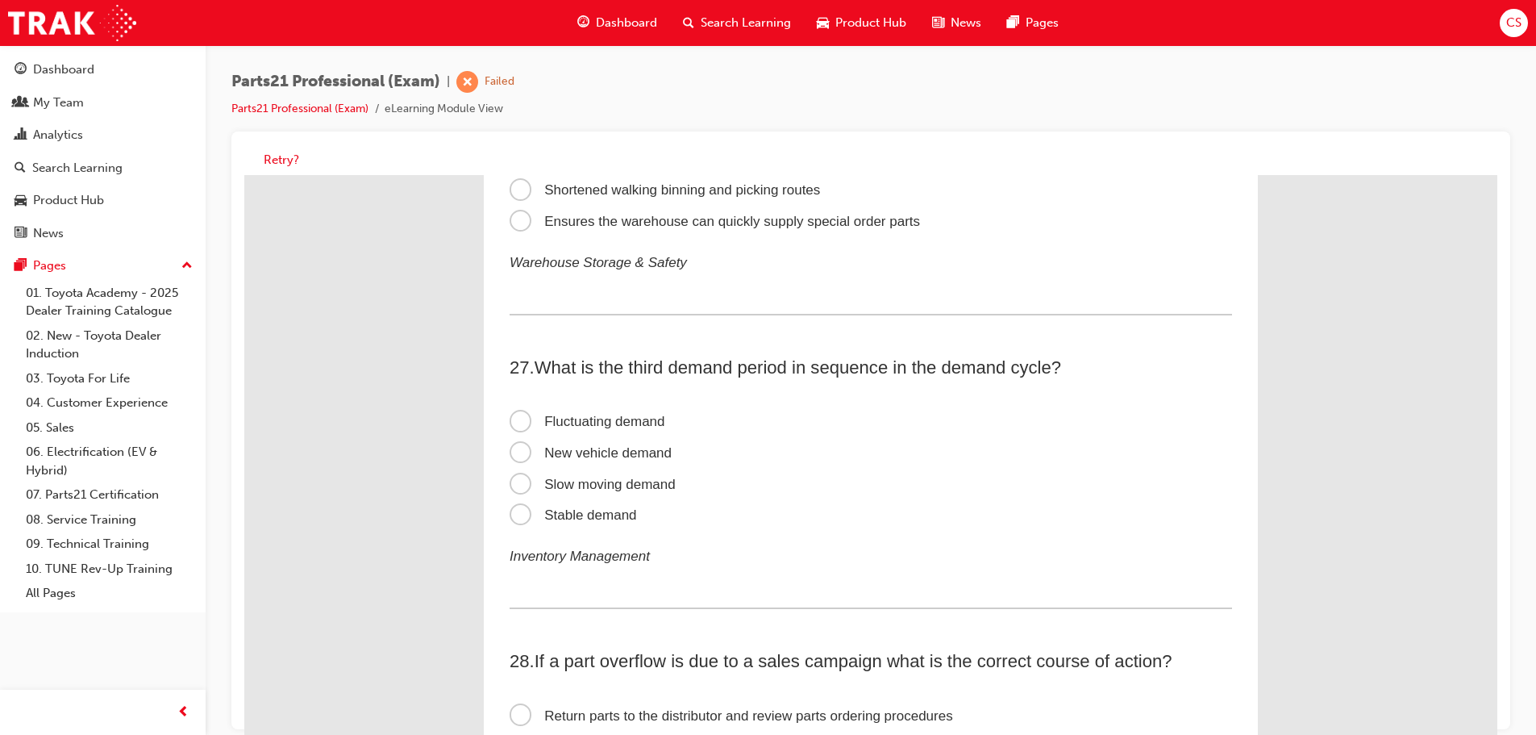
click at [513, 514] on span "Stable demand" at bounding box center [573, 514] width 127 height 15
click at [244, 175] on input "Stable demand" at bounding box center [244, 175] width 0 height 0
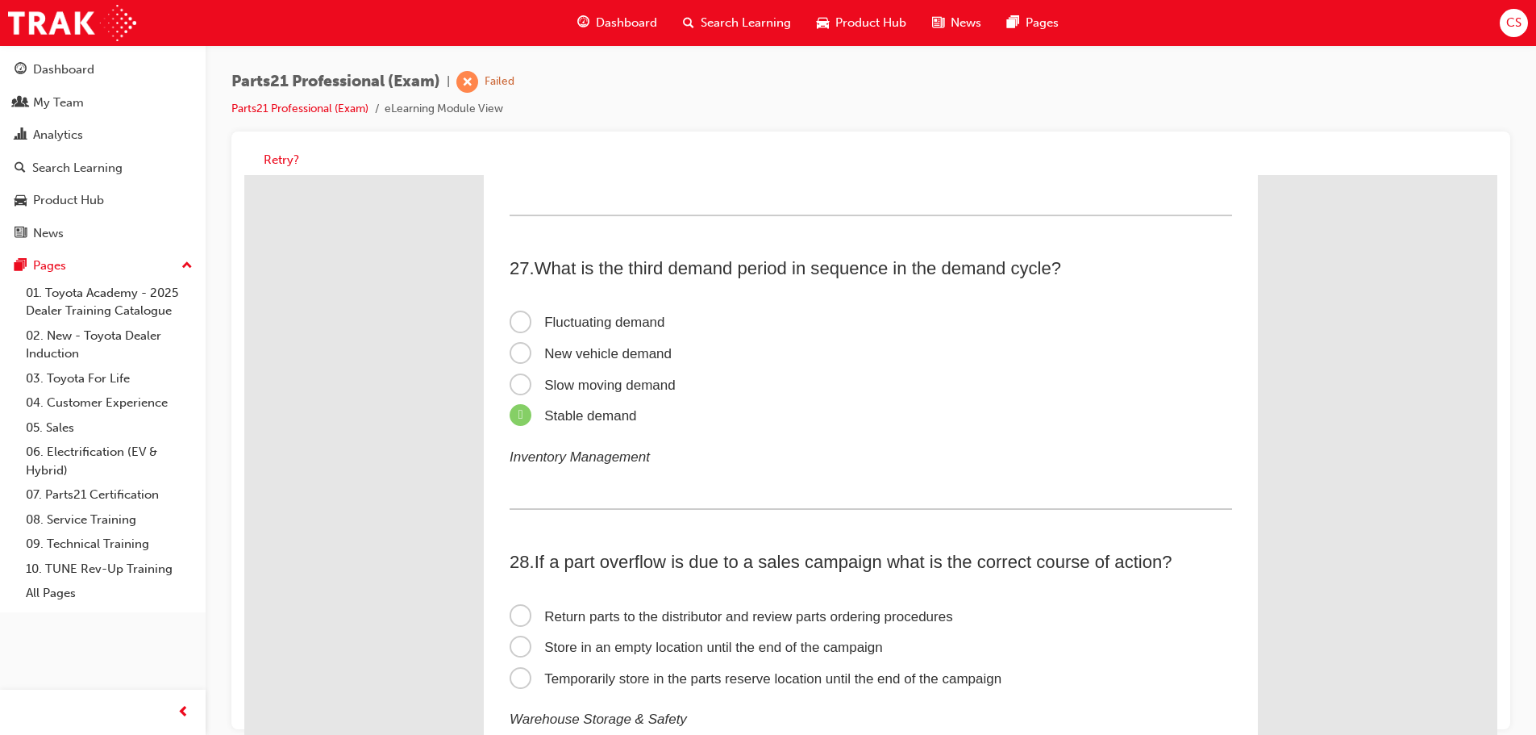
scroll to position [8387, 0]
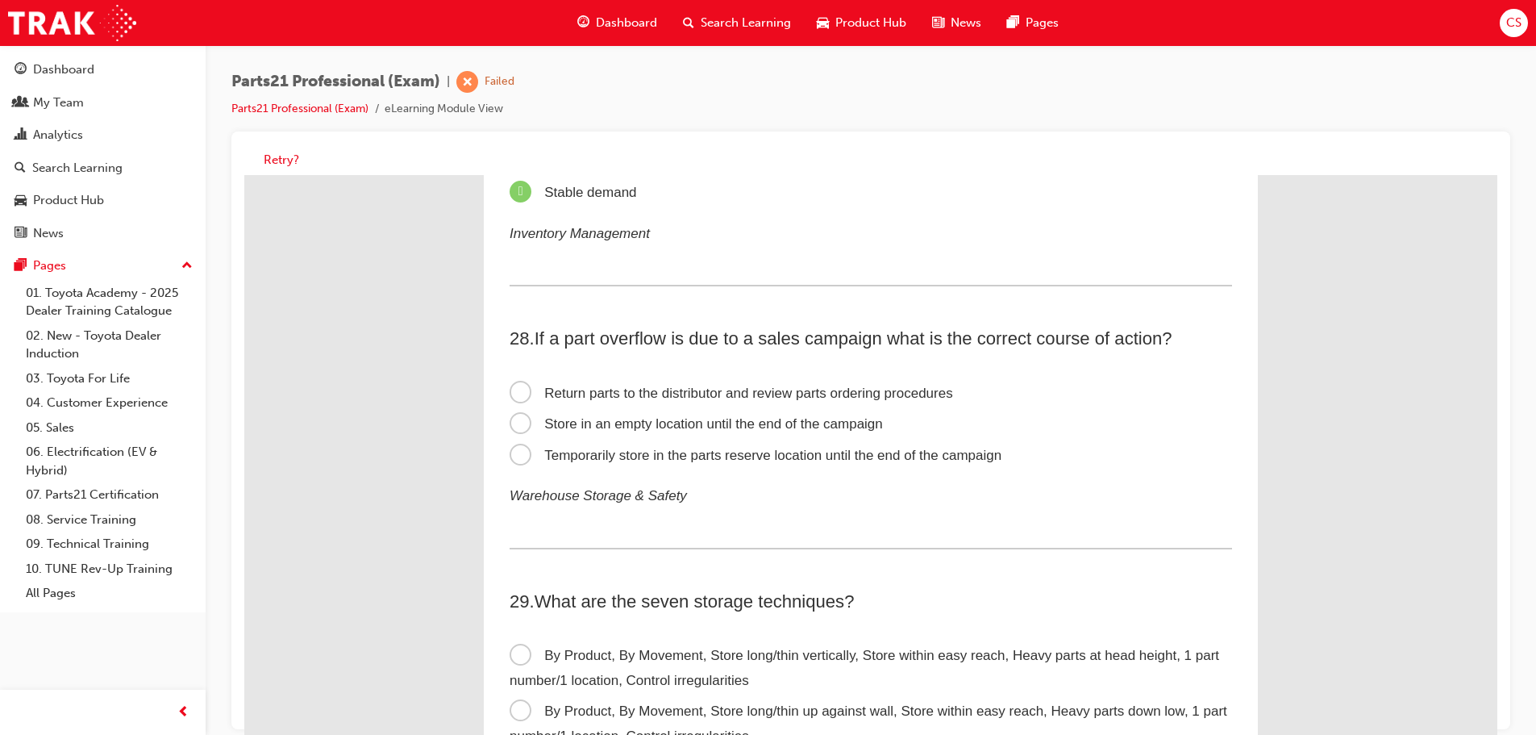
click at [521, 452] on span "Temporarily store in the parts reserve location until the end of the campaign" at bounding box center [756, 455] width 492 height 15
click at [244, 175] on input "Temporarily store in the parts reserve location until the end of the campaign" at bounding box center [244, 175] width 0 height 0
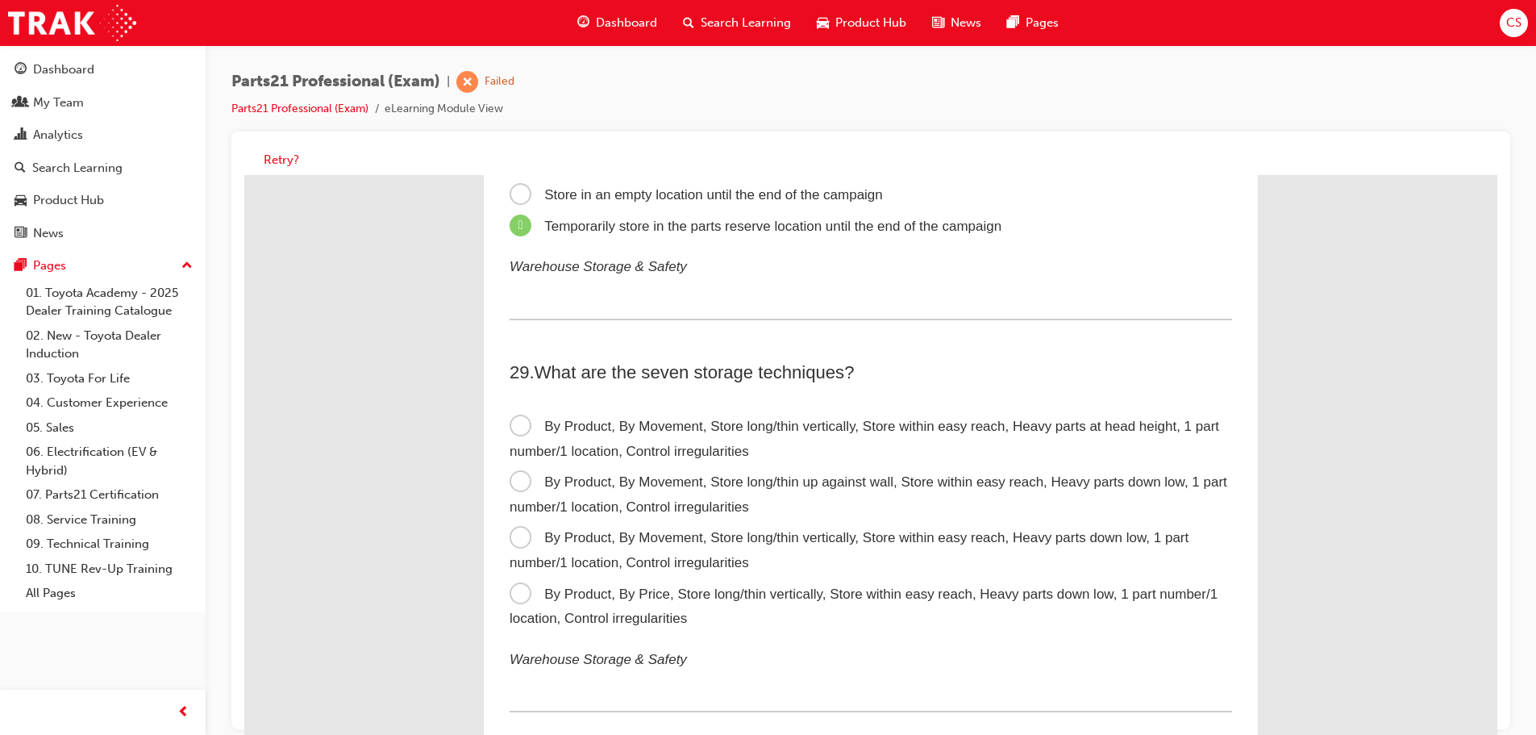
scroll to position [8629, 0]
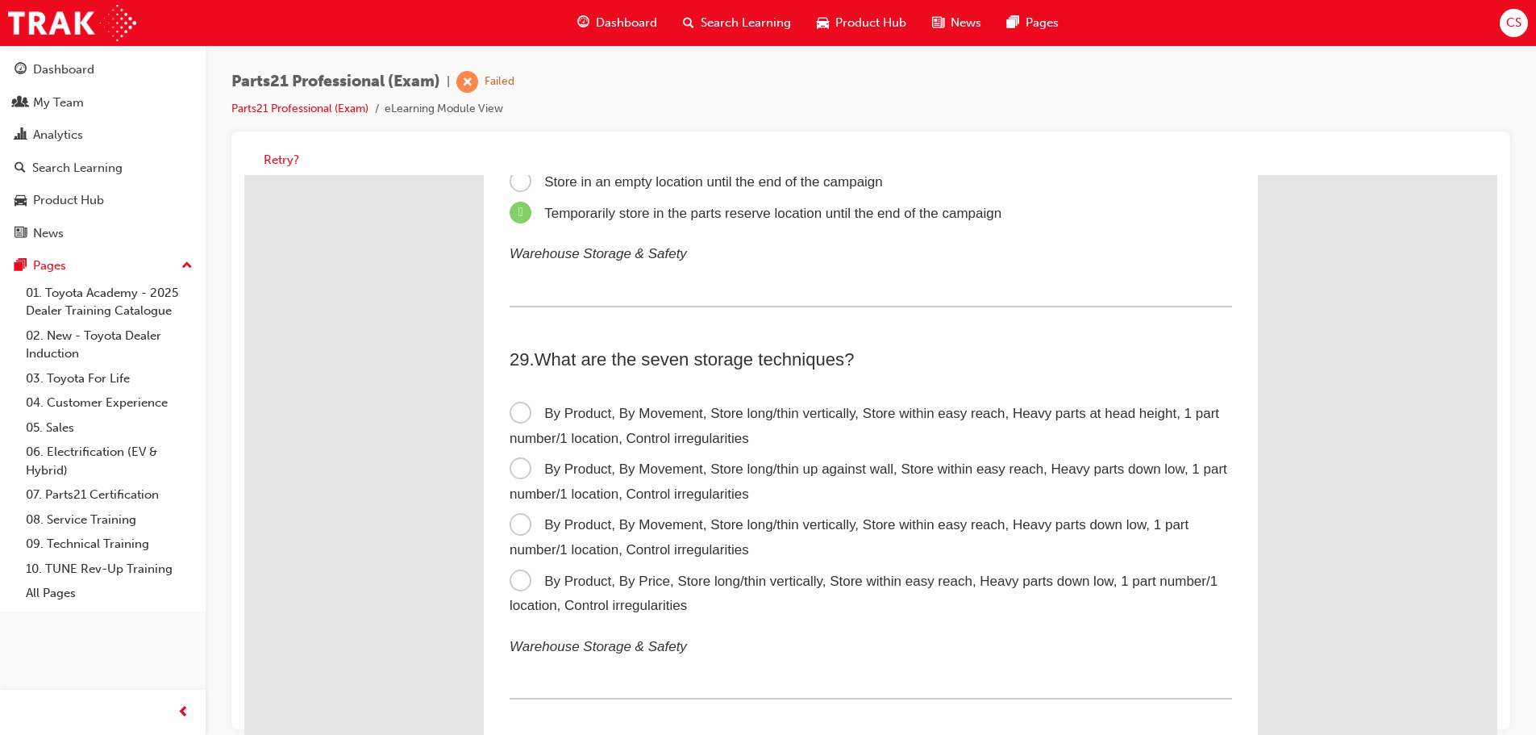
click at [510, 521] on span "By Product, By Movement, Store long/thin vertically, Store within easy reach, H…" at bounding box center [849, 537] width 679 height 40
click at [244, 175] on input "By Product, By Movement, Store long/thin vertically, Store within easy reach, H…" at bounding box center [244, 175] width 0 height 0
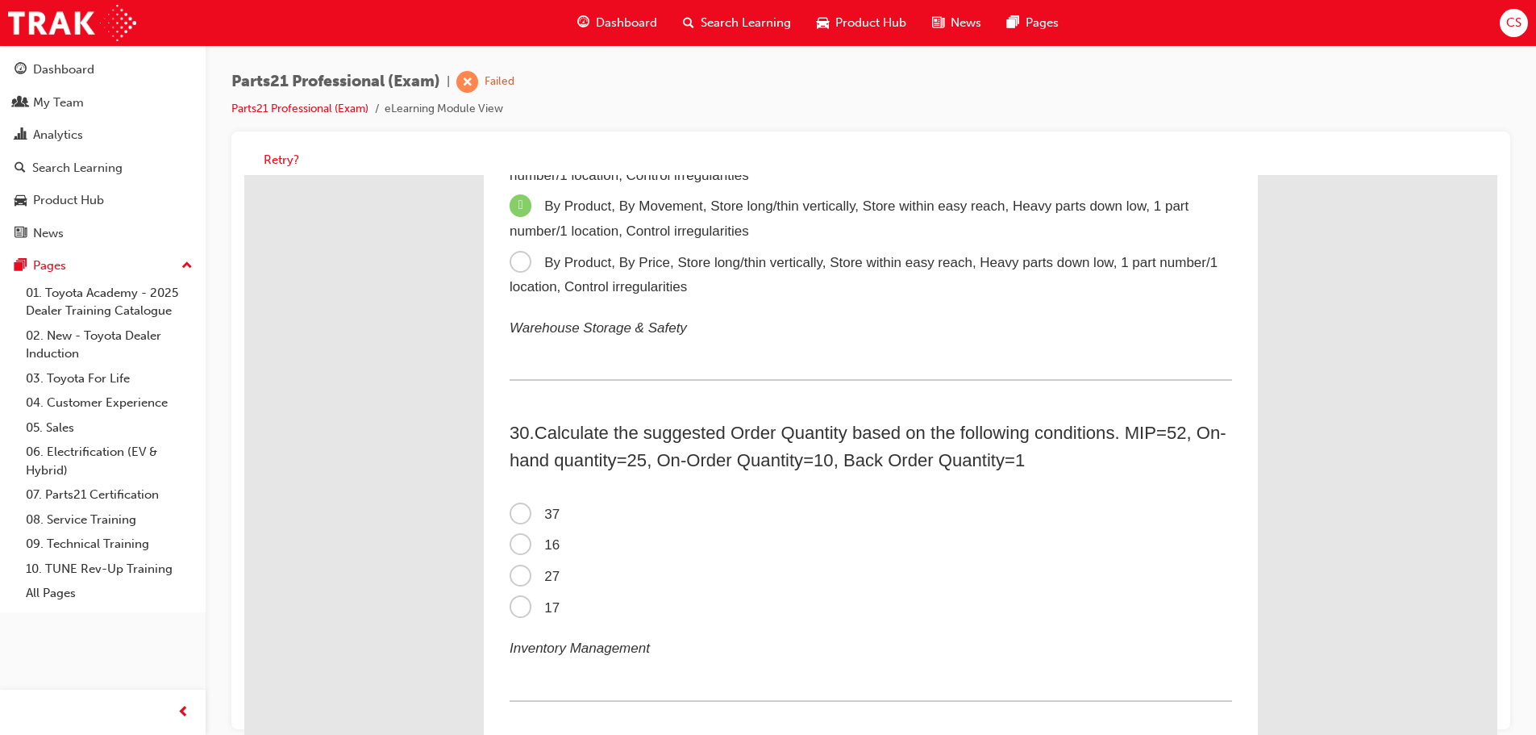
scroll to position [8952, 0]
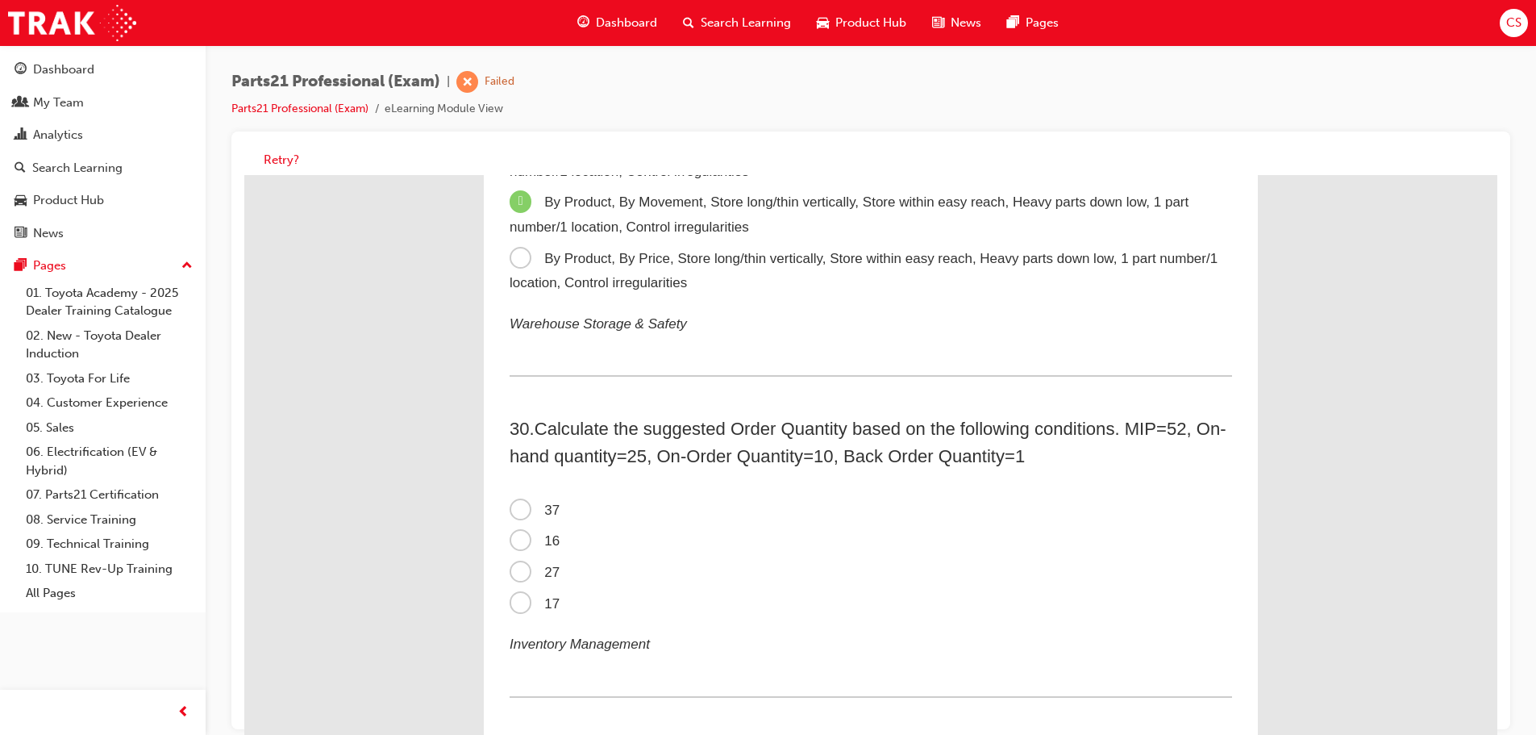
click at [510, 574] on span "27" at bounding box center [535, 572] width 50 height 15
click at [244, 175] on input "27" at bounding box center [244, 175] width 0 height 0
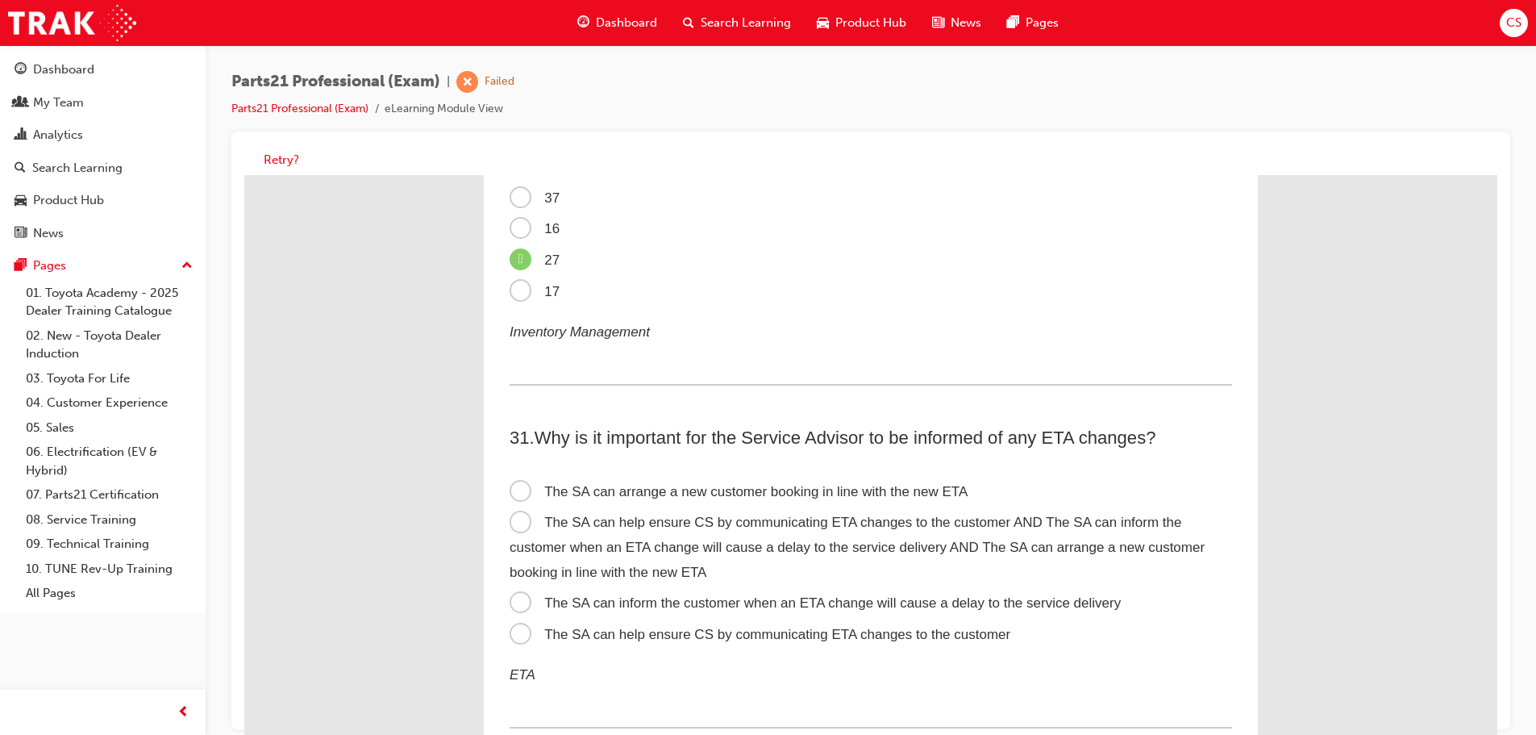
scroll to position [9274, 0]
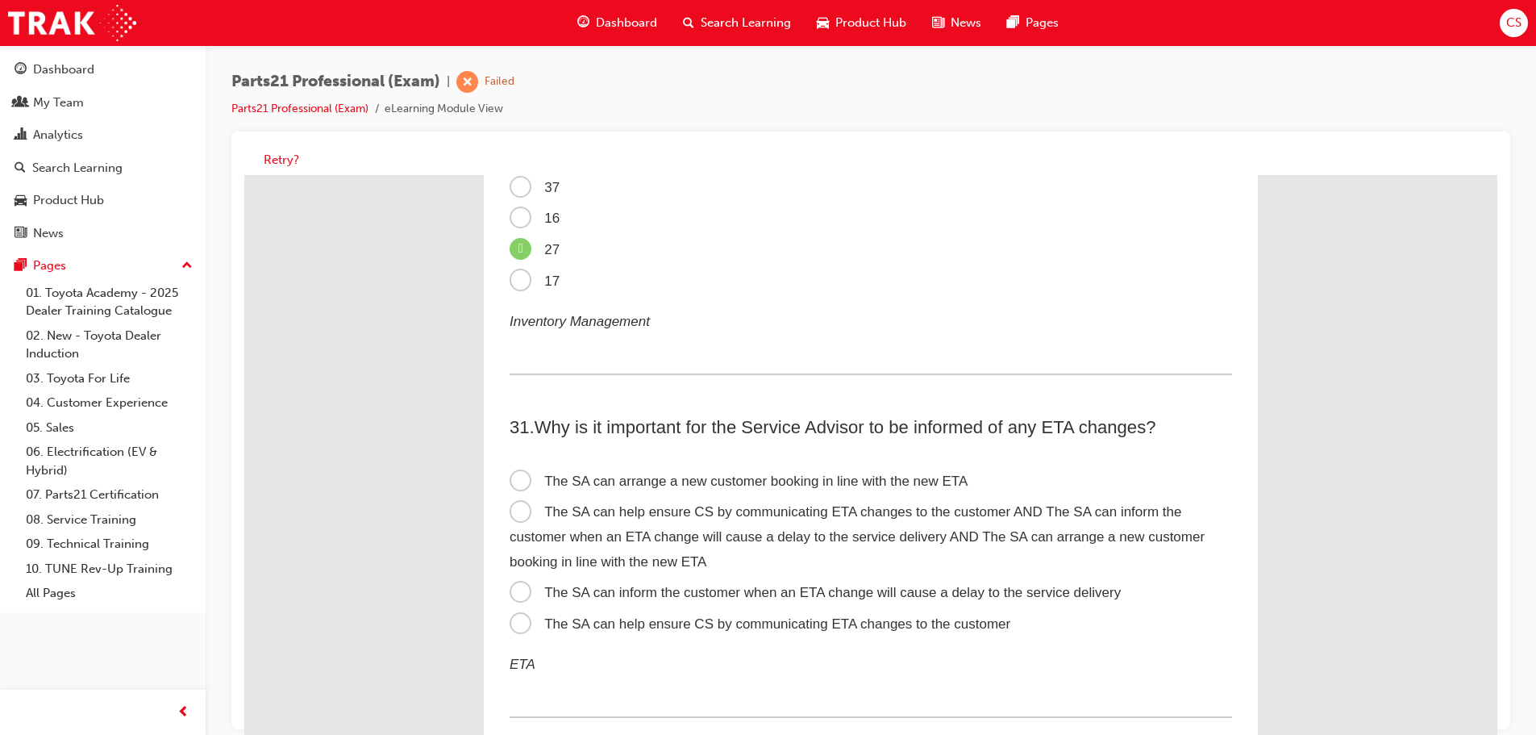
click at [510, 508] on span "The SA can help ensure CS by communicating ETA changes to the customer AND The …" at bounding box center [857, 536] width 695 height 65
click at [244, 175] on input "The SA can help ensure CS by communicating ETA changes to the customer AND The …" at bounding box center [244, 175] width 0 height 0
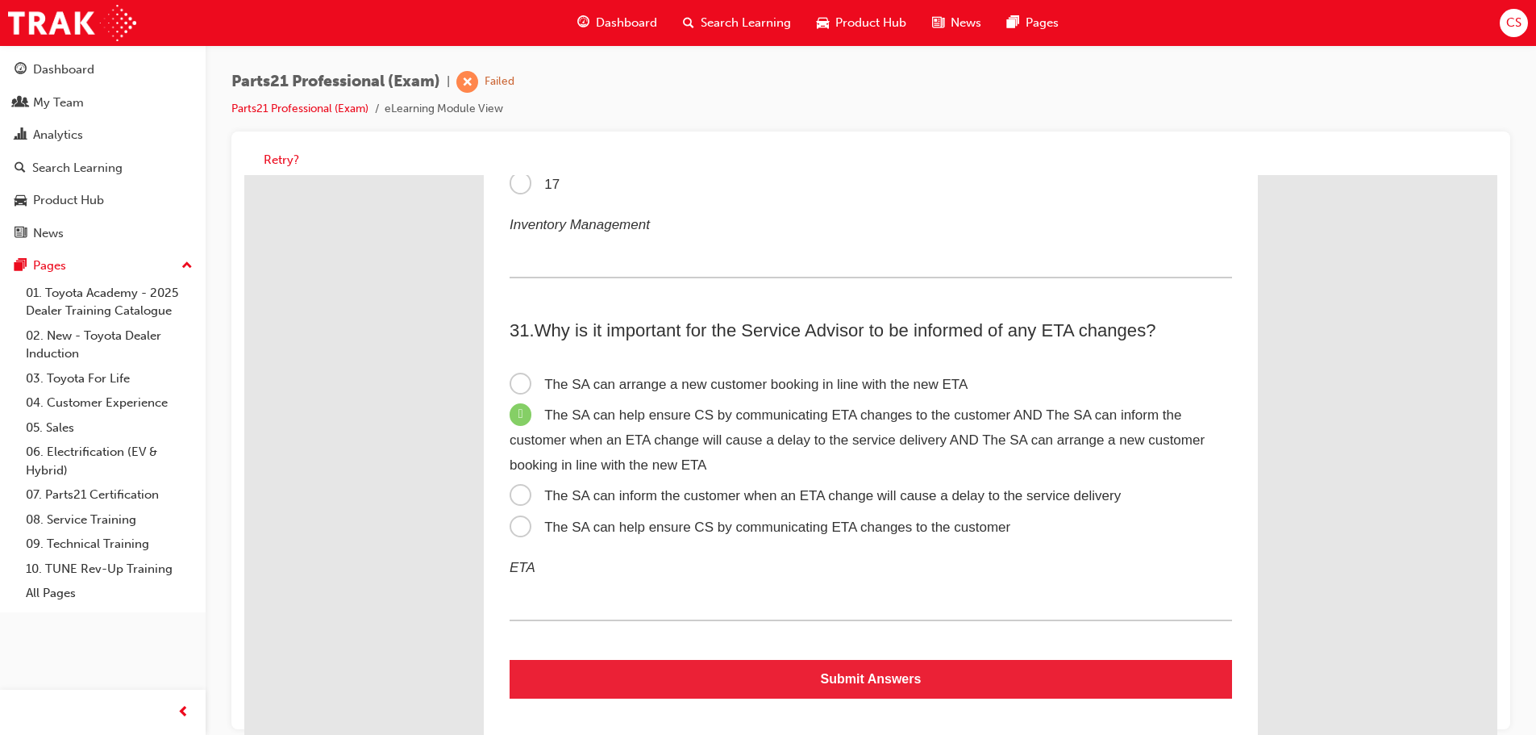
scroll to position [9374, 0]
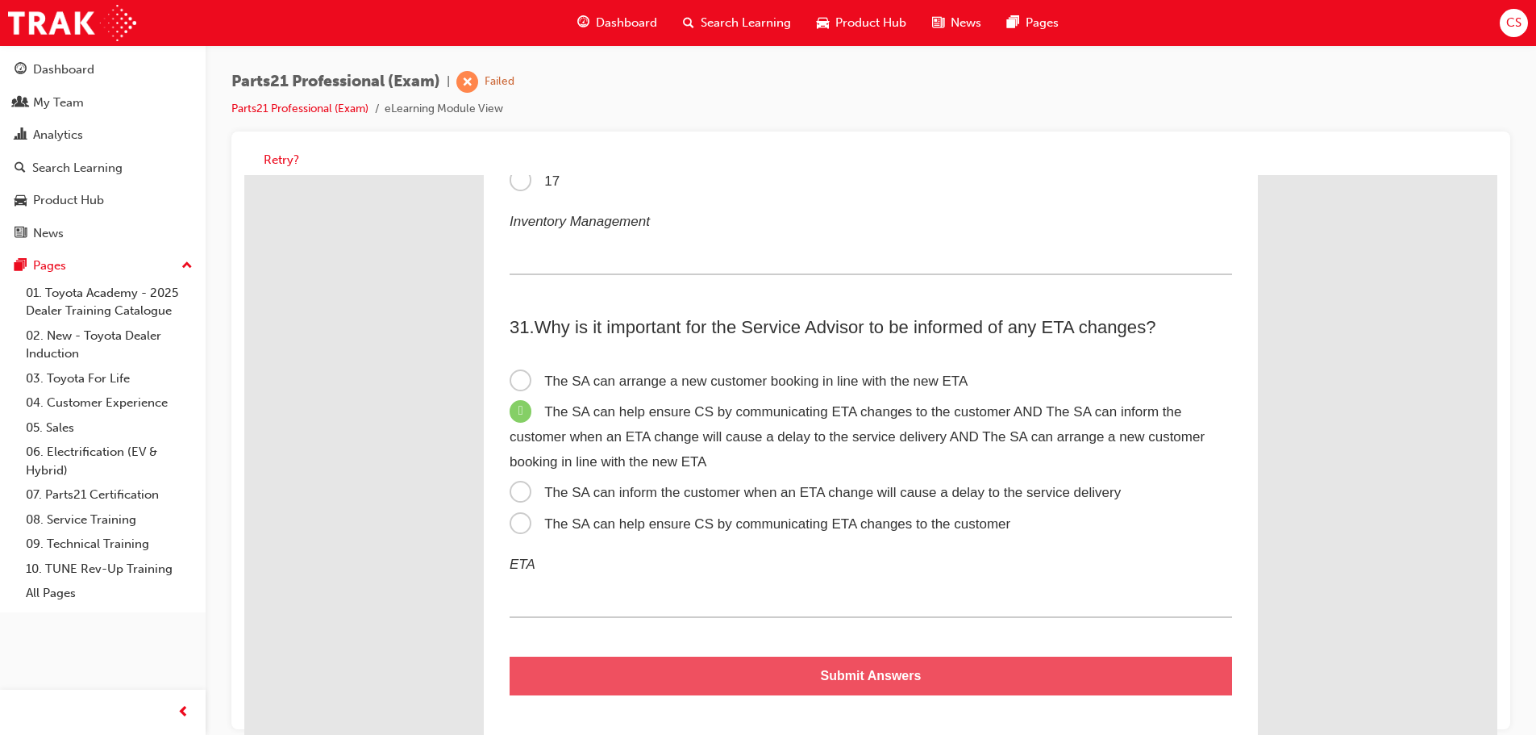
click at [743, 682] on button "Submit Answers" at bounding box center [871, 675] width 723 height 39
